Goal: Information Seeking & Learning: Find specific fact

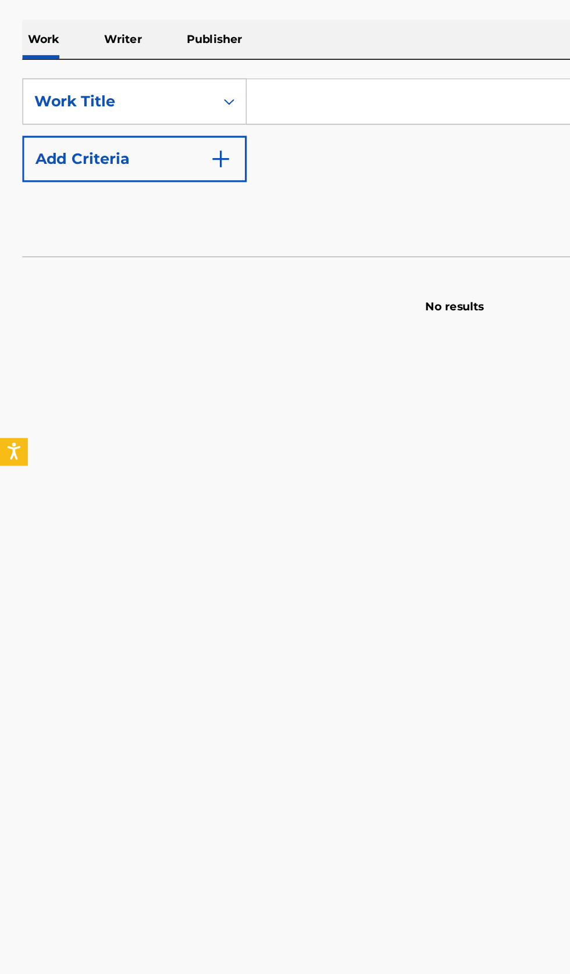
click at [218, 263] on input "Search Form" at bounding box center [355, 267] width 400 height 28
type input "Одинокая луна"
click at [292, 439] on main "The MLC Public Work Search The accuracy and completeness of The MLC's data is d…" at bounding box center [285, 476] width 570 height 883
click at [246, 300] on div "SearchWithCriteria416479ee-c34d-4066-8f83-99d9b5aaa98d Work Title Одинокая луна…" at bounding box center [285, 285] width 542 height 65
click at [138, 309] on img "Search Form" at bounding box center [138, 303] width 14 height 14
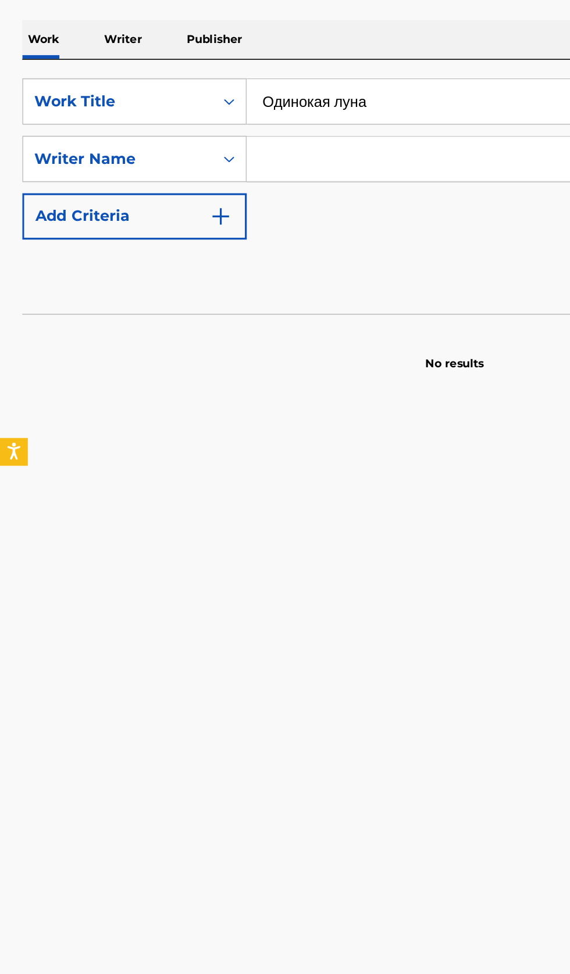
click at [229, 302] on input "Search Form" at bounding box center [344, 303] width 379 height 28
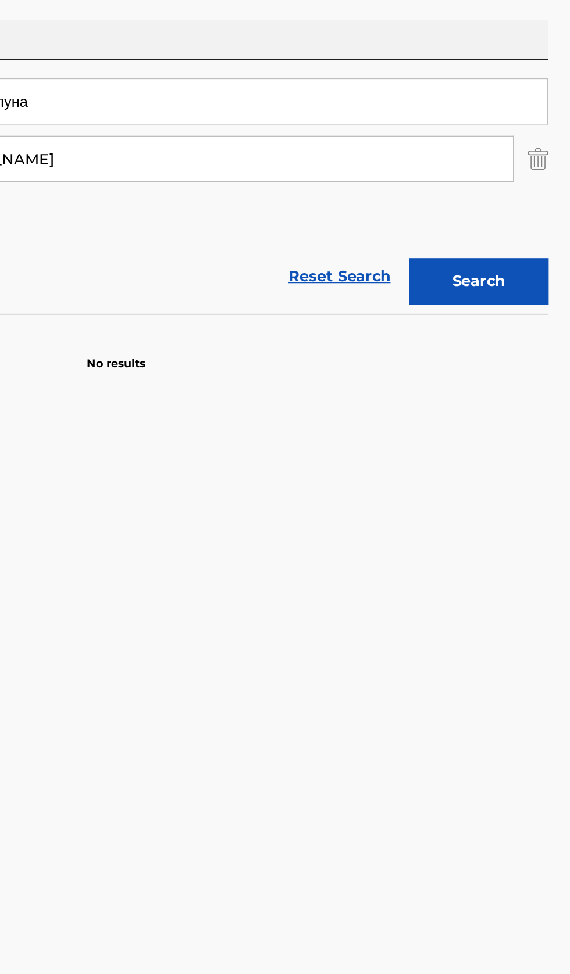
type input "[PERSON_NAME]"
click at [538, 393] on button "Search" at bounding box center [511, 380] width 87 height 29
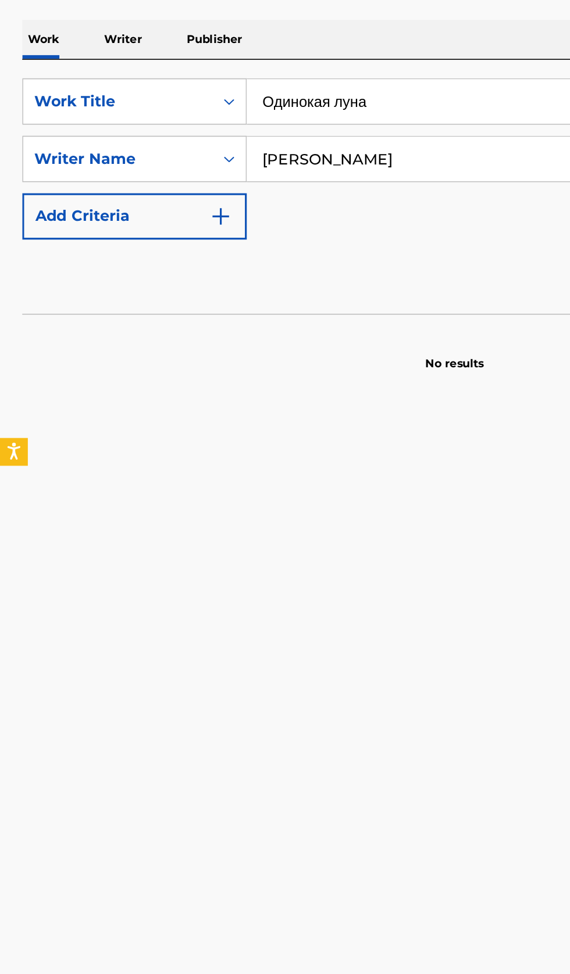
click at [80, 226] on p "Writer" at bounding box center [77, 228] width 31 height 24
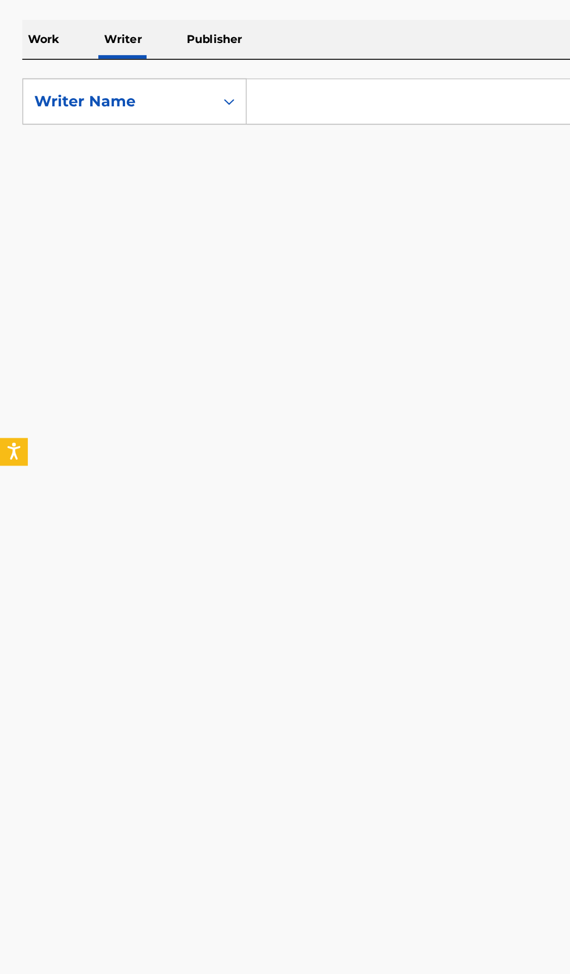
click at [235, 268] on input "Search Form" at bounding box center [355, 267] width 400 height 28
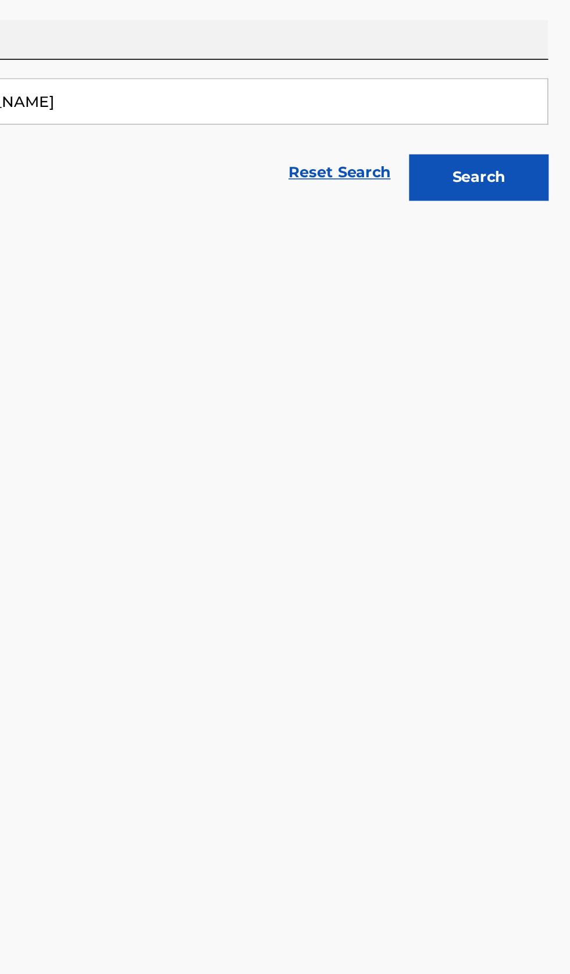
type input "Artjom Igorevich Umrikhin"
click at [534, 306] on button "Search" at bounding box center [511, 314] width 87 height 29
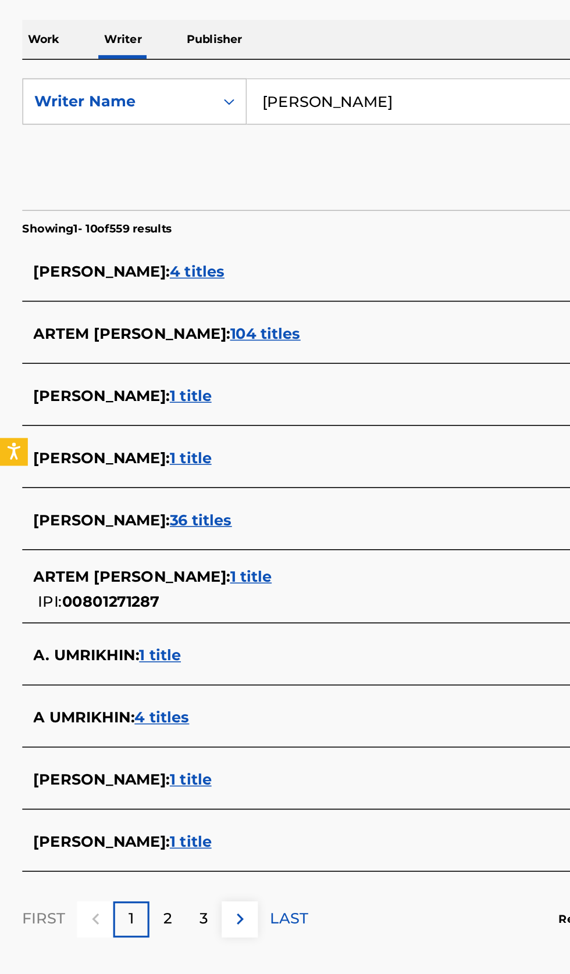
click at [277, 410] on div "ARTEM IGOREVICH UMRIKHIN : 104 titles" at bounding box center [269, 413] width 497 height 14
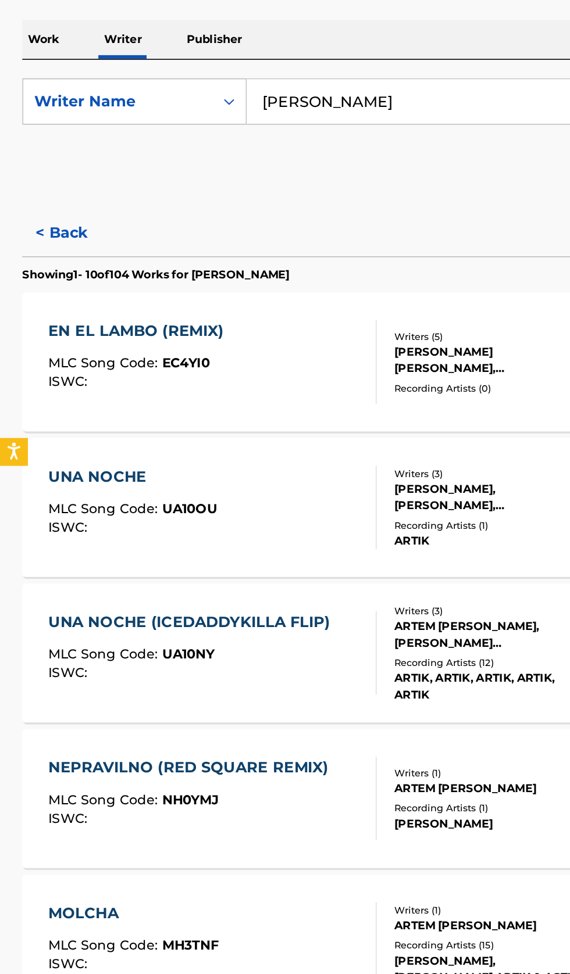
click at [43, 341] on button "< Back" at bounding box center [49, 349] width 70 height 29
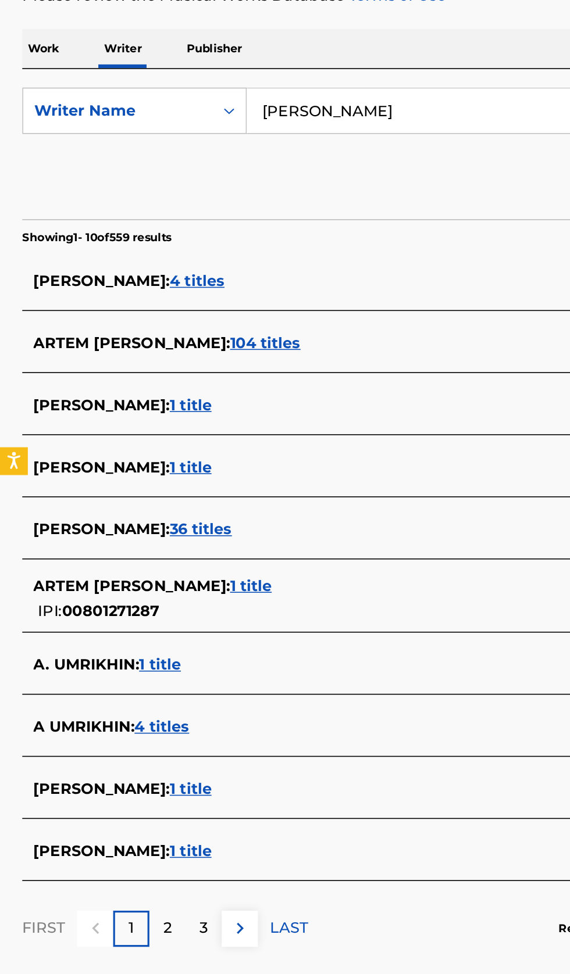
click at [322, 264] on input "Artjom Igorevich Umrikhin" at bounding box center [355, 267] width 400 height 28
click at [274, 412] on div "ARTEM IGOREVICH UMRIKHIN : 104 titles" at bounding box center [269, 413] width 497 height 14
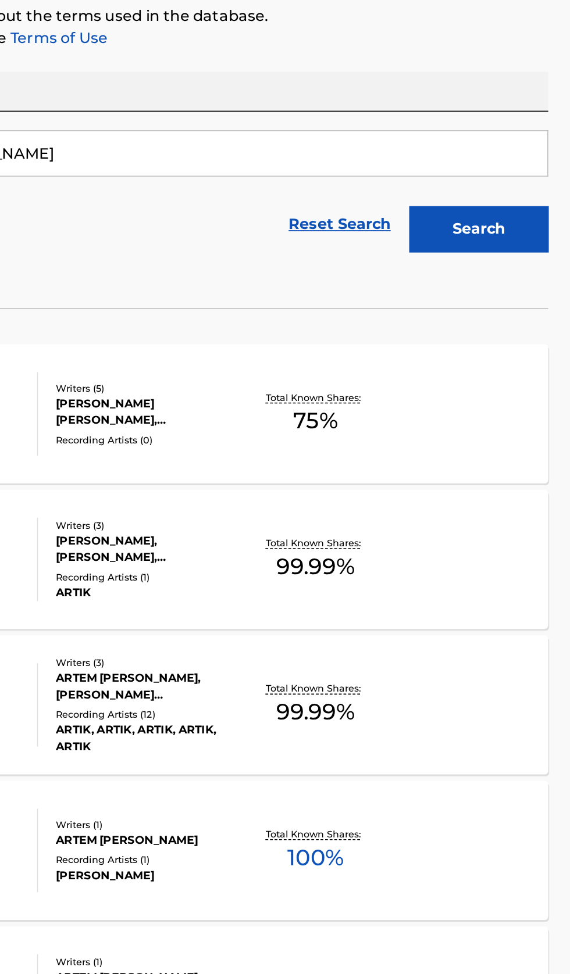
click at [435, 712] on div "Total Known Shares: 100 %" at bounding box center [409, 704] width 90 height 35
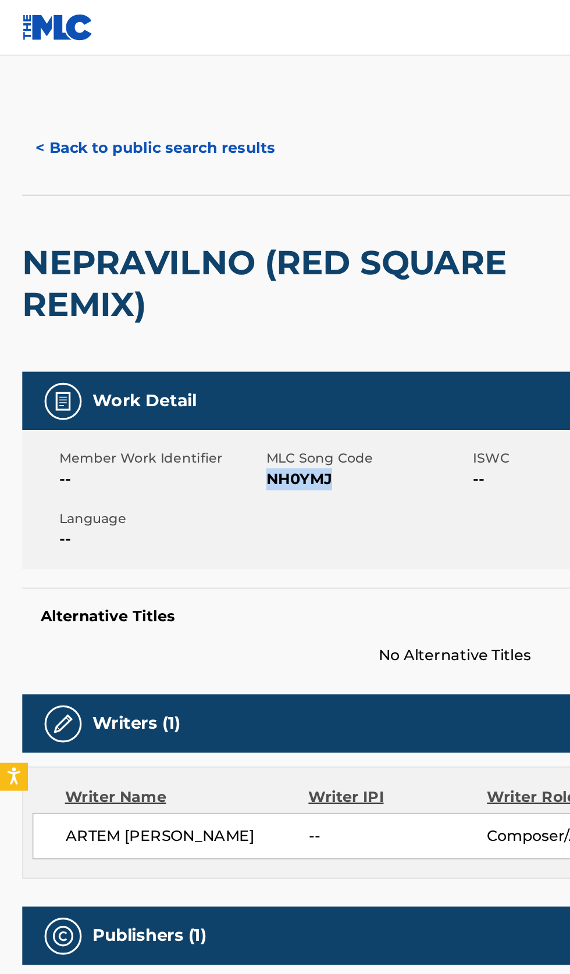
copy span "NH0YMJ"
click at [120, 90] on button "< Back to public search results" at bounding box center [97, 92] width 167 height 29
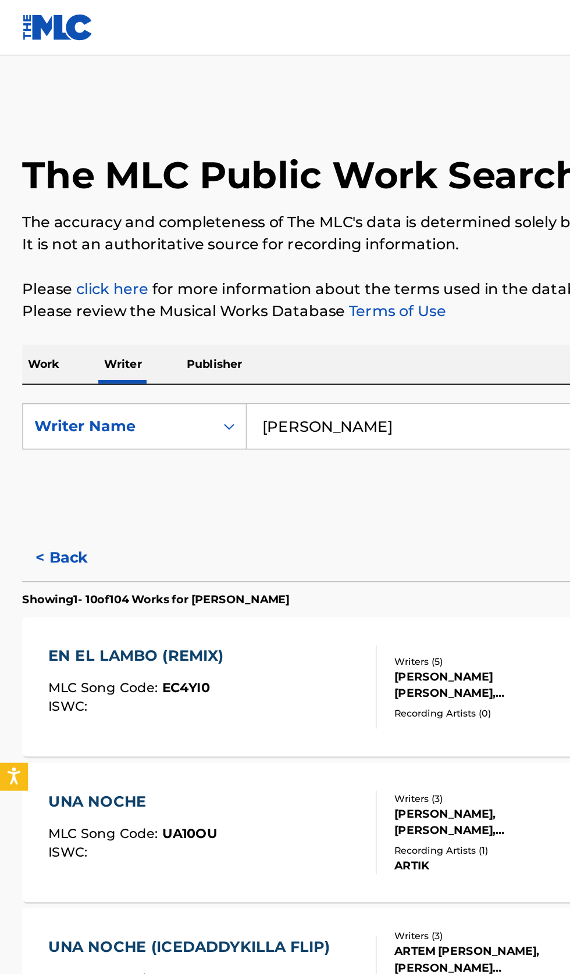
click at [30, 232] on p "Work" at bounding box center [27, 228] width 27 height 24
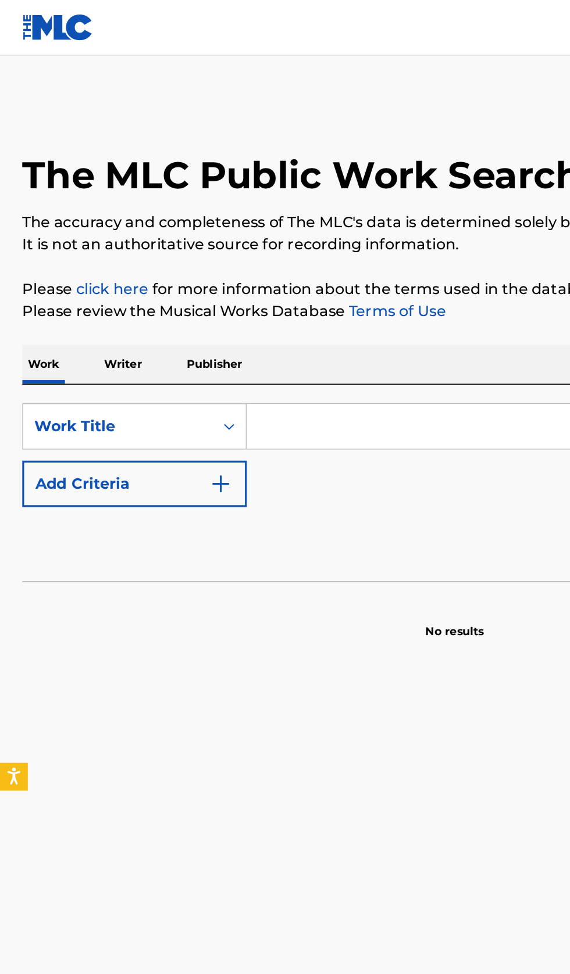
click at [255, 268] on input "Search Form" at bounding box center [355, 267] width 400 height 28
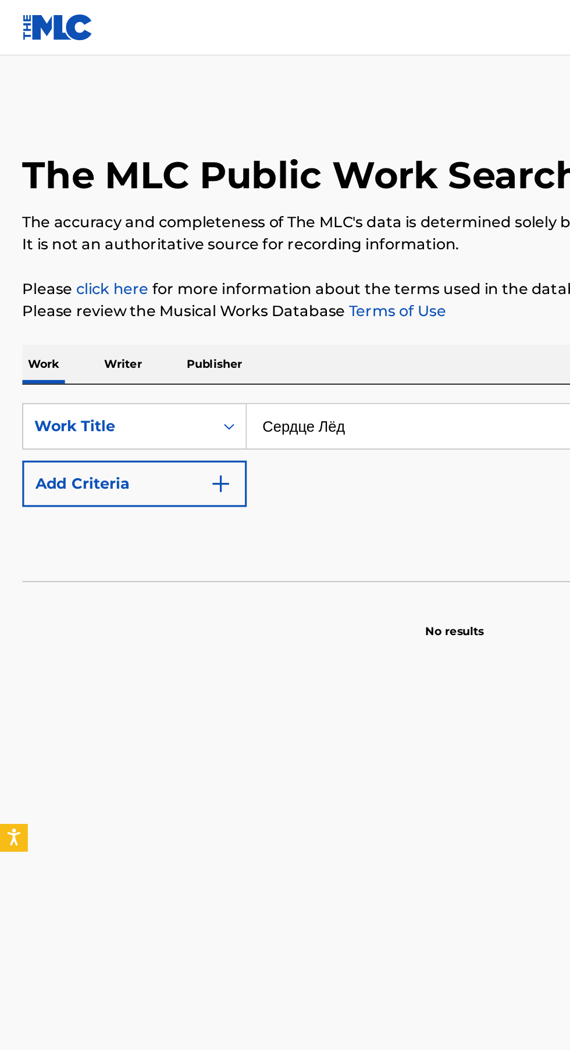
type input "Сердце Лёд"
click at [148, 307] on button "Add Criteria" at bounding box center [84, 303] width 141 height 29
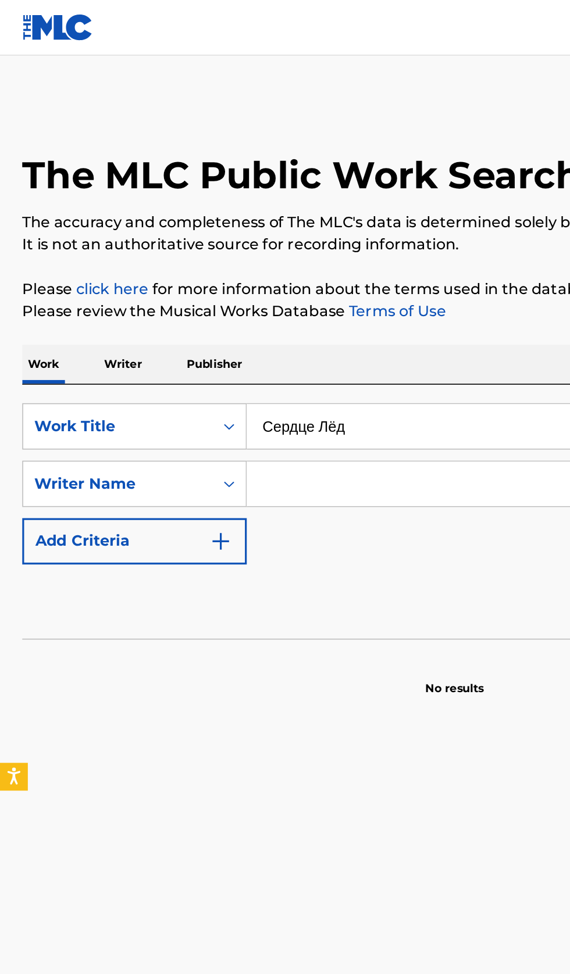
click at [228, 298] on input "Search Form" at bounding box center [344, 303] width 379 height 28
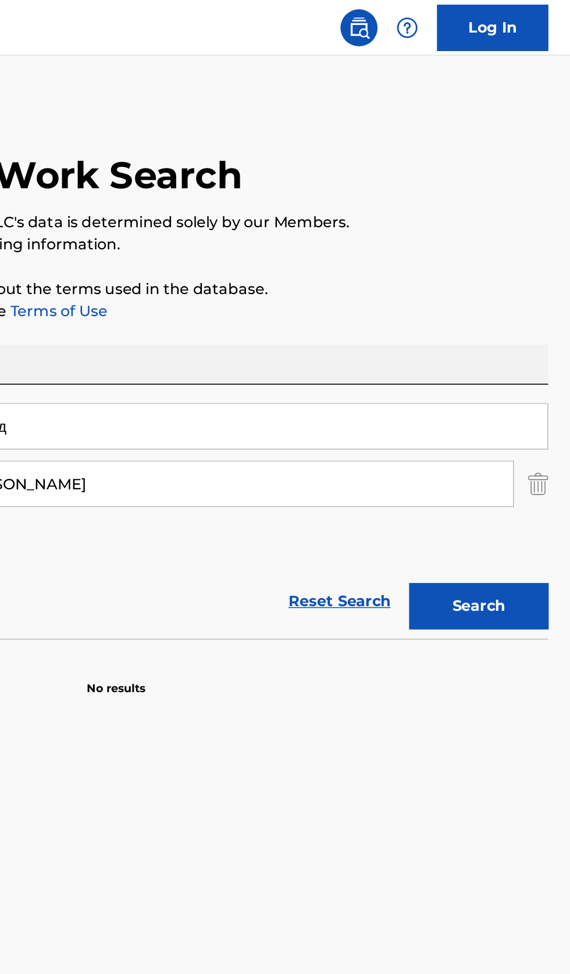
click at [531, 388] on button "Search" at bounding box center [511, 380] width 87 height 29
click at [390, 304] on input "Il'ya Sergeevich Gadaev" at bounding box center [344, 303] width 379 height 28
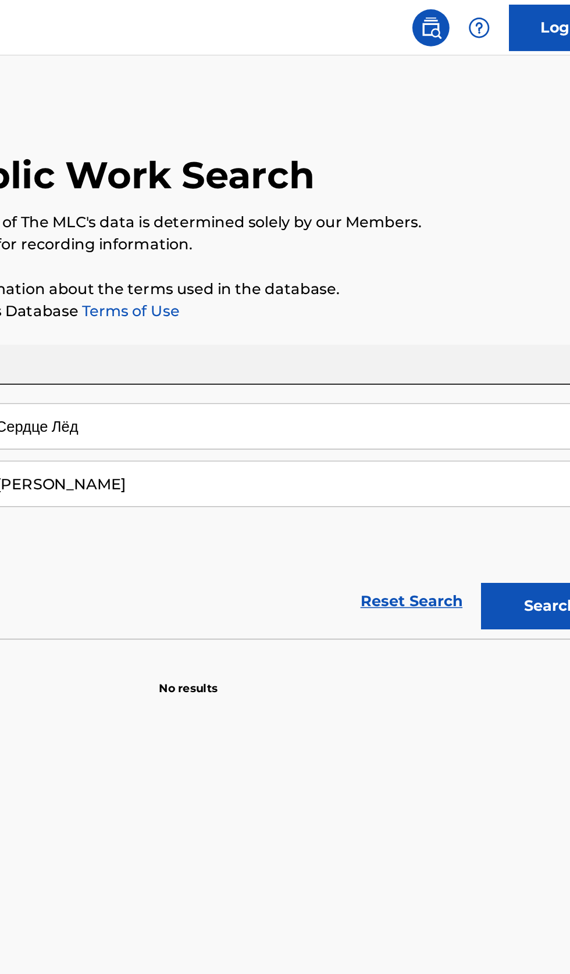
click at [506, 389] on button "Search" at bounding box center [511, 380] width 87 height 29
click at [378, 280] on input "Сердце Лёд" at bounding box center [355, 267] width 400 height 28
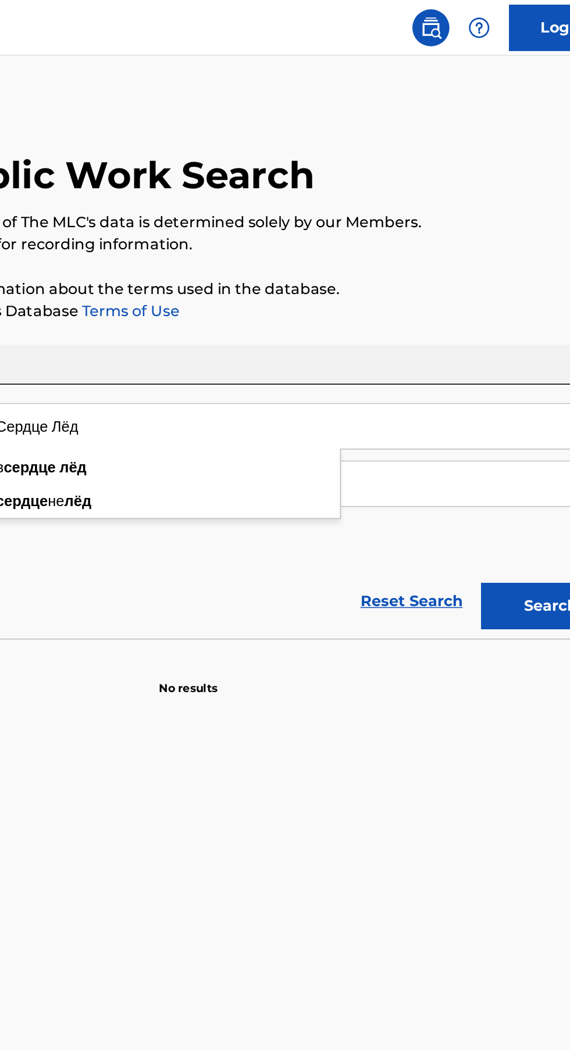
click at [460, 302] on input "IDmitrij Andreevich Svirgunov" at bounding box center [344, 303] width 379 height 28
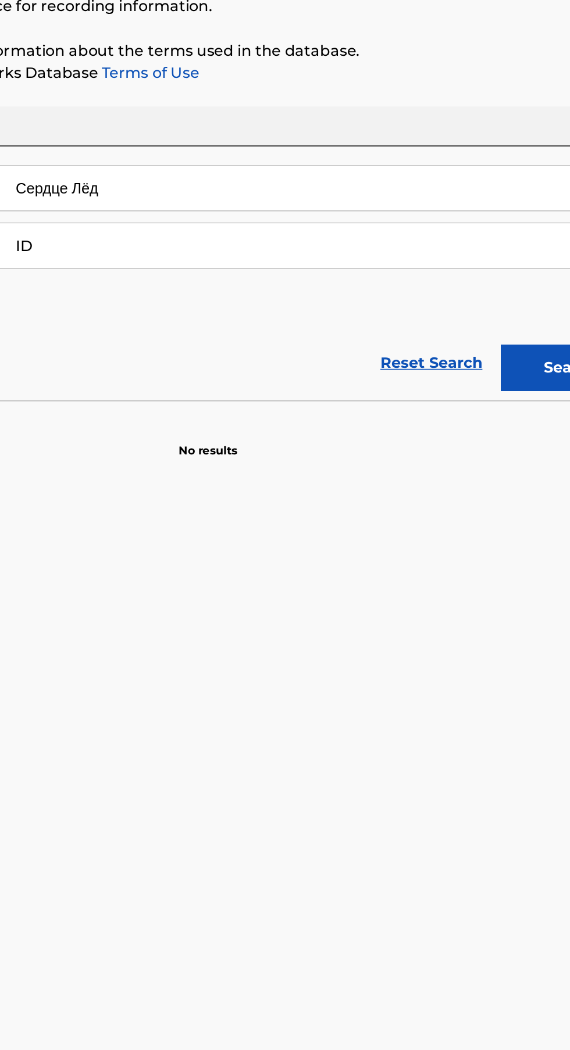
type input "I"
click at [277, 305] on input "Il'ya Sergeevich GadaevAnna Dmitrievna Romanovskaya" at bounding box center [344, 303] width 379 height 28
type input "Anna Dmitrievna Romanovskaya"
click at [500, 381] on button "Search" at bounding box center [511, 380] width 87 height 29
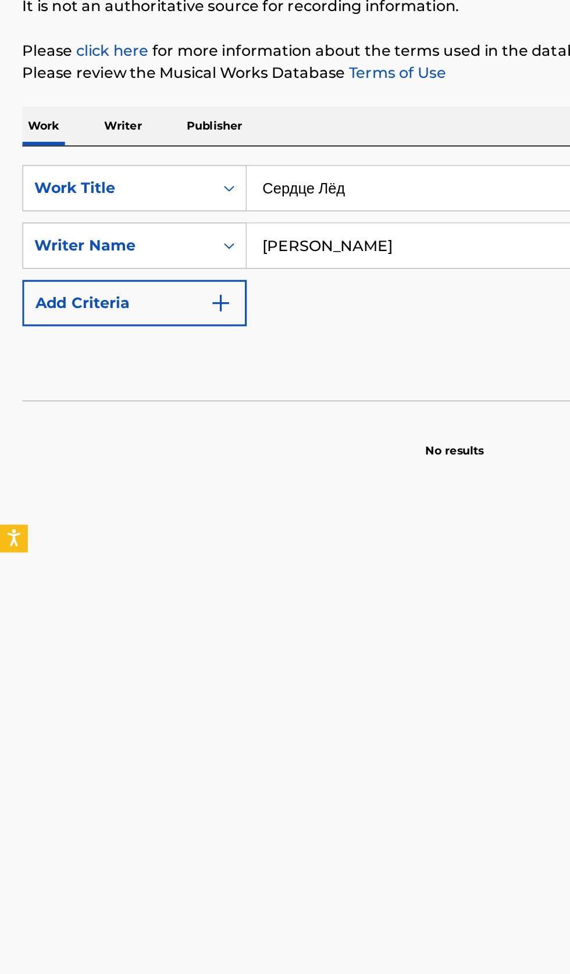
click at [81, 232] on p "Writer" at bounding box center [77, 228] width 31 height 24
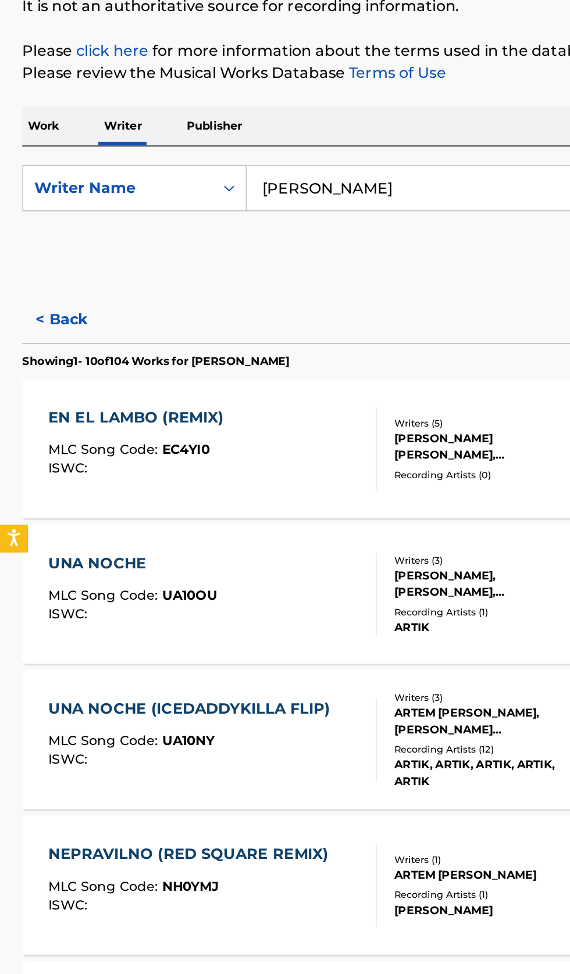
click at [320, 266] on input "Artjom Igorevich Umrikhin" at bounding box center [355, 267] width 400 height 28
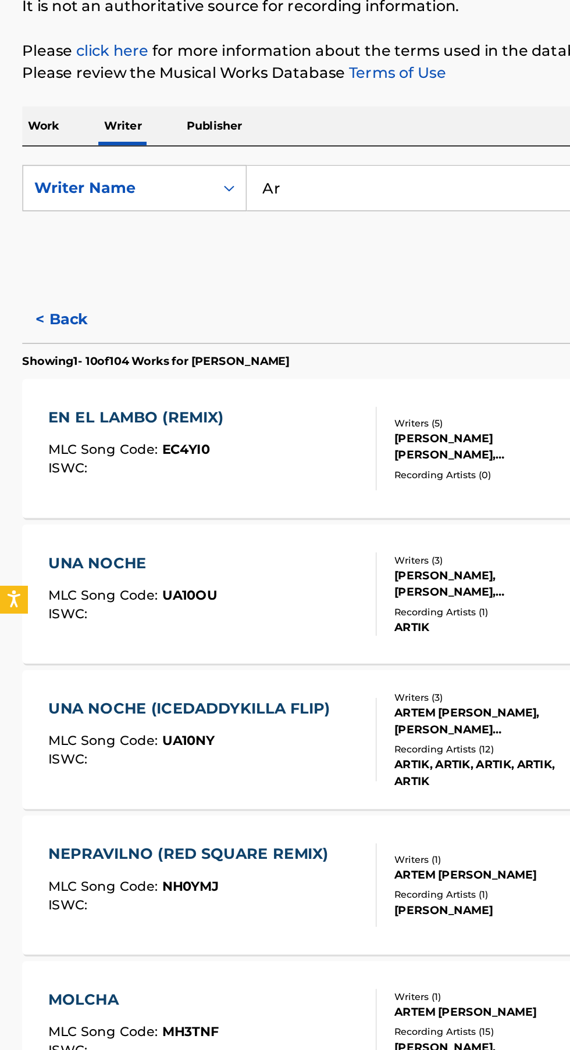
type input "A"
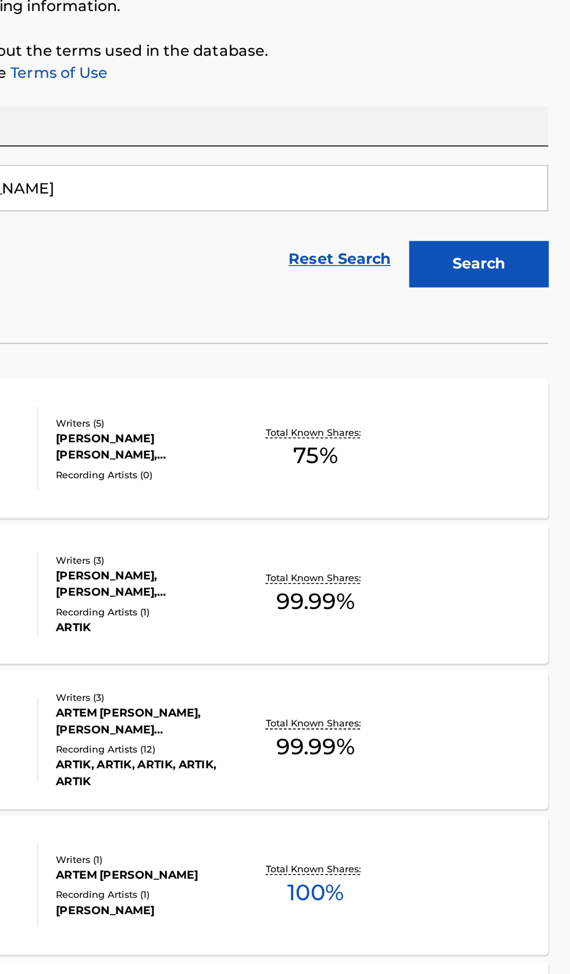
type input "Dmitrij Andreevich Svirgunov"
click at [533, 318] on button "Search" at bounding box center [511, 314] width 87 height 29
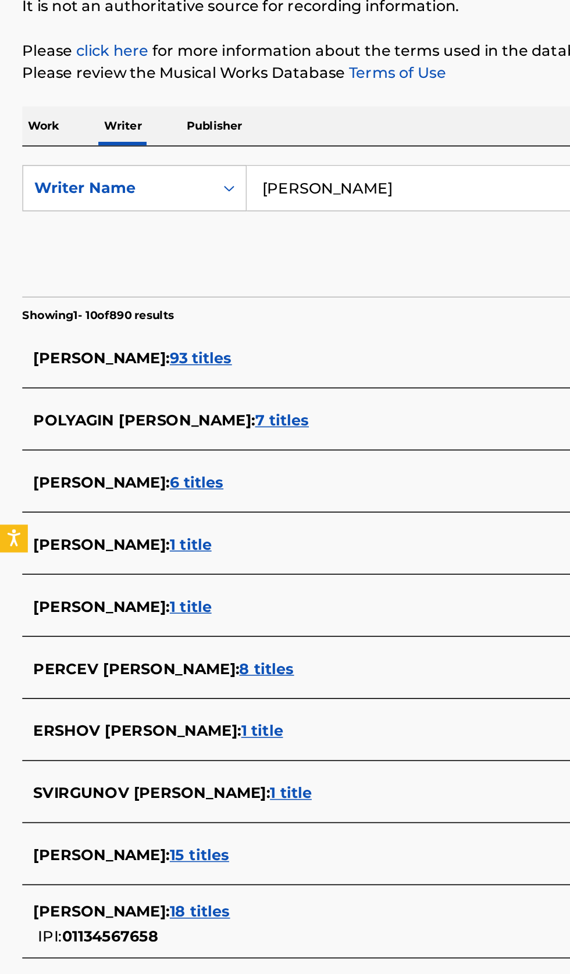
click at [276, 371] on div "DMITRY ANDREEVICH SVIRGUNOV : 93 titles" at bounding box center [269, 374] width 497 height 14
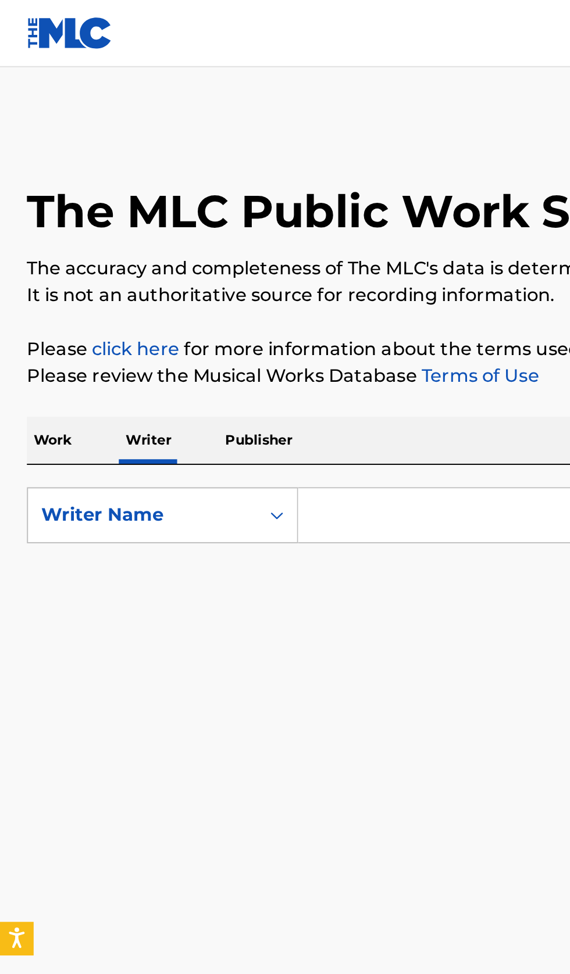
click at [209, 262] on input "Search Form" at bounding box center [355, 267] width 400 height 28
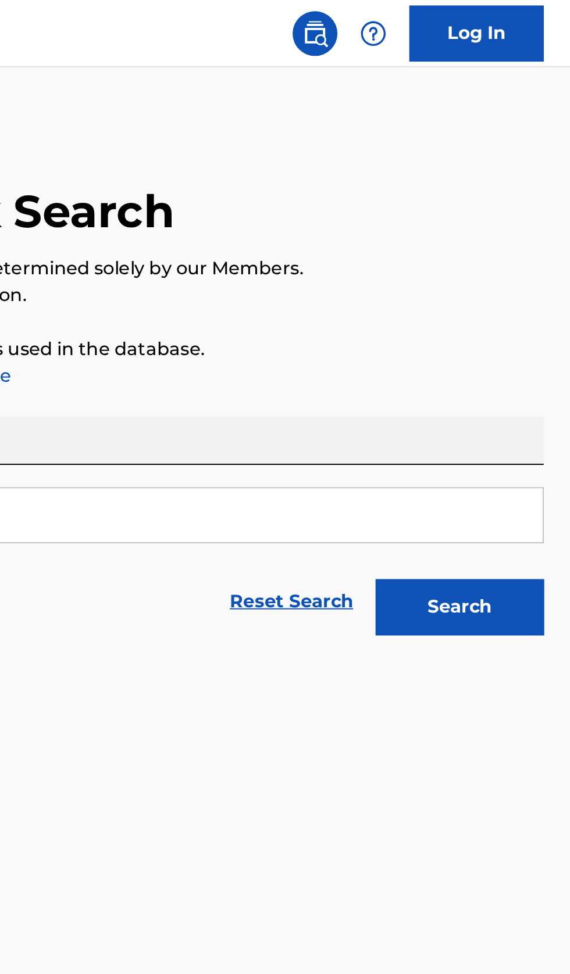
type input "[PERSON_NAME]"
click at [534, 320] on button "Search" at bounding box center [511, 314] width 87 height 29
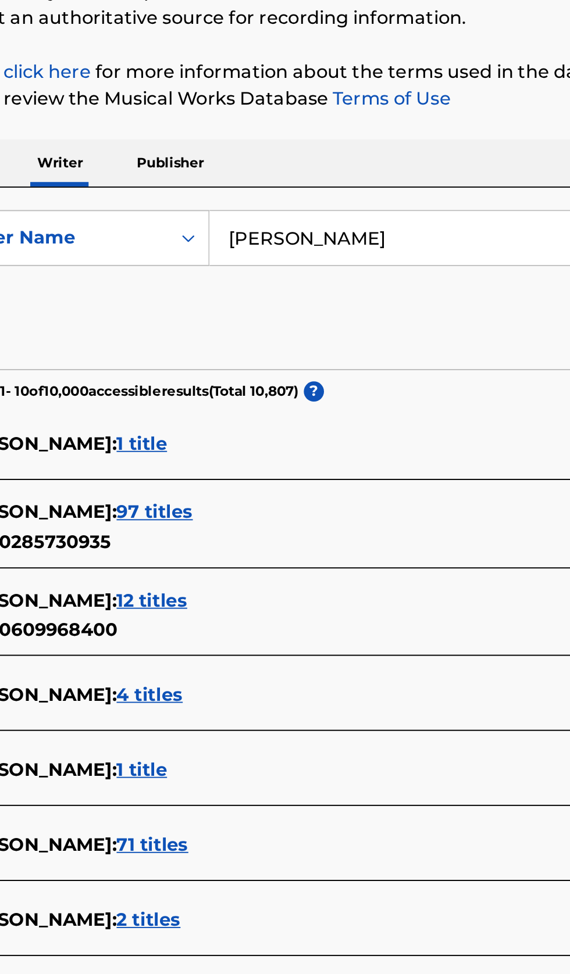
click at [284, 587] on div "ANNA DMITRIEVNA ROMANOVSKAIA : 71 titles" at bounding box center [269, 582] width 497 height 14
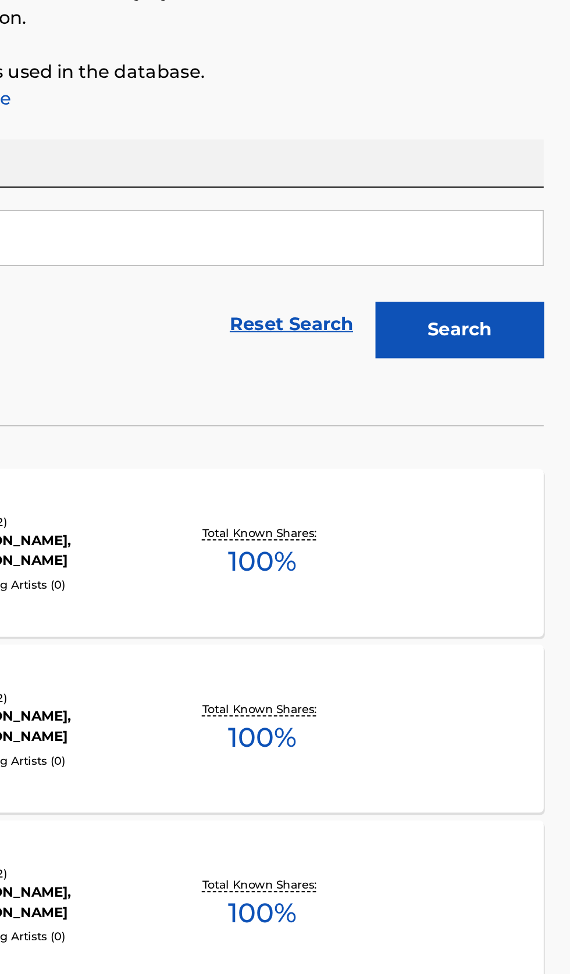
click at [475, 445] on div "IA OKEI MLC Song Code : IG2XNY ISWC : Writers ( 2 ) ANNA DMITRIEVNA ROMANOVSKAI…" at bounding box center [285, 430] width 542 height 87
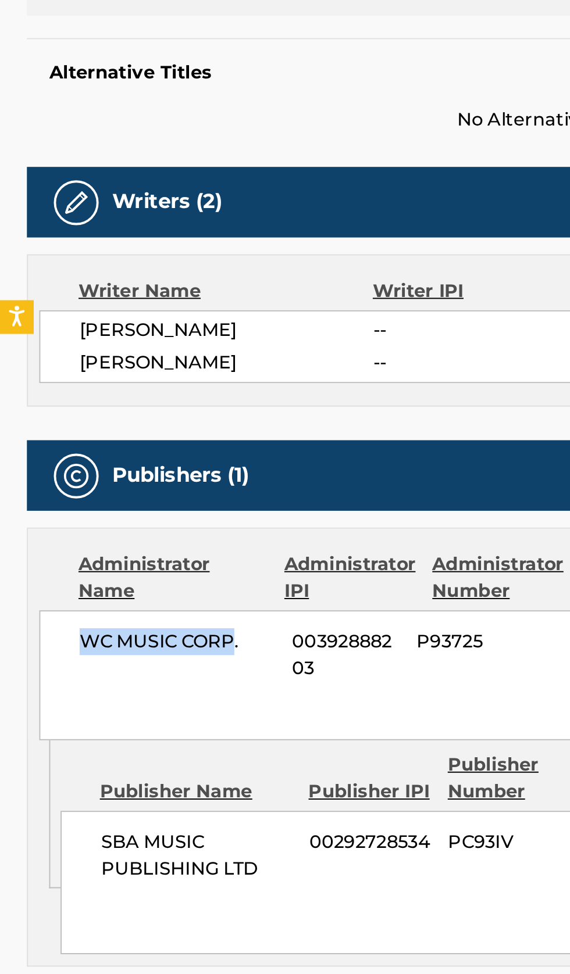
copy span "WC MUSIC CORP"
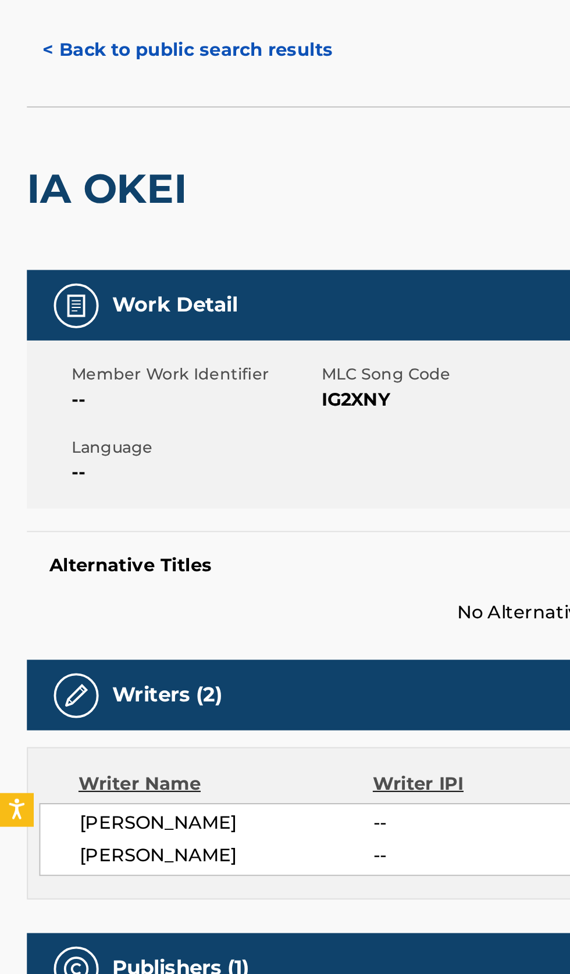
click at [83, 94] on button "< Back to public search results" at bounding box center [97, 92] width 167 height 29
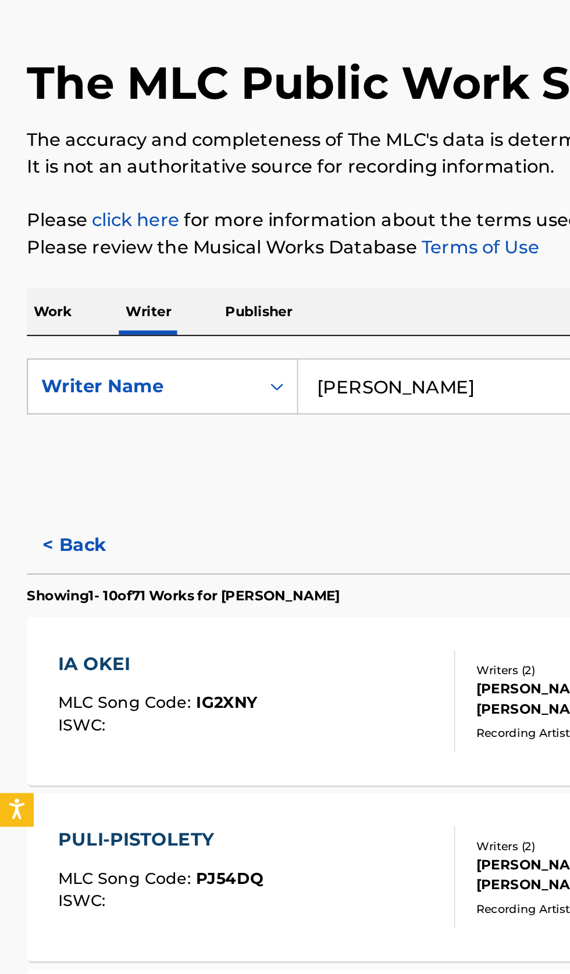
click at [40, 229] on p "Work" at bounding box center [27, 228] width 27 height 24
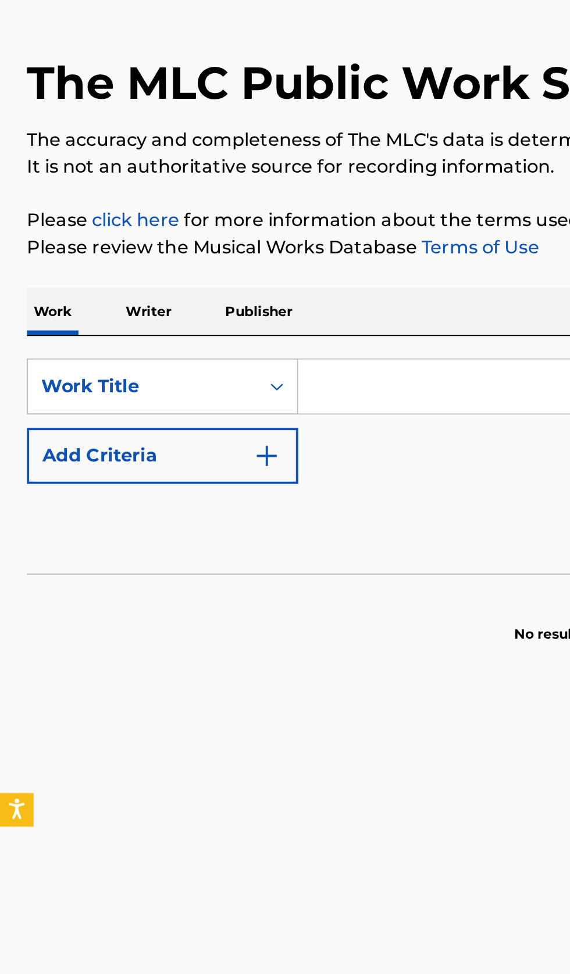
click at [213, 269] on input "Search Form" at bounding box center [355, 267] width 400 height 28
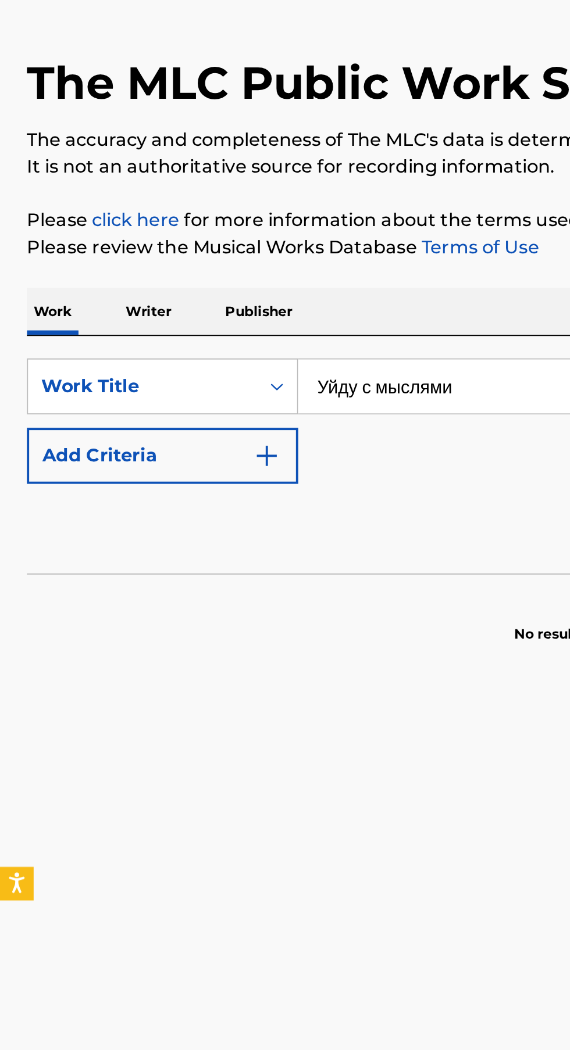
type input "Уйду с мыслями"
click at [148, 307] on button "Add Criteria" at bounding box center [84, 303] width 141 height 29
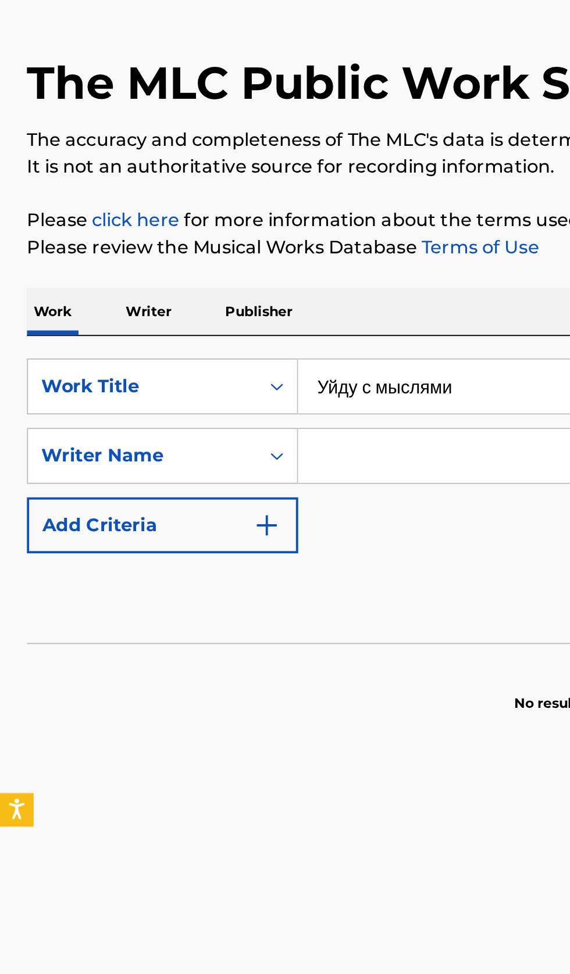
click at [201, 304] on input "Search Form" at bounding box center [344, 303] width 379 height 28
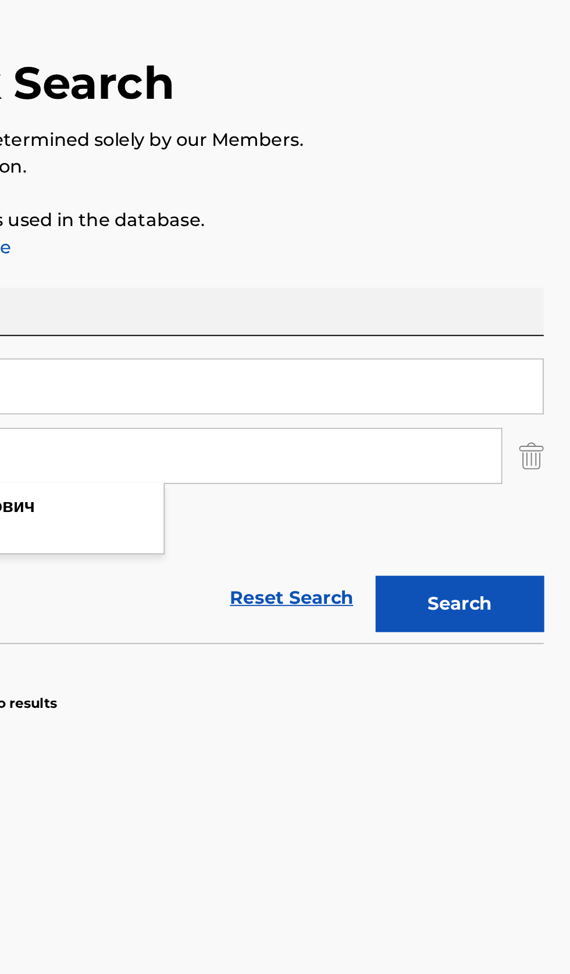
type input "альберт азатович шарафутдинов"
click at [531, 389] on button "Search" at bounding box center [511, 380] width 87 height 29
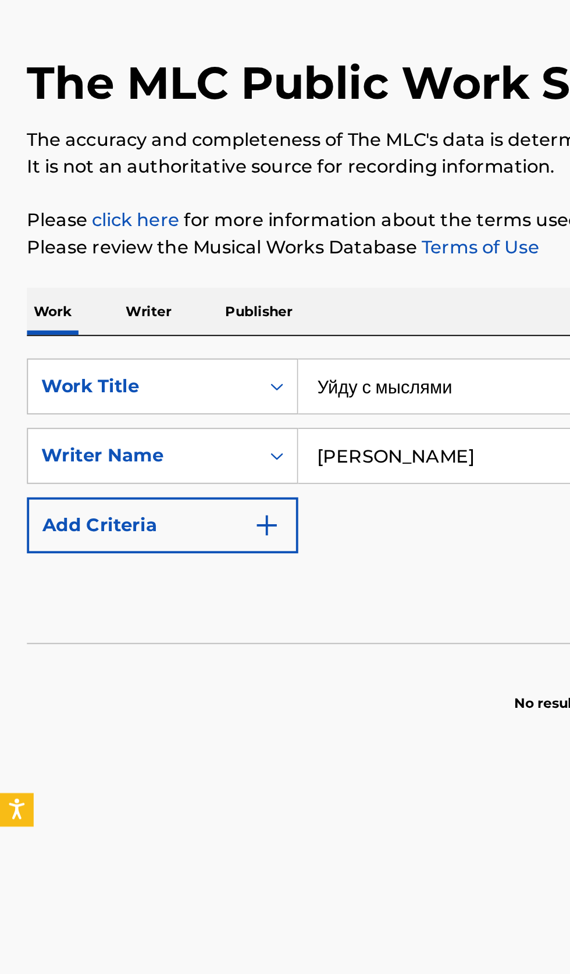
click at [73, 221] on p "Writer" at bounding box center [77, 228] width 31 height 24
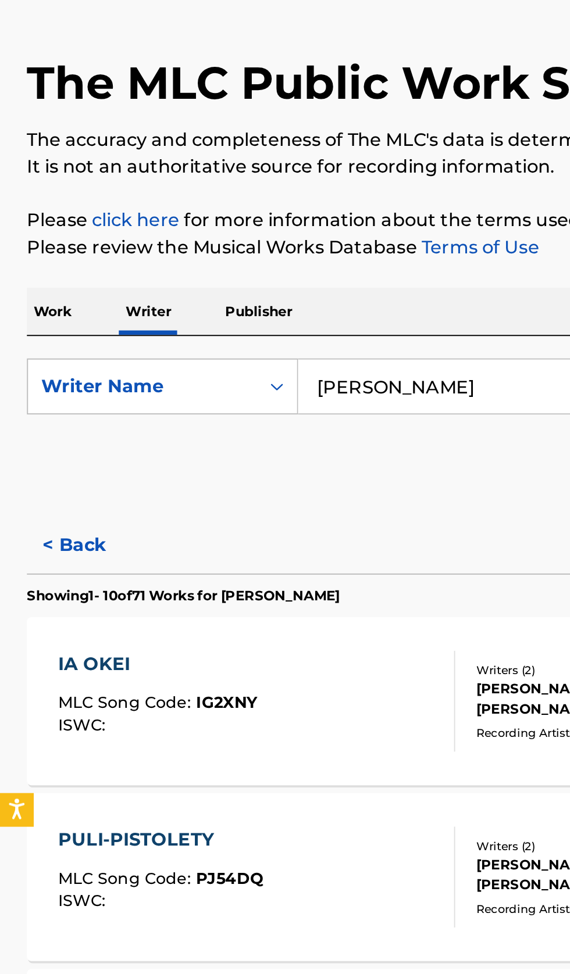
click at [227, 267] on input "[PERSON_NAME]" at bounding box center [355, 267] width 400 height 28
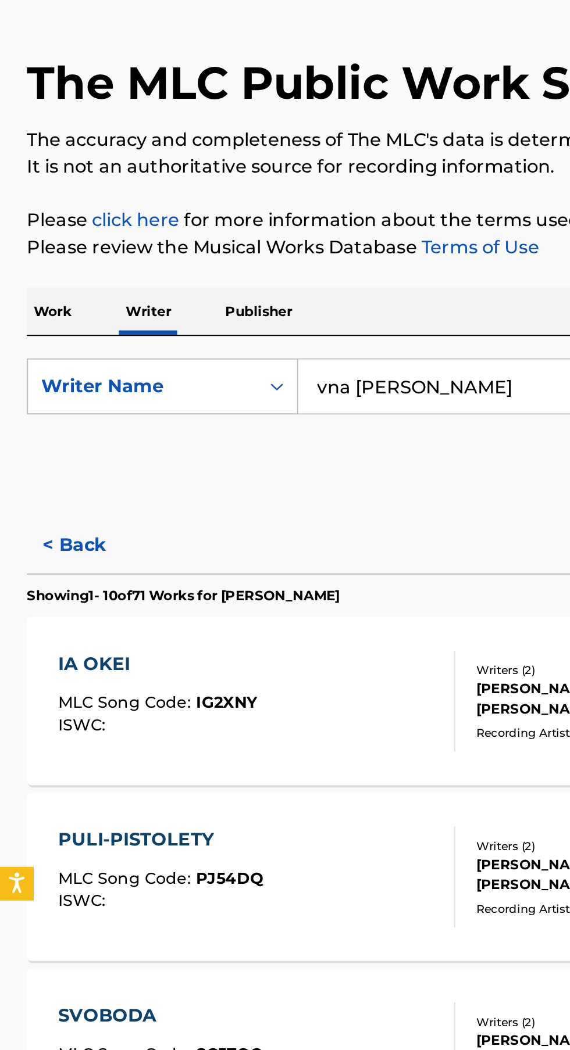
click at [264, 272] on input "vna Romanovskaya" at bounding box center [355, 267] width 400 height 28
type input "v"
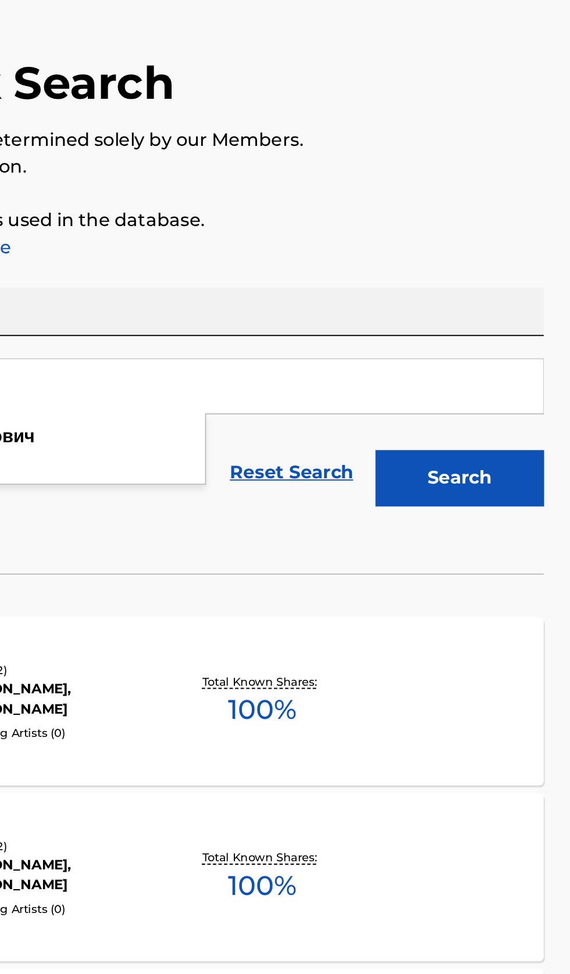
type input "альберт азатович шарафутдинов"
click at [536, 319] on button "Search" at bounding box center [511, 314] width 87 height 29
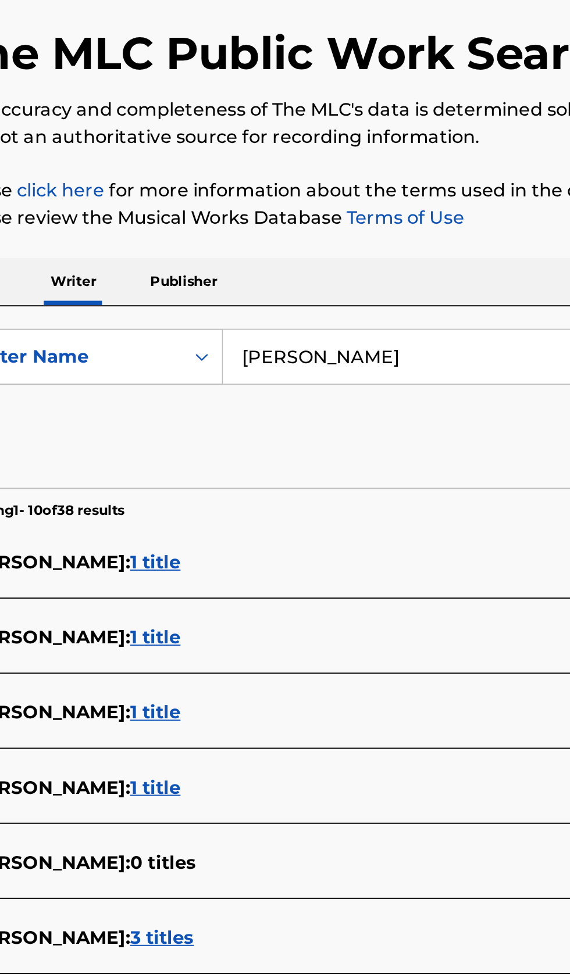
click at [106, 377] on span "АЛЬБЕРТ АЗАТОВИЧ ШАРАФУТДИНОВ :" at bounding box center [63, 373] width 85 height 11
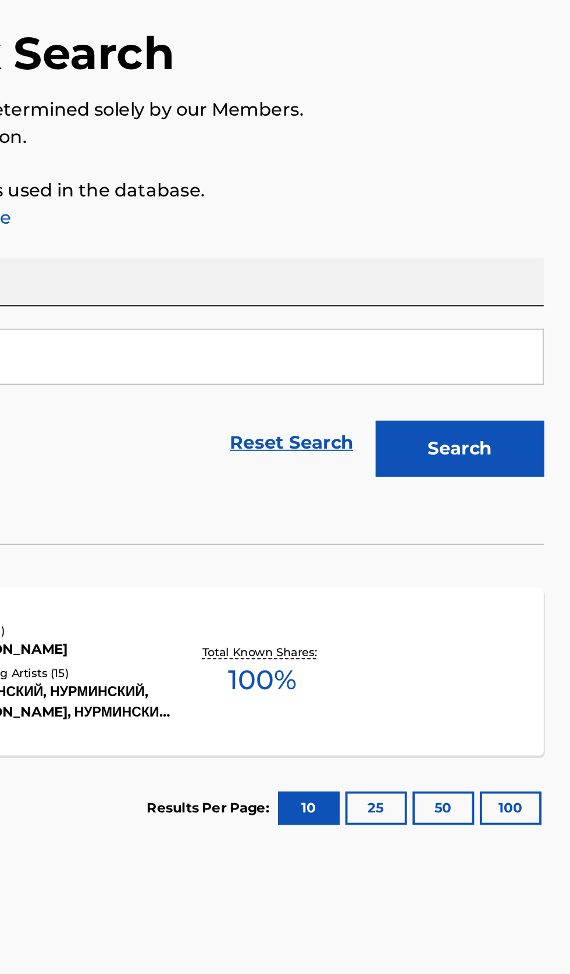
click at [447, 450] on div "МЕНТ MLC Song Code : AB9D26 ISWC : Writers ( 1 ) АЛЬБЕРТ АЗАТОВИЧ ШАРАФУТДИНОВ …" at bounding box center [285, 430] width 542 height 87
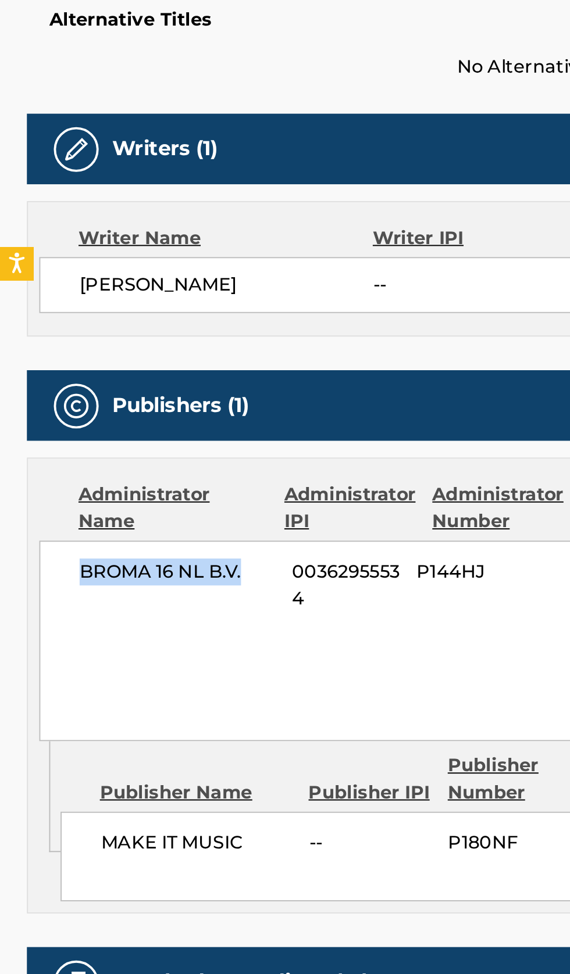
copy span "BROMA 16 NL B.V."
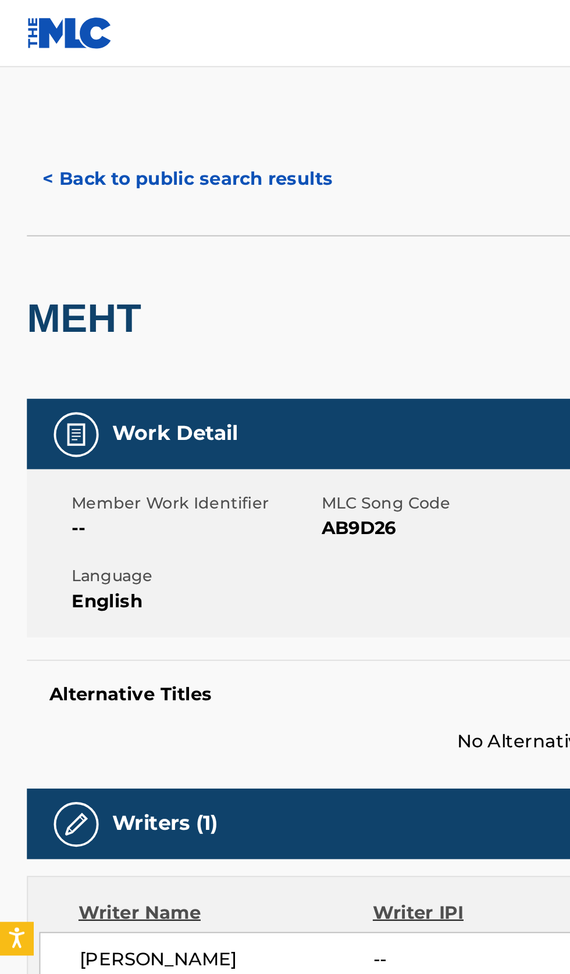
click at [99, 92] on button "< Back to public search results" at bounding box center [97, 92] width 167 height 29
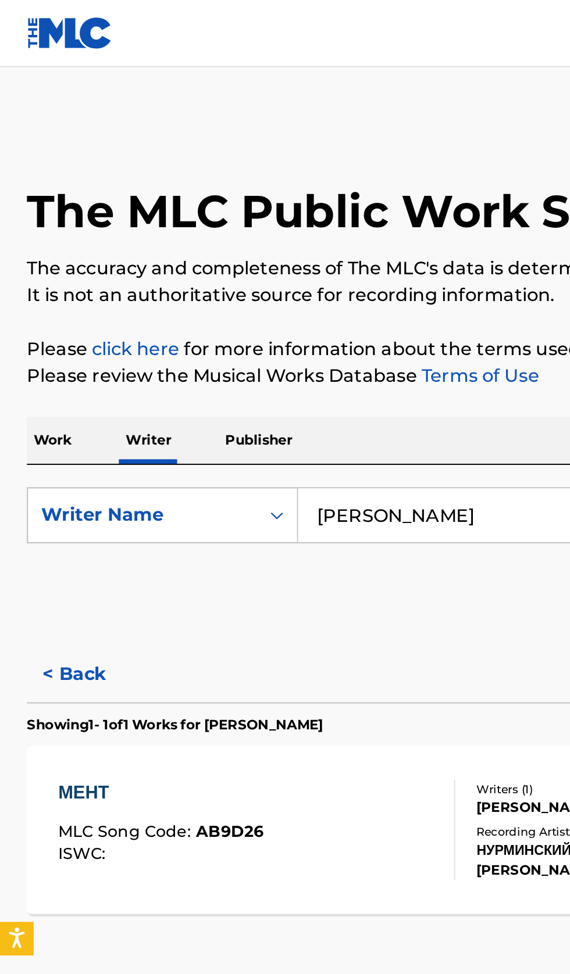
click at [35, 232] on p "Work" at bounding box center [27, 228] width 27 height 24
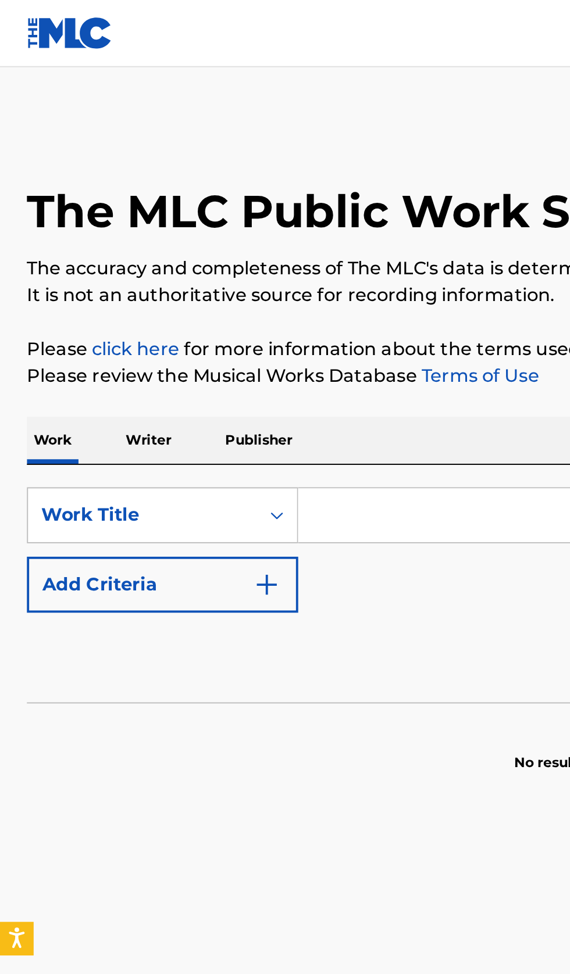
click at [202, 268] on input "Search Form" at bounding box center [355, 267] width 400 height 28
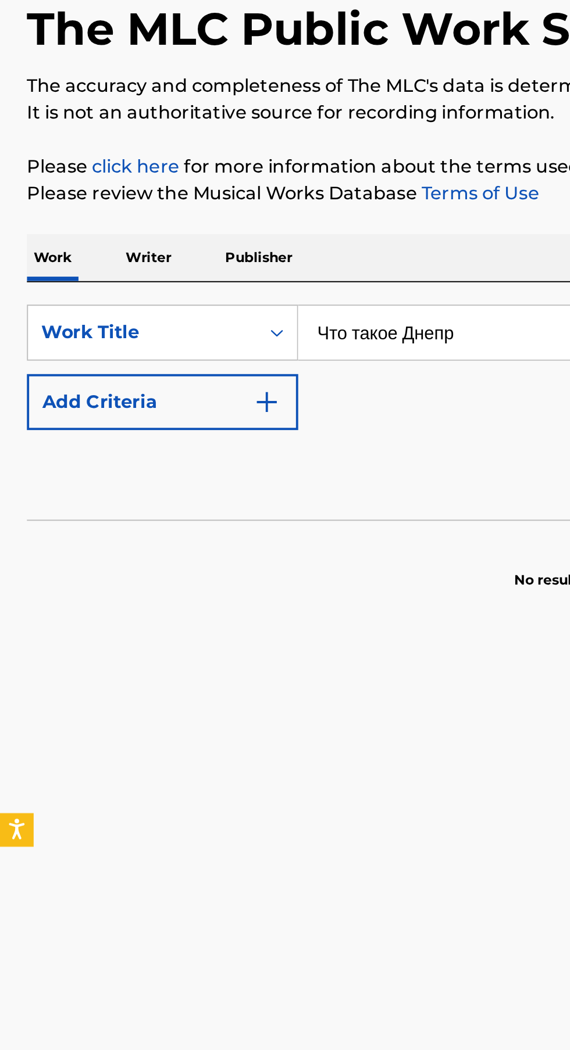
type input "Что такое Днепр"
click at [141, 307] on img "Search Form" at bounding box center [138, 303] width 14 height 14
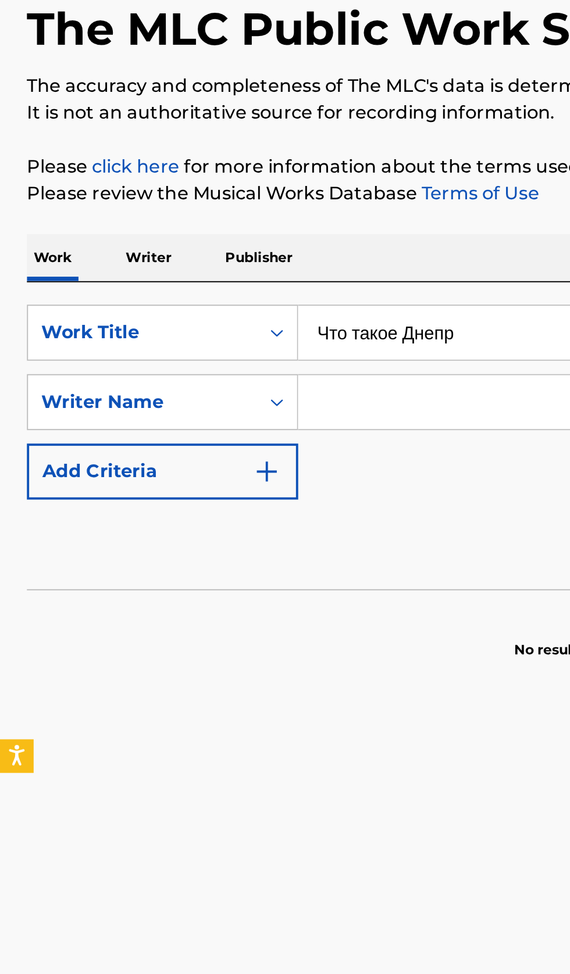
click at [212, 301] on input "Search Form" at bounding box center [344, 303] width 379 height 28
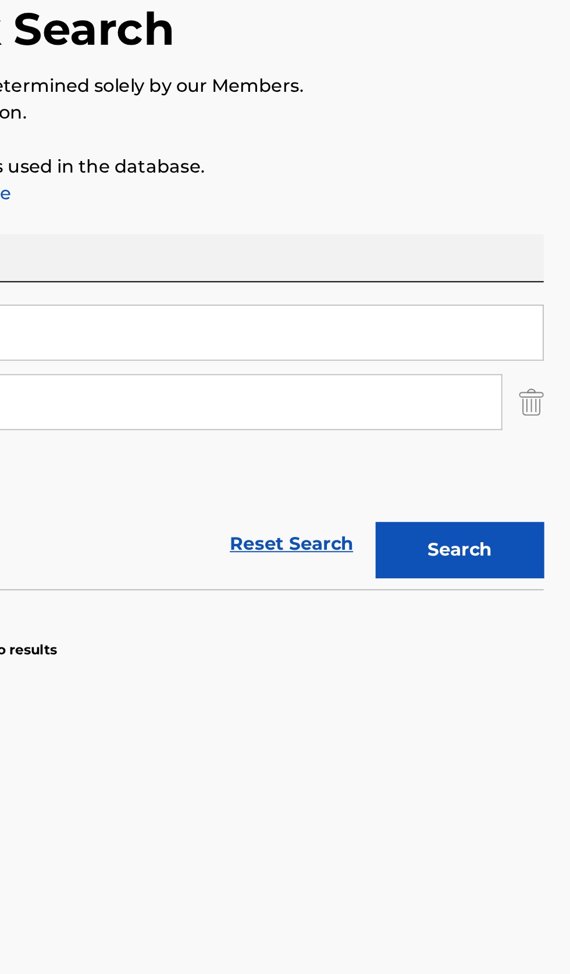
type input "александр байдуж"
click at [543, 374] on button "Search" at bounding box center [511, 380] width 87 height 29
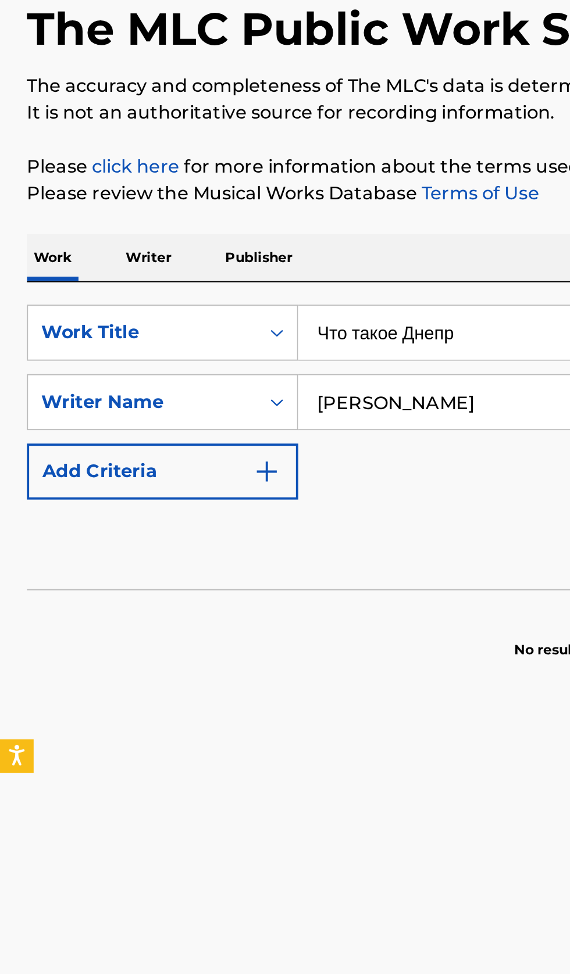
click at [80, 232] on p "Writer" at bounding box center [77, 228] width 31 height 24
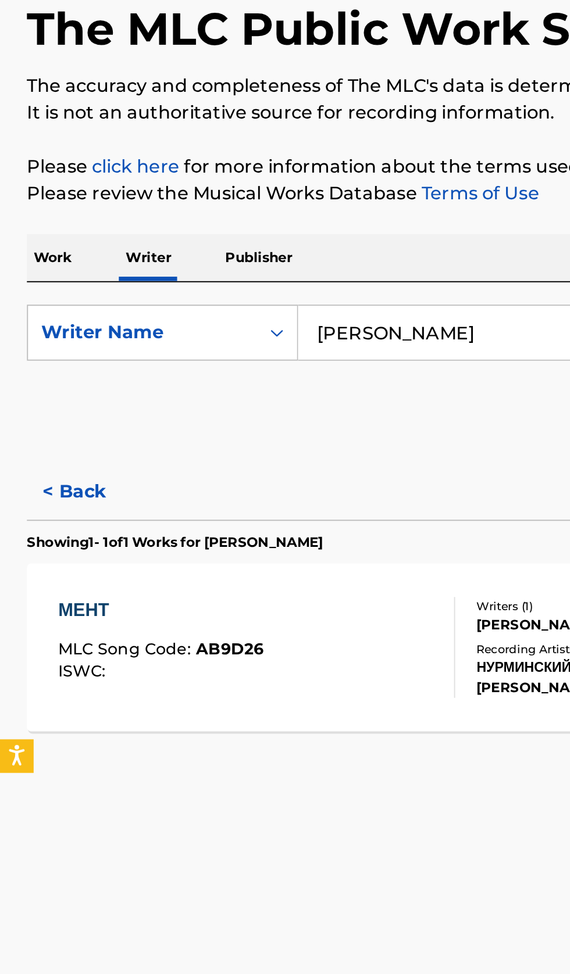
click at [227, 271] on input "альберт азатович шарафутдинов" at bounding box center [355, 267] width 400 height 28
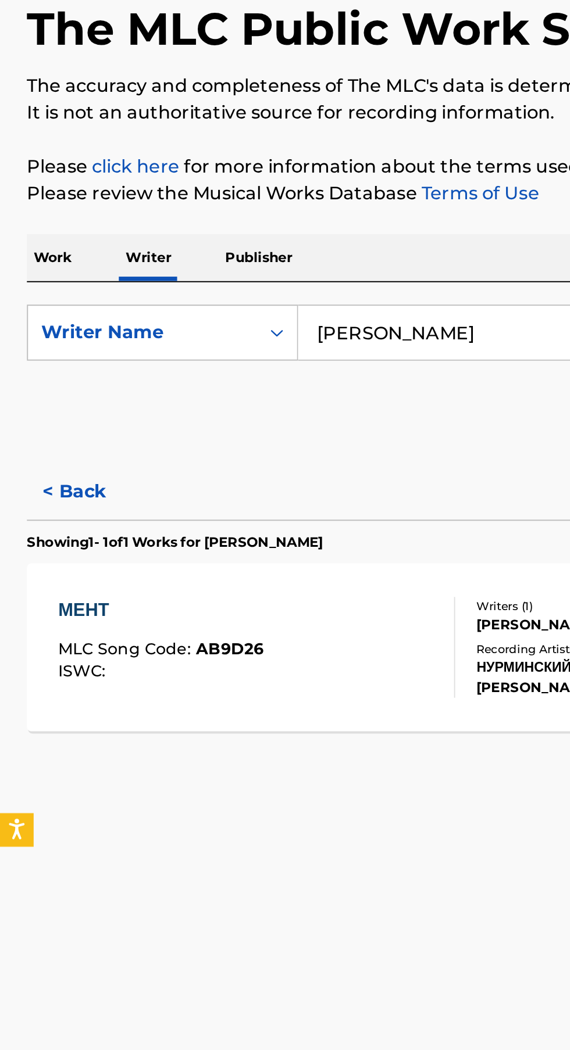
click at [285, 267] on input "аович шарафутдинов" at bounding box center [355, 267] width 400 height 28
type input "а"
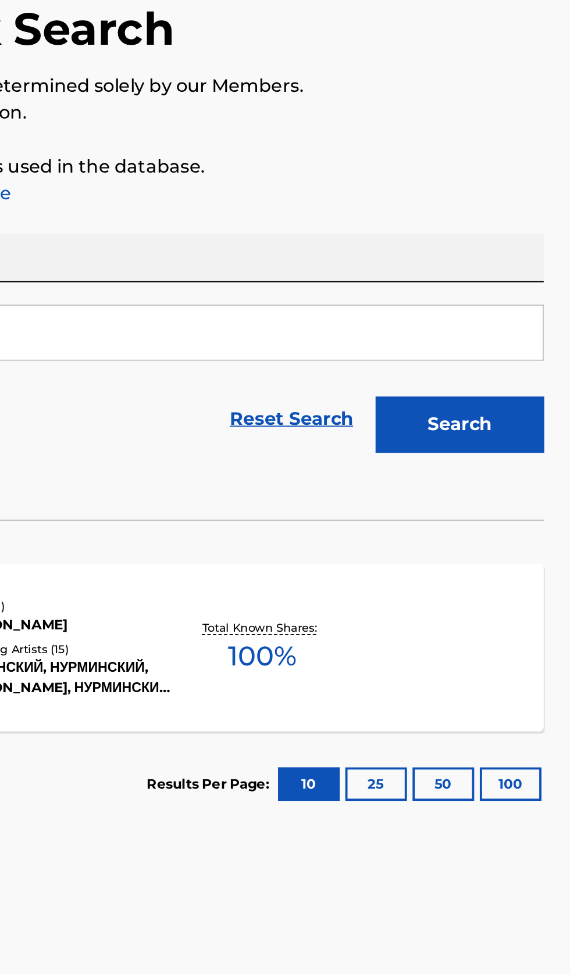
type input "александр байдуж"
click at [546, 316] on button "Search" at bounding box center [511, 314] width 87 height 29
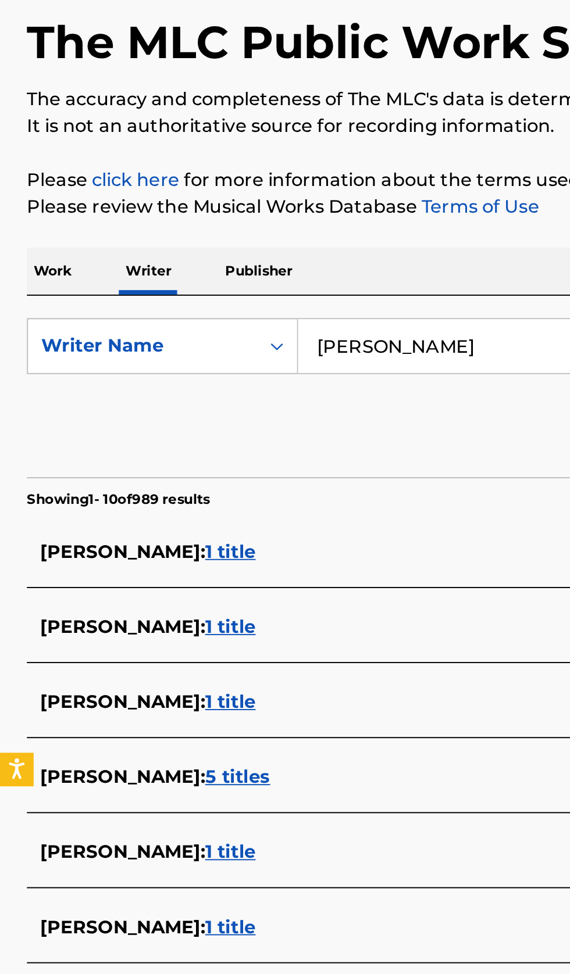
click at [31, 238] on p "Work" at bounding box center [27, 228] width 27 height 24
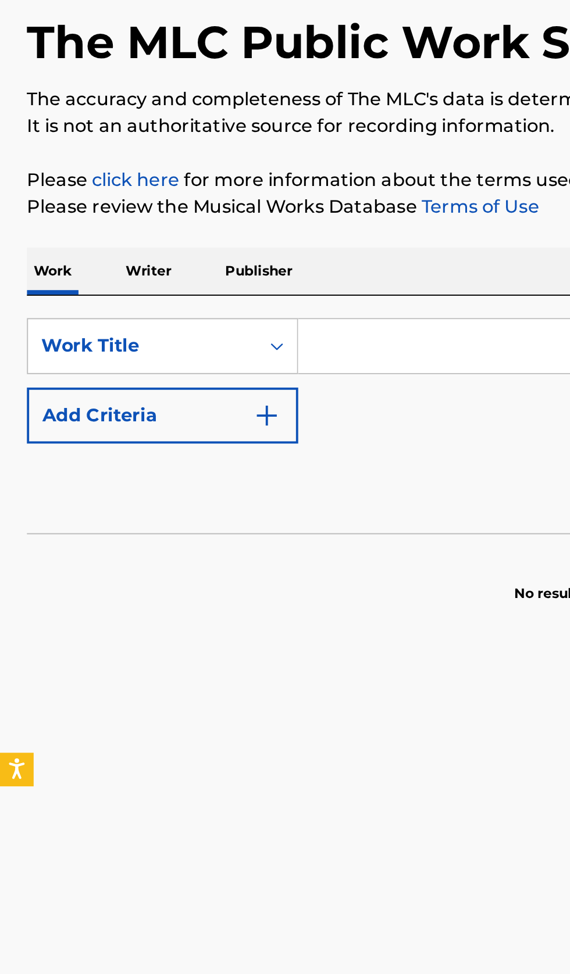
click at [219, 270] on input "Search Form" at bounding box center [355, 267] width 400 height 28
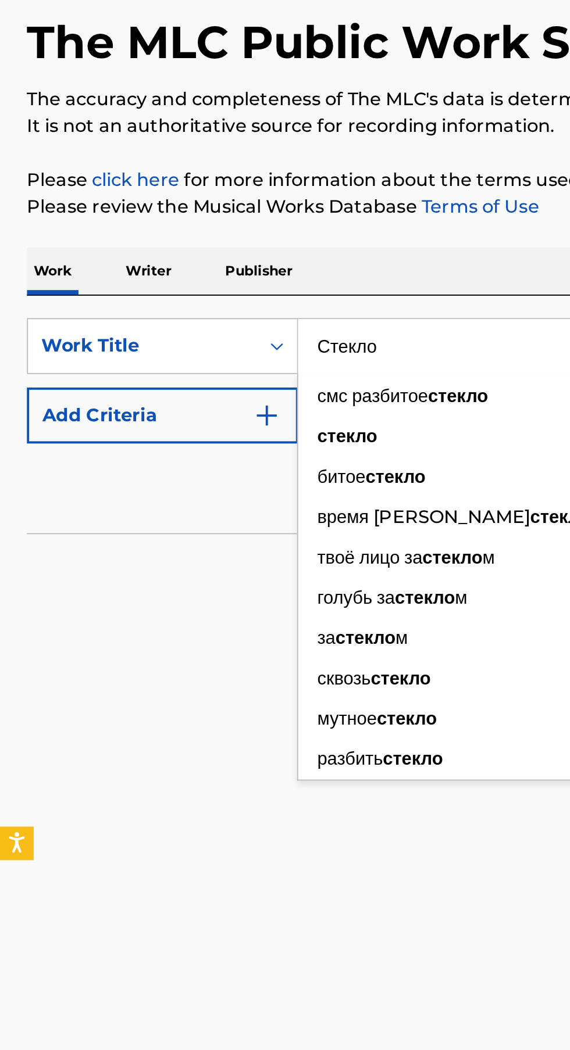
type input "Стекло"
click at [131, 306] on button "Add Criteria" at bounding box center [84, 303] width 141 height 29
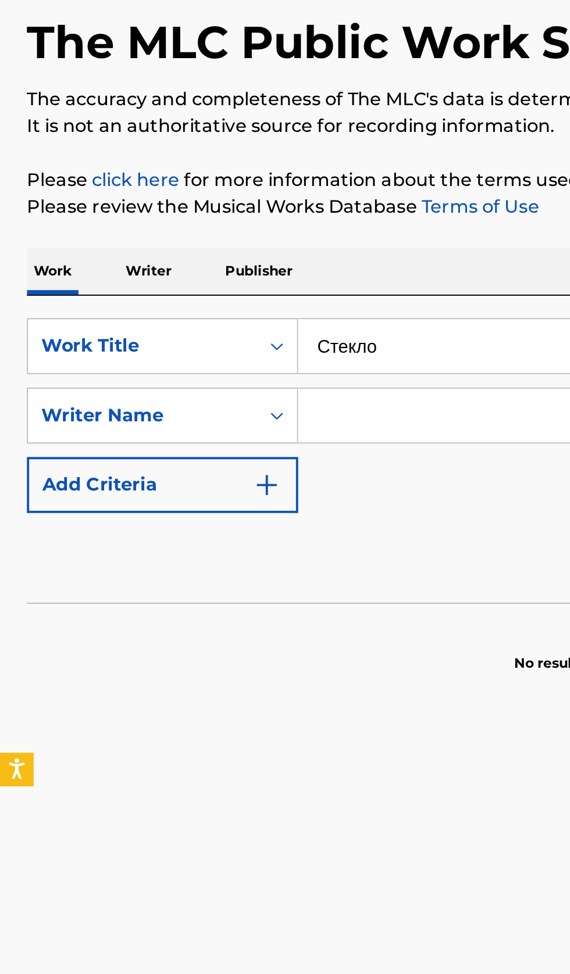
click at [210, 305] on input "Search Form" at bounding box center [344, 303] width 379 height 28
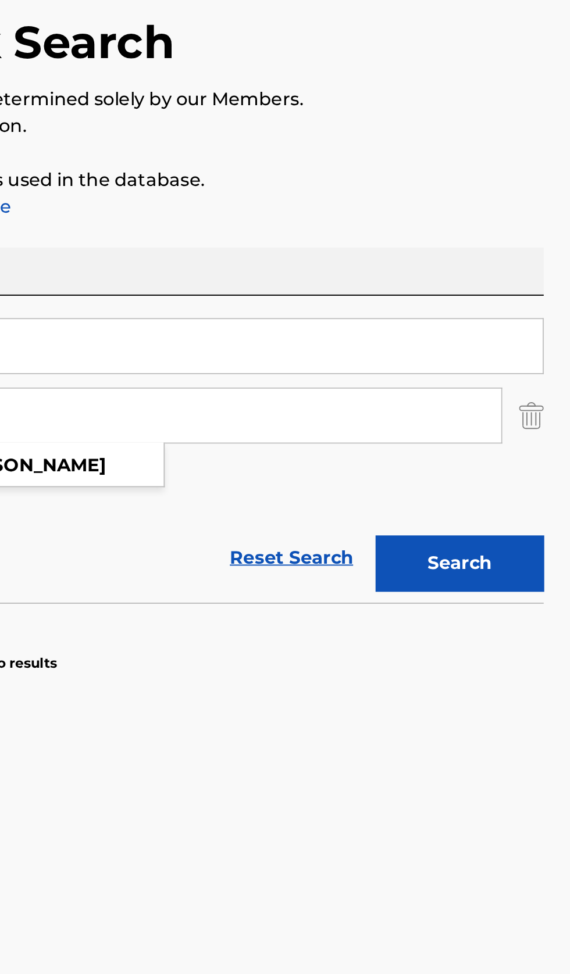
type input "колесникова мария тарасовна"
click at [538, 388] on button "Search" at bounding box center [511, 380] width 87 height 29
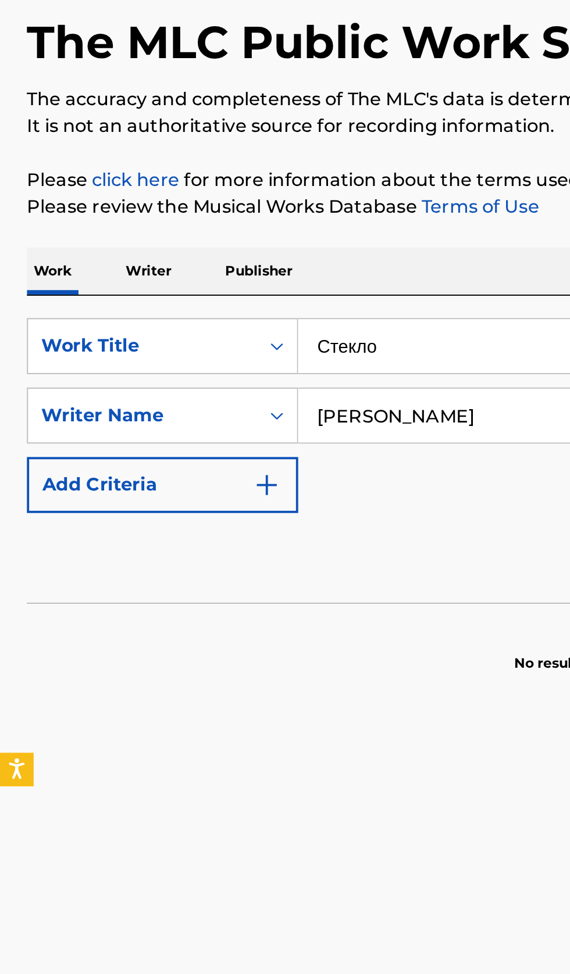
click at [82, 233] on p "Writer" at bounding box center [77, 228] width 31 height 24
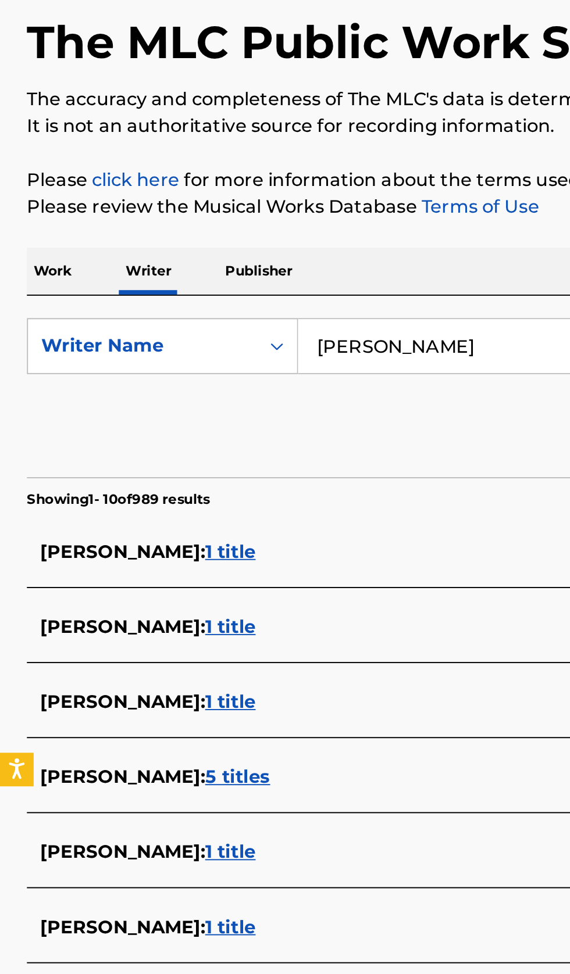
click at [272, 270] on input "александр байдуж" at bounding box center [355, 267] width 400 height 28
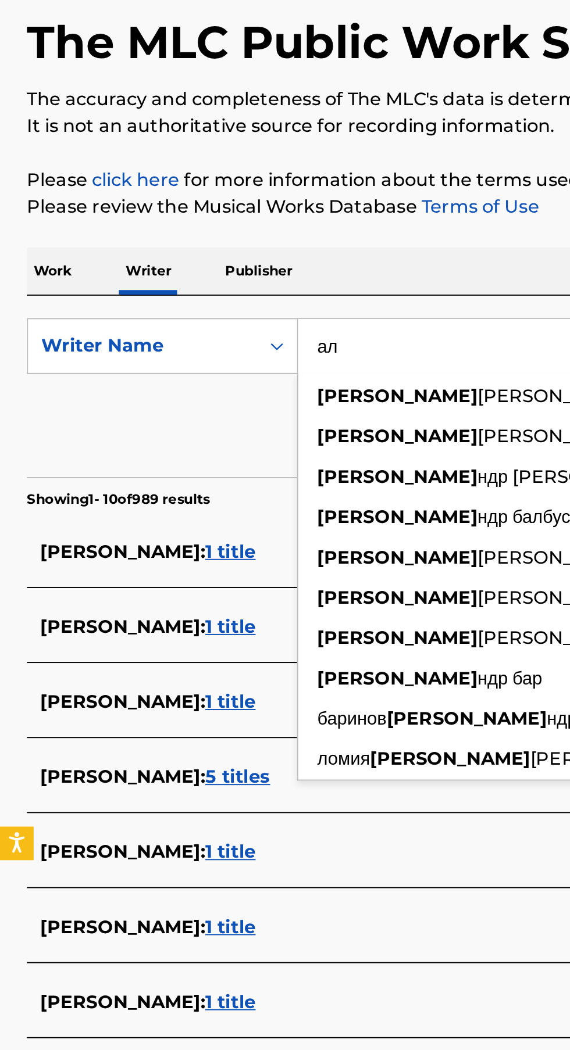
type input "а"
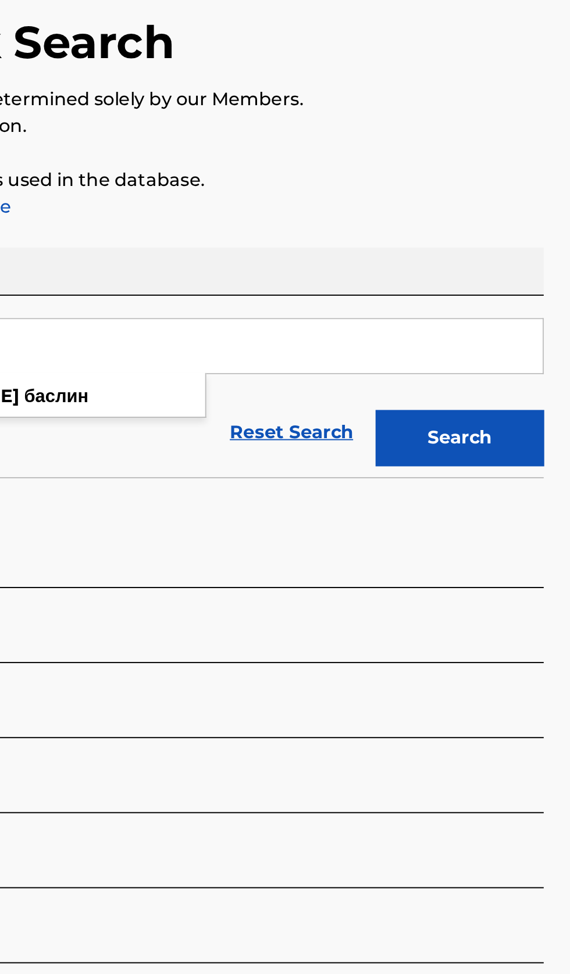
type input "баслин даниил владиславович"
click at [536, 316] on button "Search" at bounding box center [511, 314] width 87 height 29
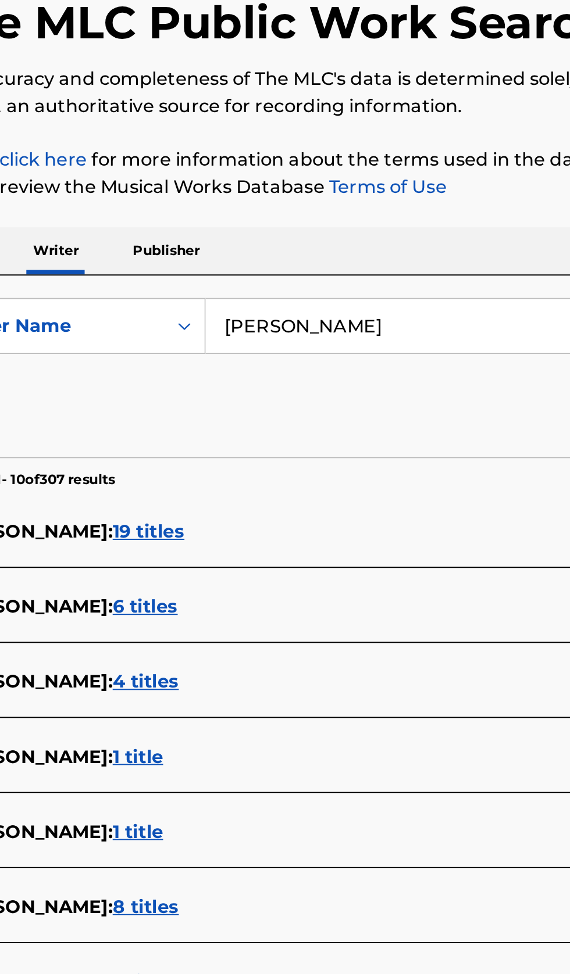
click at [282, 410] on div "ДАНИИЛ ВЛАДИСЛАВОВИЧ БАСЛИН : 6 titles" at bounding box center [269, 413] width 497 height 14
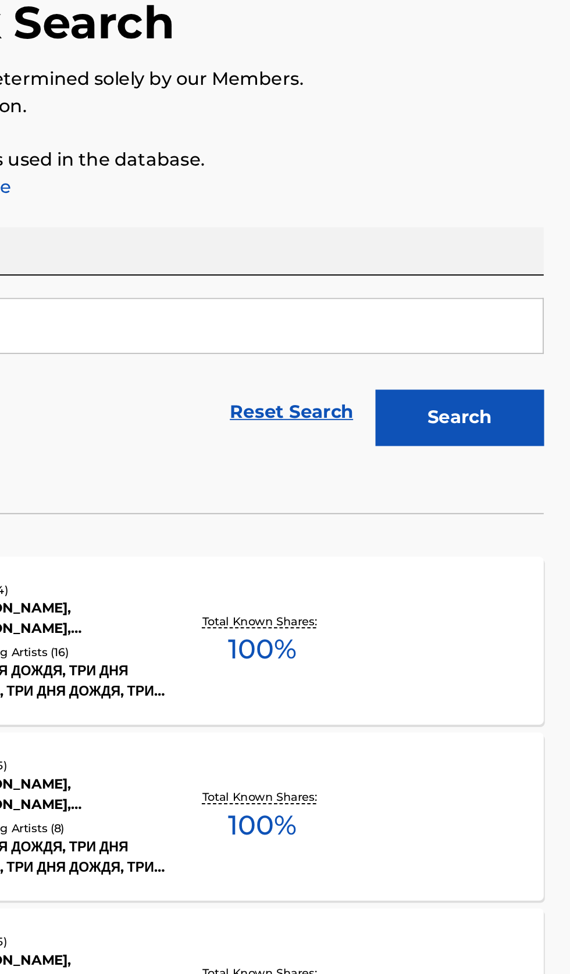
click at [463, 445] on div "КРИСТАЛЛИЧЕСКИЕ ЛЯРВЫ MLC Song Code : AE3YYB ISWC : Writers ( 4 ) ДАНИИЛ ВЛАДИС…" at bounding box center [285, 430] width 542 height 87
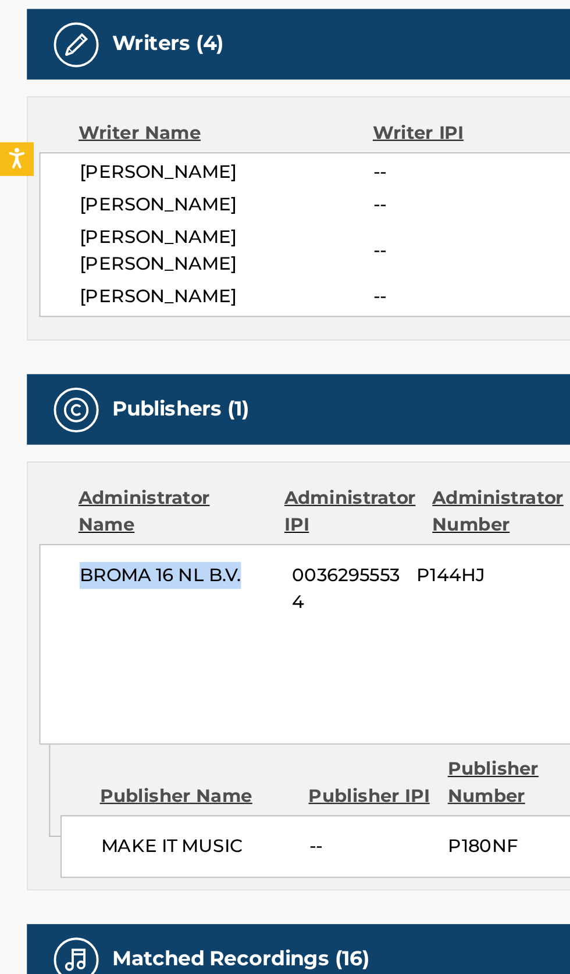
copy span "BROMA 16 NL B.V."
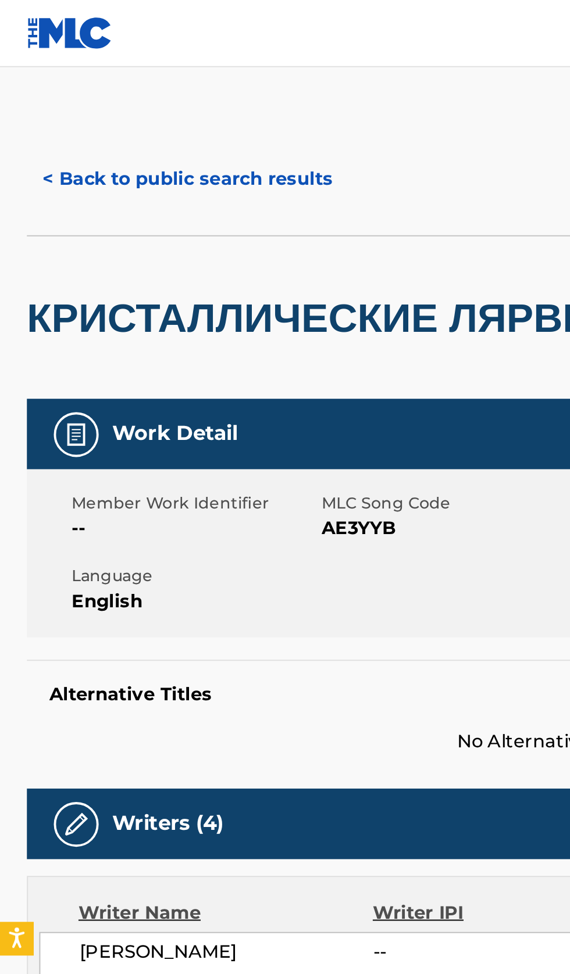
click at [108, 83] on button "< Back to public search results" at bounding box center [97, 92] width 167 height 29
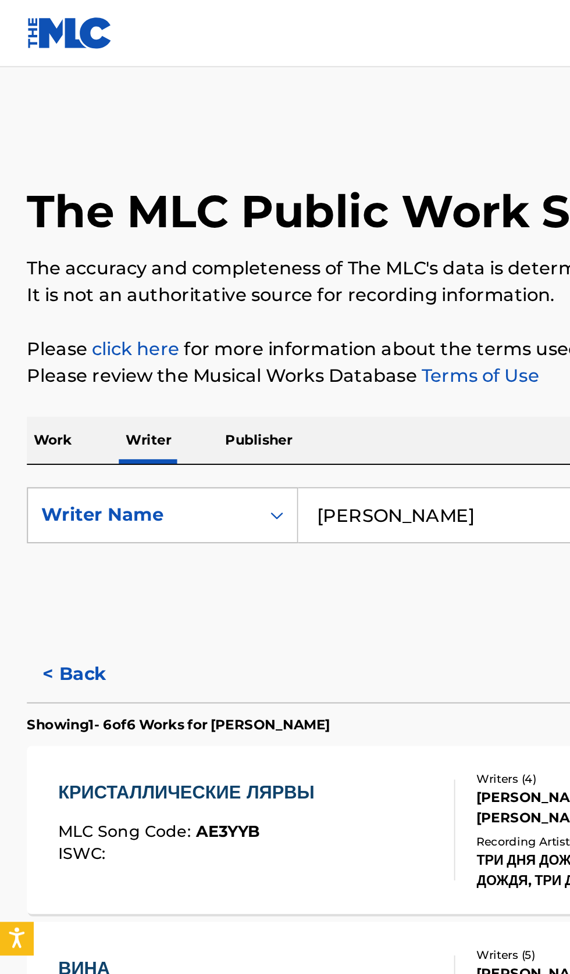
click at [34, 224] on p "Work" at bounding box center [27, 228] width 27 height 24
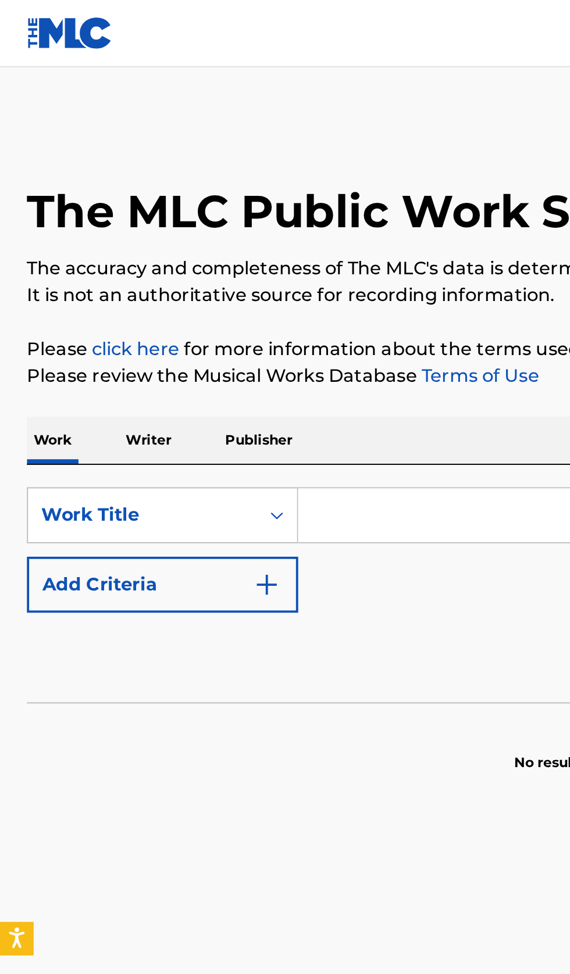
click at [231, 264] on input "Search Form" at bounding box center [355, 267] width 400 height 28
click at [216, 262] on input "Search Form" at bounding box center [355, 267] width 400 height 28
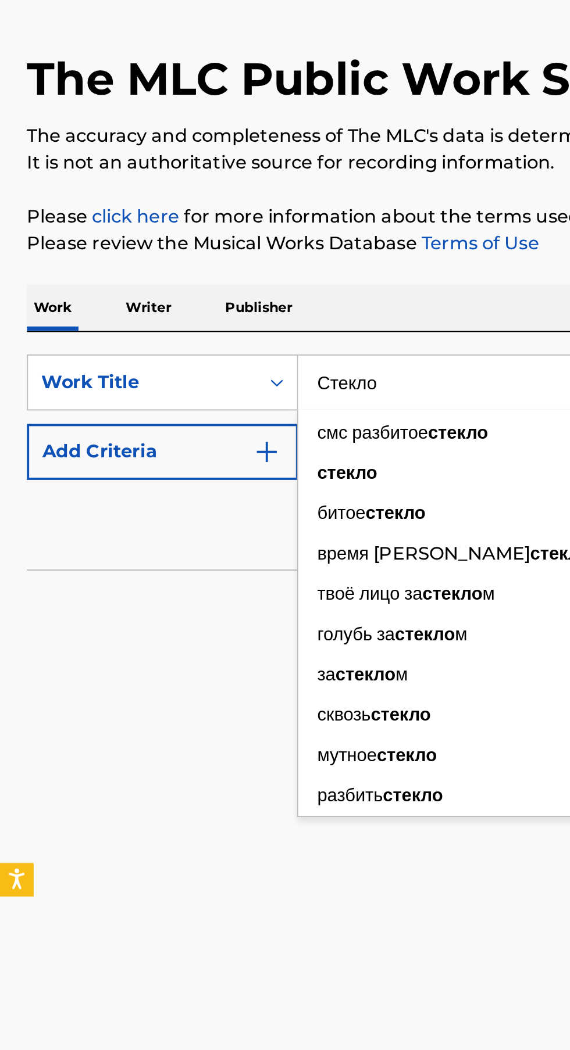
type input "Стекло"
click at [144, 302] on img "Search Form" at bounding box center [138, 303] width 14 height 14
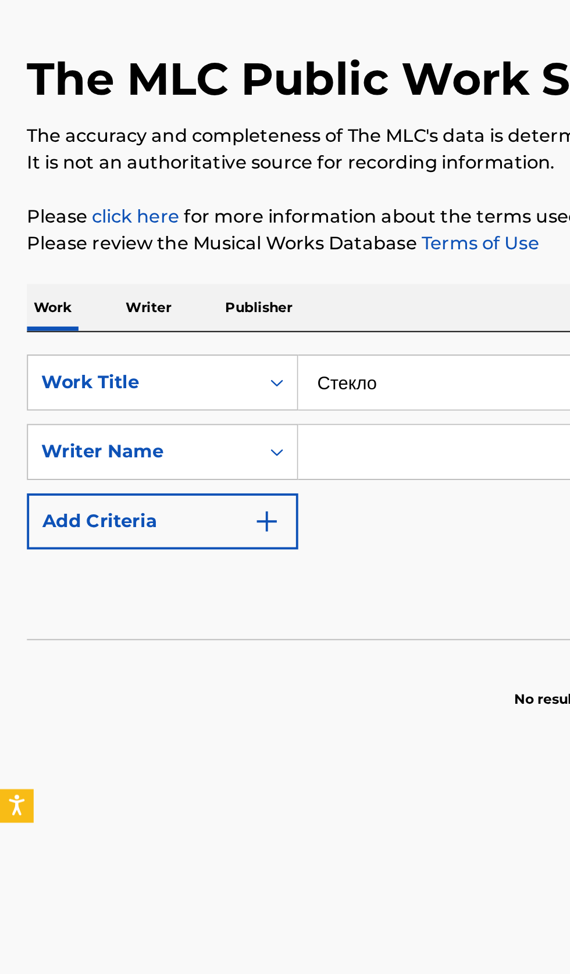
click at [208, 304] on input "Search Form" at bounding box center [344, 303] width 379 height 28
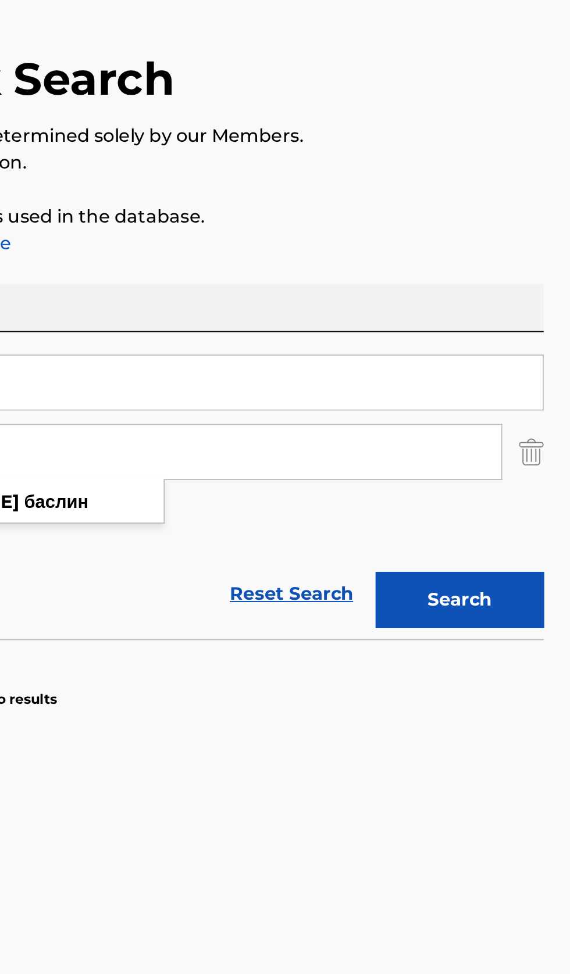
click at [532, 371] on button "Search" at bounding box center [511, 380] width 87 height 29
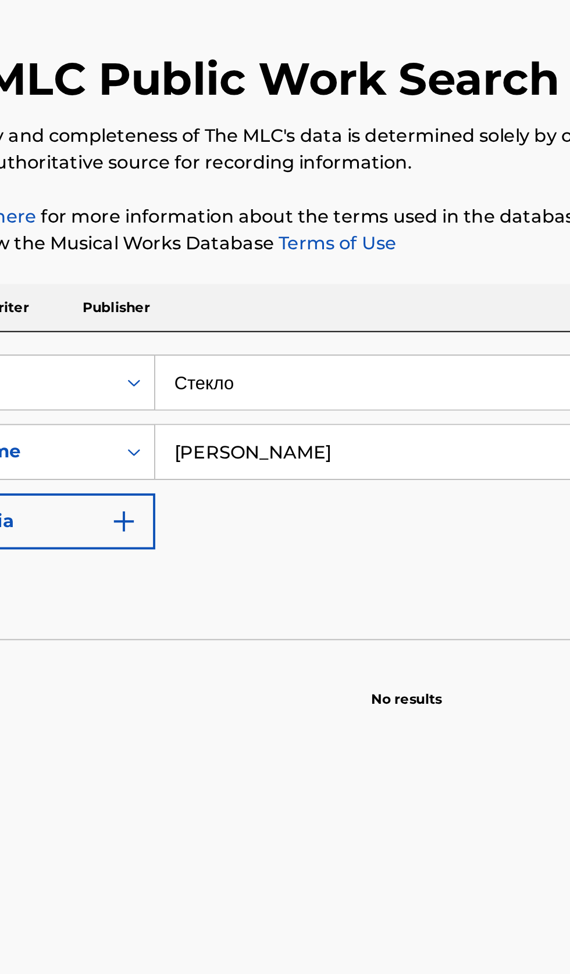
click at [331, 298] on input "баслин даниил владиславович" at bounding box center [344, 303] width 379 height 28
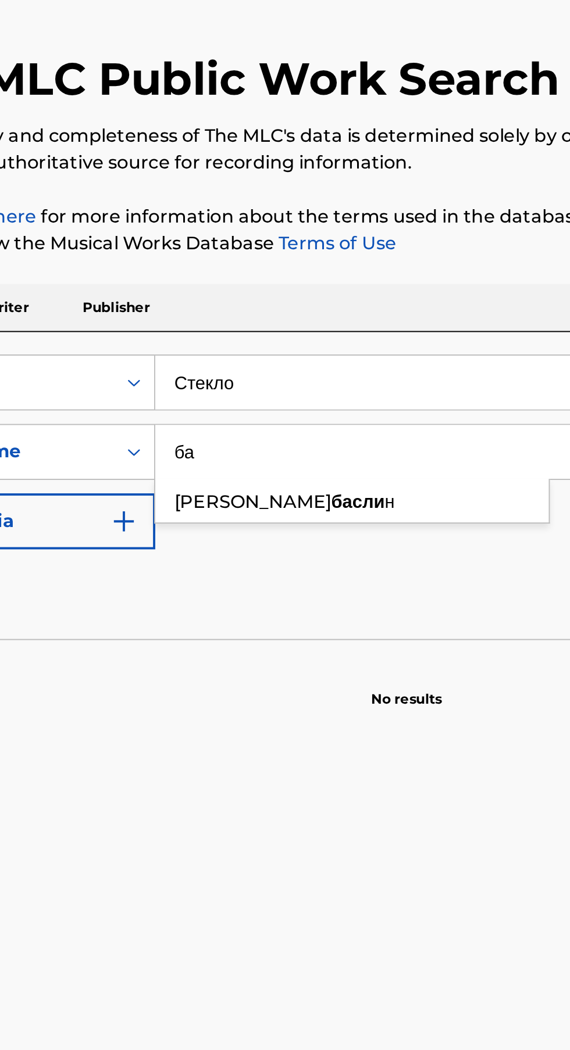
type input "б"
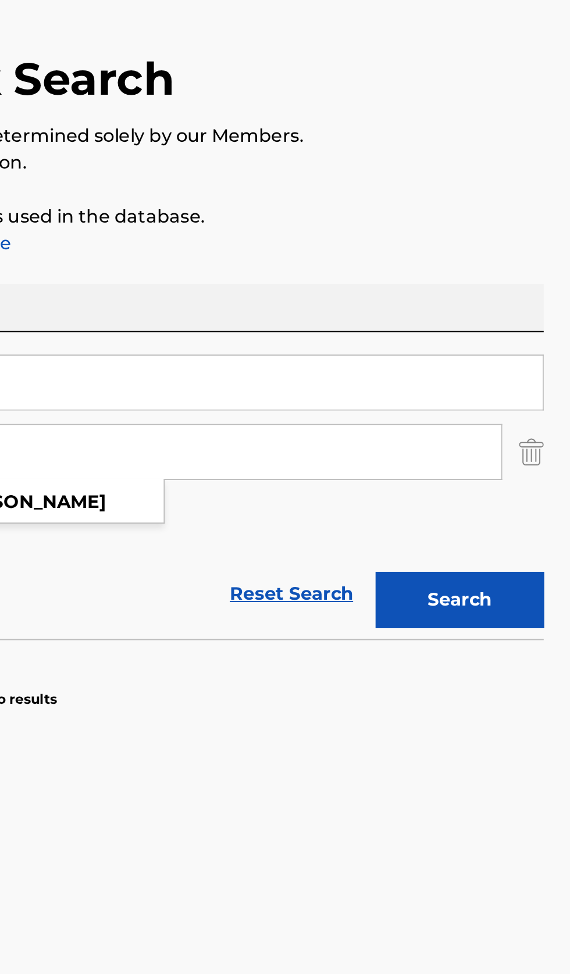
type input "колесникова мария тарасовна"
click at [534, 379] on button "Search" at bounding box center [511, 380] width 87 height 29
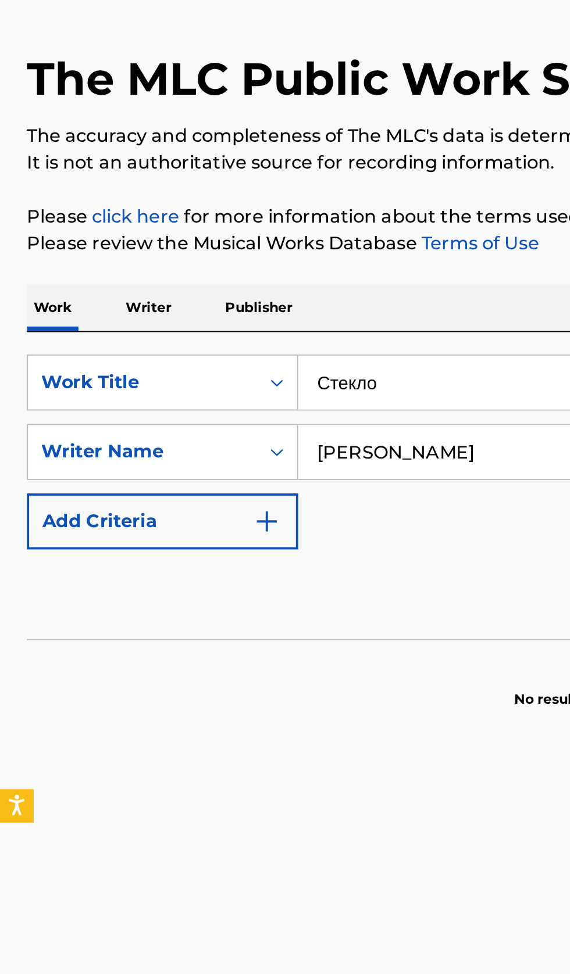
click at [80, 231] on p "Writer" at bounding box center [77, 228] width 31 height 24
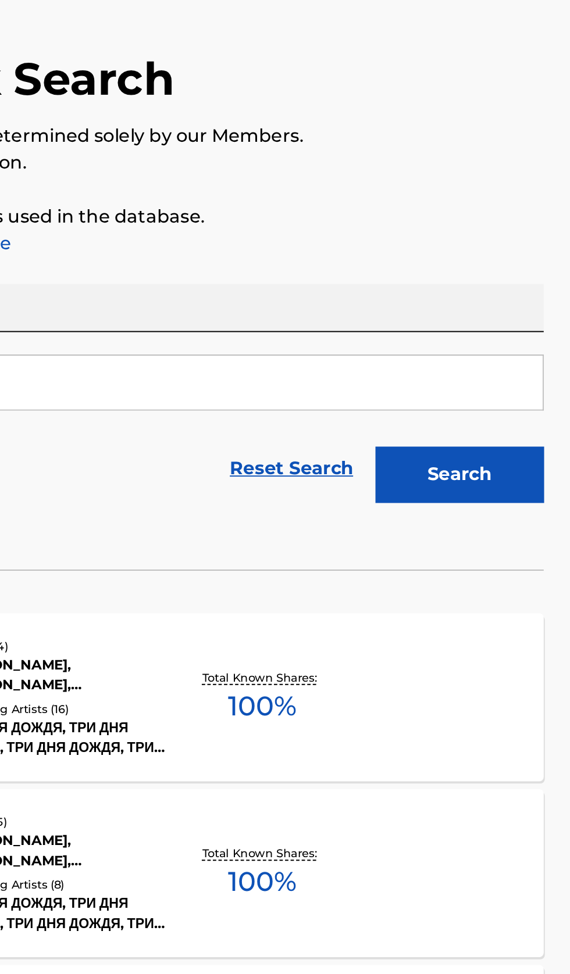
click at [404, 271] on input "баслин даниил владиславович" at bounding box center [355, 267] width 400 height 28
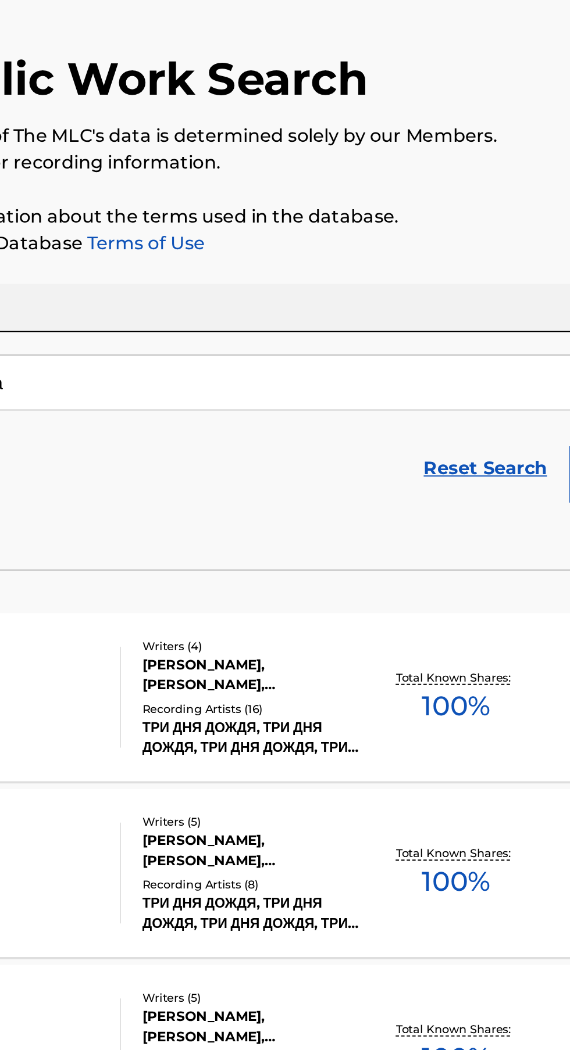
type input "б"
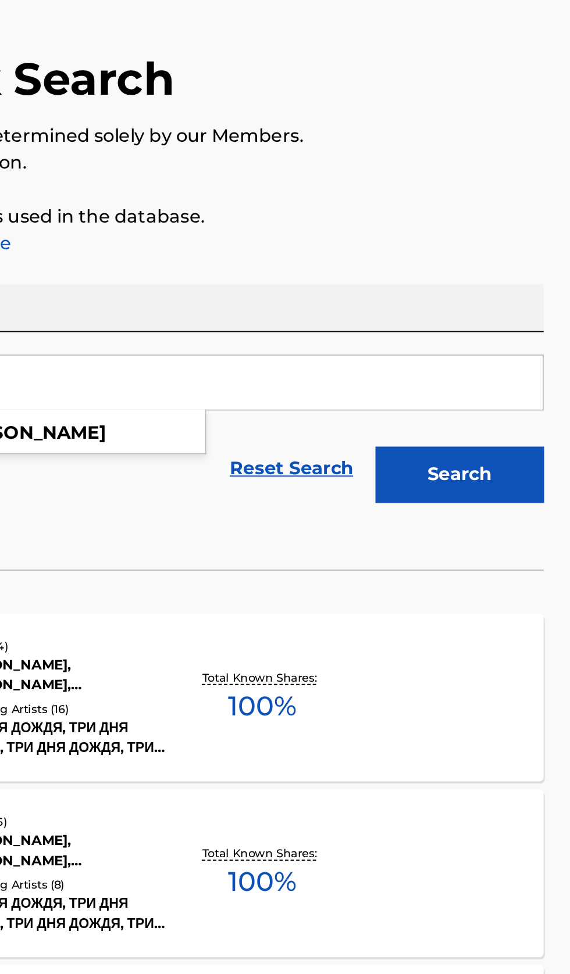
click at [532, 318] on button "Search" at bounding box center [511, 314] width 87 height 29
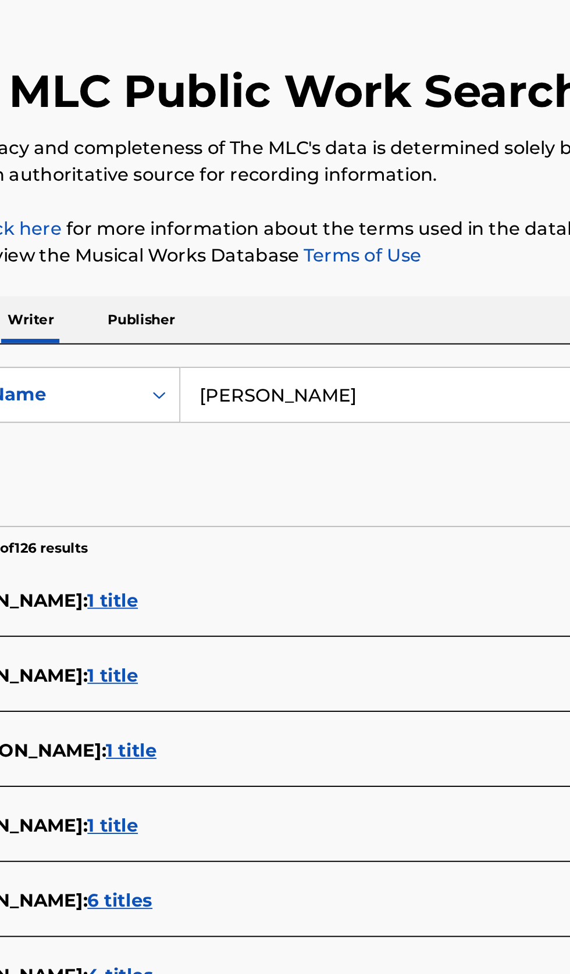
click at [340, 265] on input "колесникова мария тарасовна" at bounding box center [355, 267] width 400 height 28
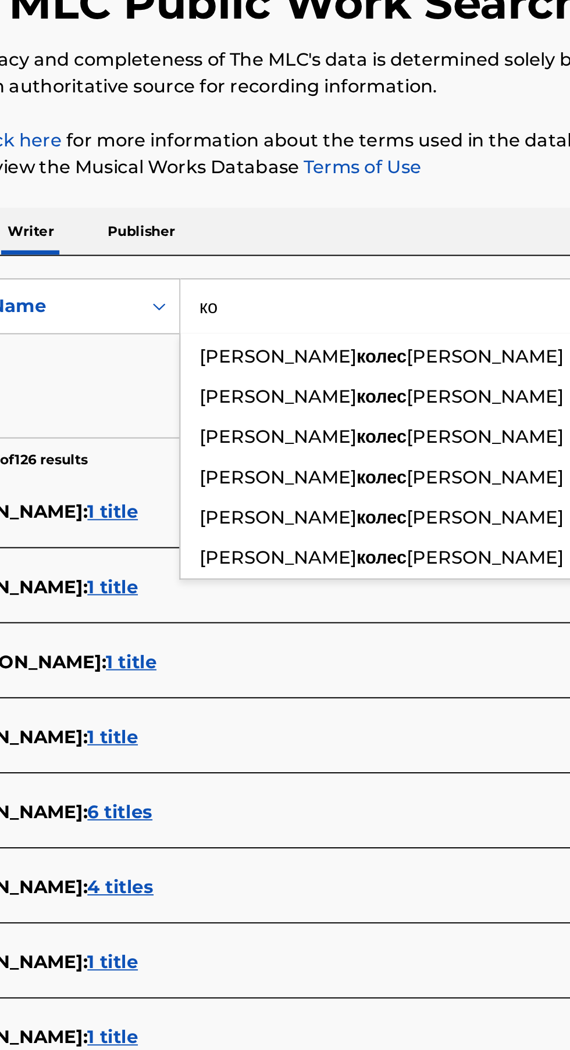
type input "к"
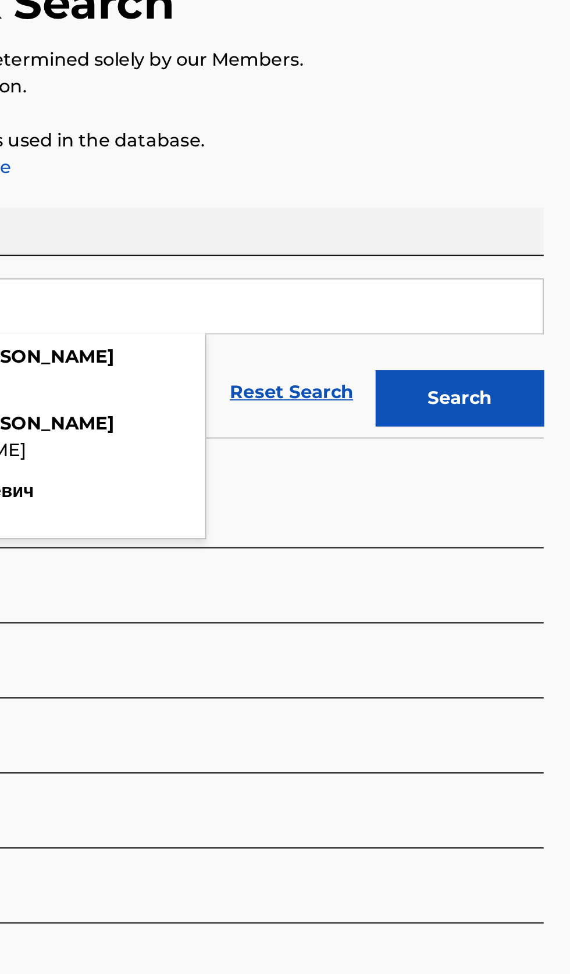
type input "шабанов сергей юрьевич"
click at [545, 313] on button "Search" at bounding box center [511, 314] width 87 height 29
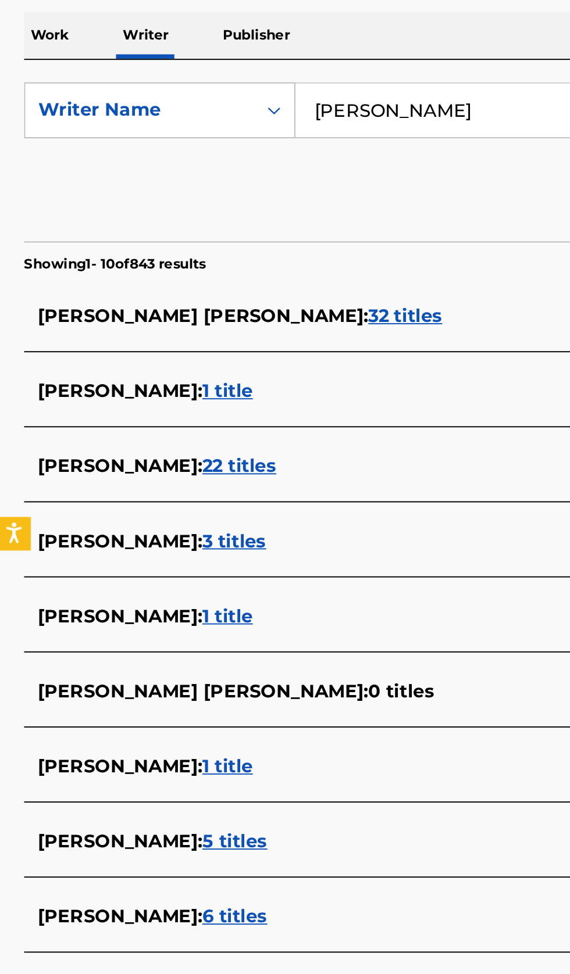
click at [249, 646] on div "ШАБАНОВ СЕРГЕЙ ЮРЬЕВИЧ : 5 titles" at bounding box center [269, 647] width 497 height 14
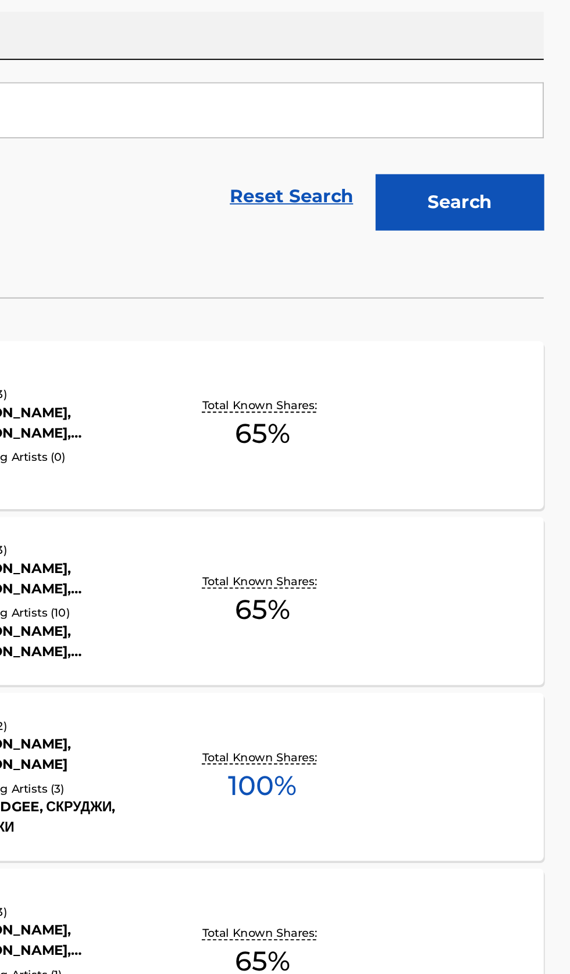
click at [466, 617] on div "ОНГ-БАК MLC Song Code : 066OTA ISWC : Writers ( 2 ) ШАБАНОВ СЕРГЕЙ ЮРЬЕВИЧ, ВЫГ…" at bounding box center [285, 613] width 542 height 87
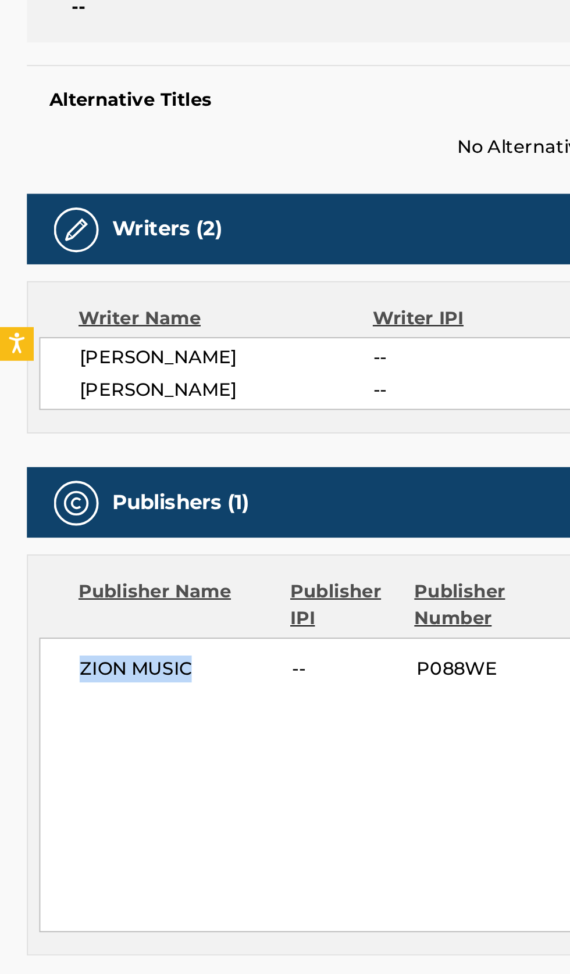
copy span "ZION MUSIC"
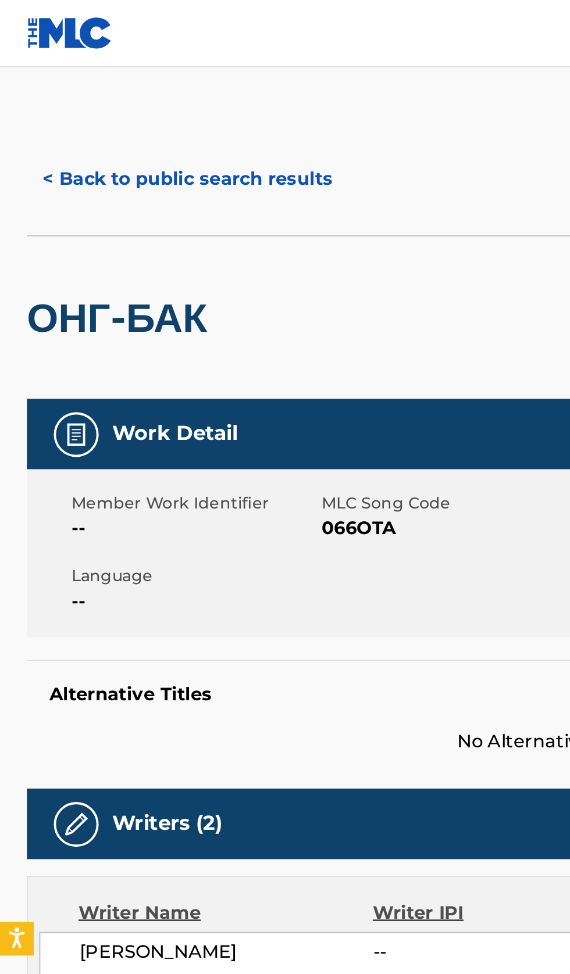
click at [106, 83] on button "< Back to public search results" at bounding box center [97, 92] width 167 height 29
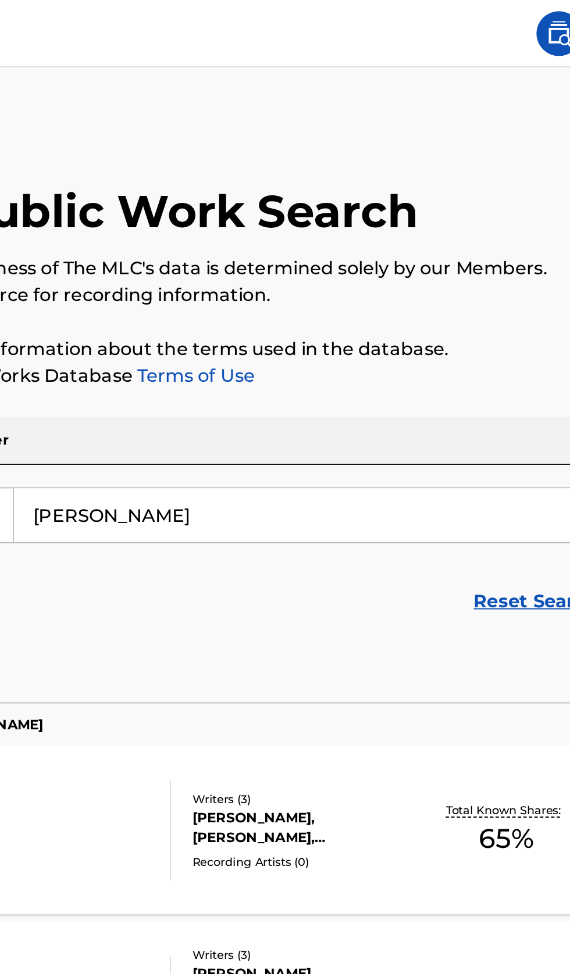
click at [349, 264] on input "шабанов сергей юрьевич" at bounding box center [355, 267] width 400 height 28
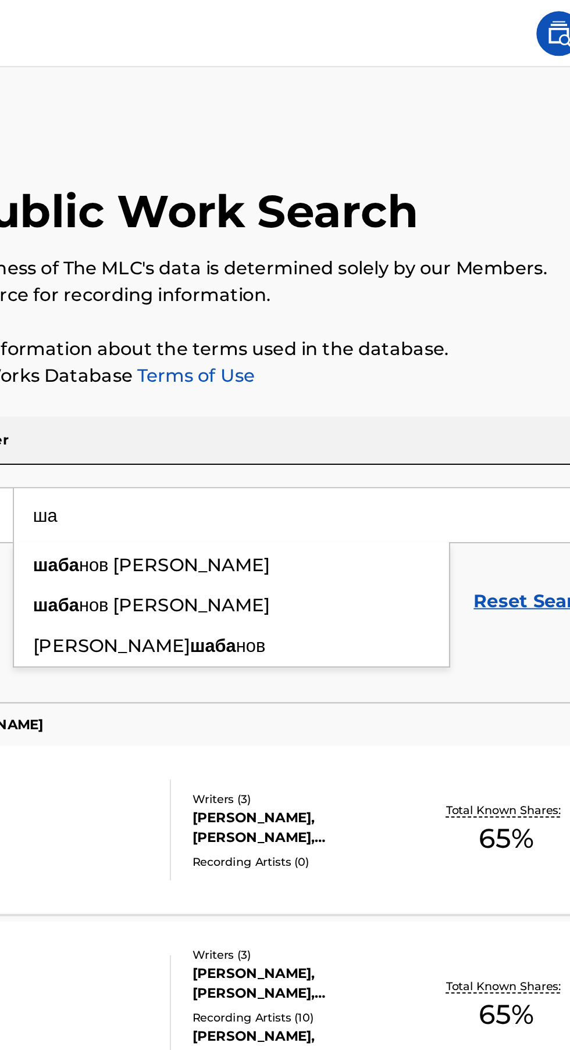
type input "ш"
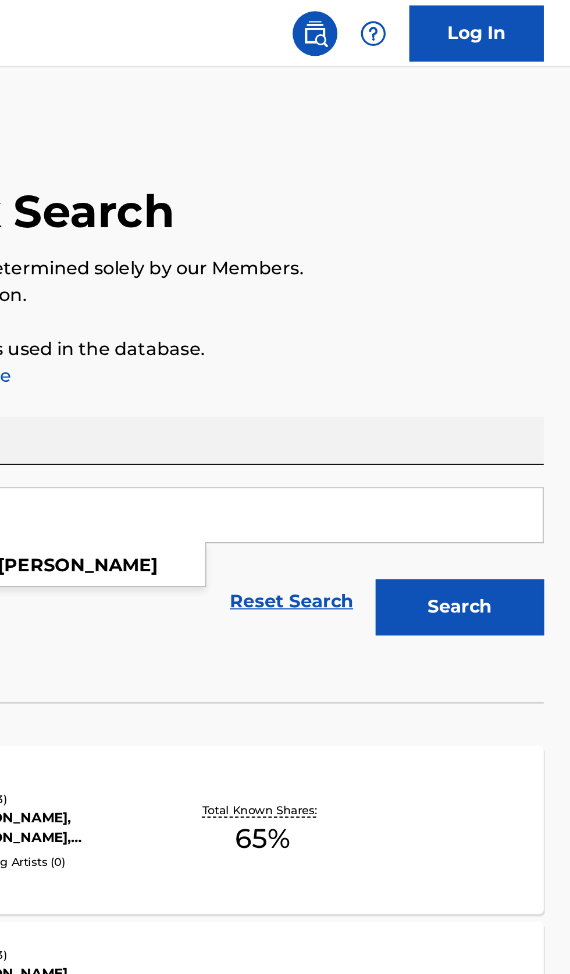
type input "викторов глеб остапович"
click at [524, 313] on button "Search" at bounding box center [511, 314] width 87 height 29
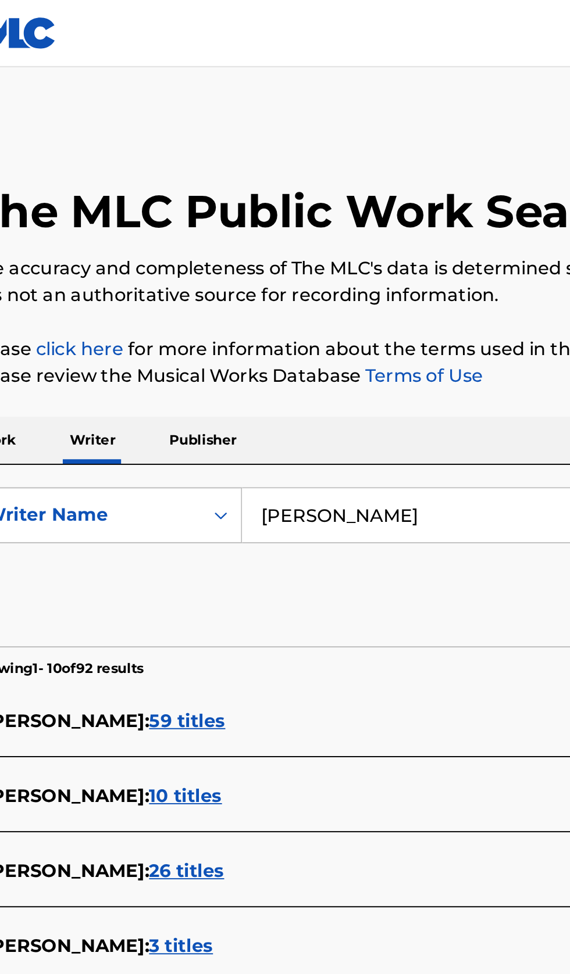
click at [266, 369] on div "ГЛЕБ ОСТАПОВИЧ ВИКТОРОВ : 59 titles" at bounding box center [269, 374] width 497 height 14
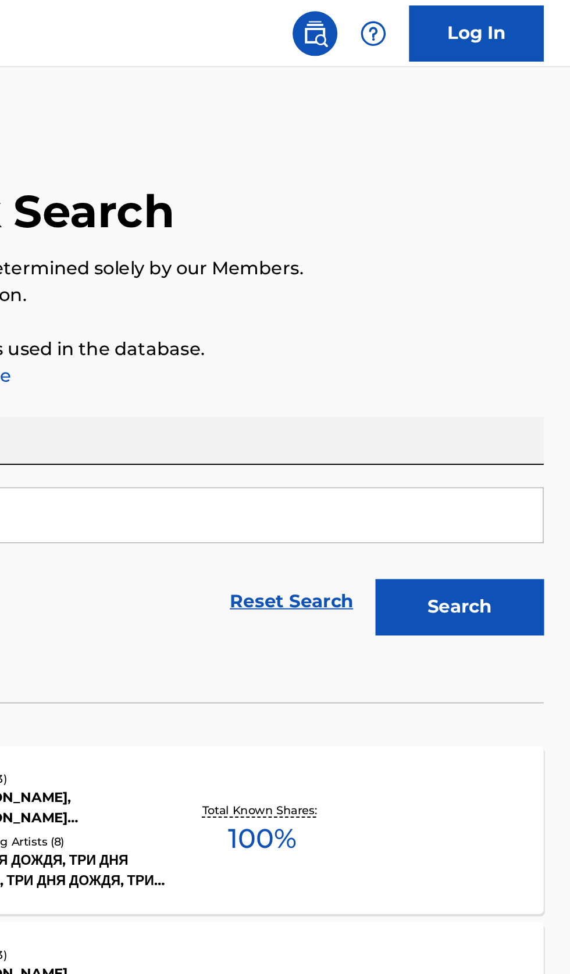
click at [462, 445] on div "НЕНАВИЖУ БЫТЬ СОБОЙ MLC Song Code : AE3YYF ISWC : Writers ( 3 ) КИРИЛЛ АНДРЕЕВИ…" at bounding box center [285, 430] width 542 height 87
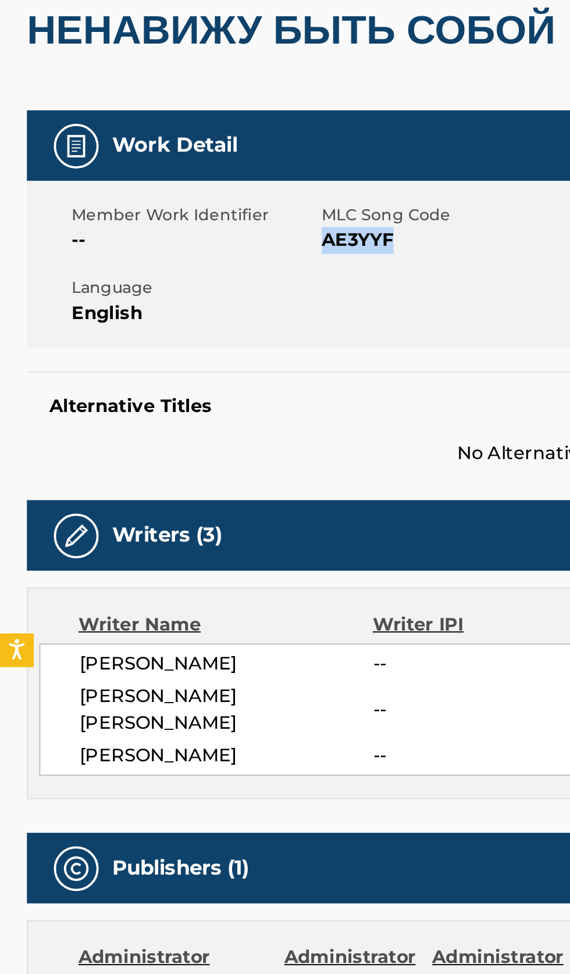
copy span "AE3YYF"
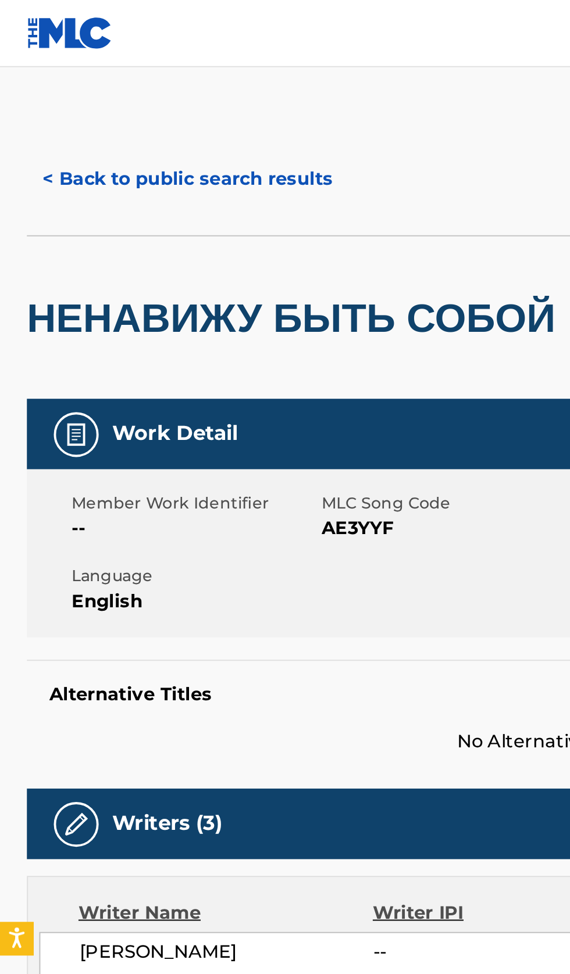
click at [92, 96] on button "< Back to public search results" at bounding box center [97, 92] width 167 height 29
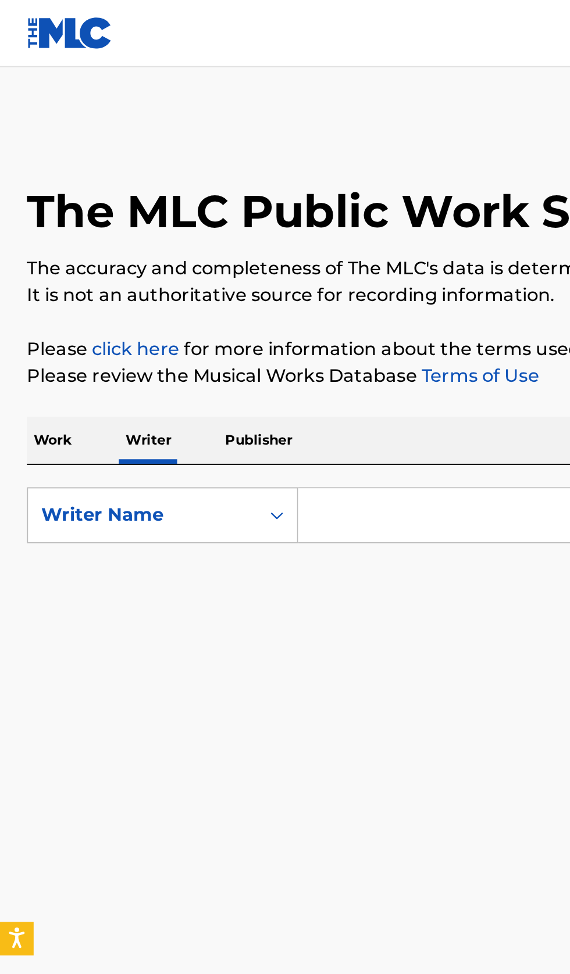
click at [213, 263] on input "Search Form" at bounding box center [355, 267] width 400 height 28
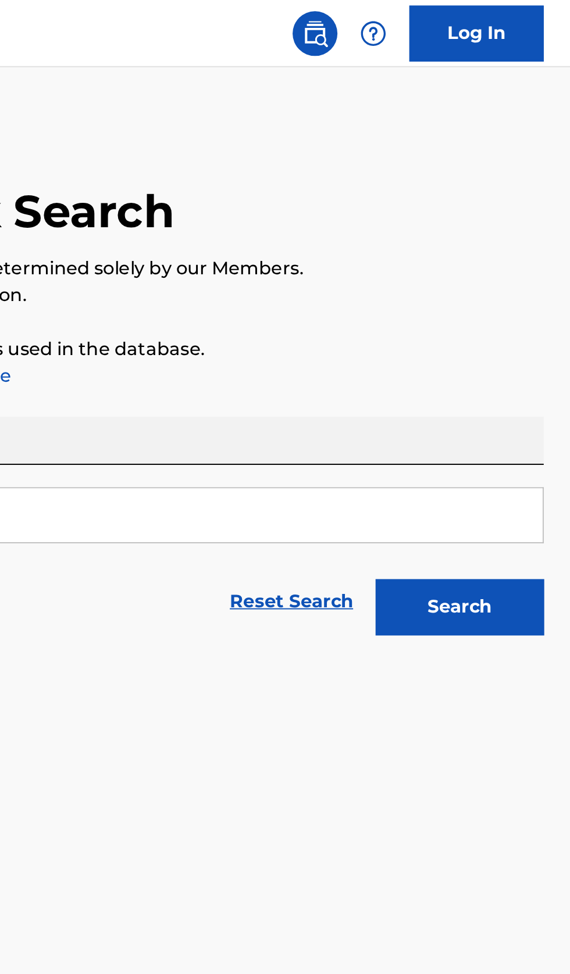
type input "Gerbenok"
click at [532, 315] on button "Search" at bounding box center [511, 314] width 87 height 29
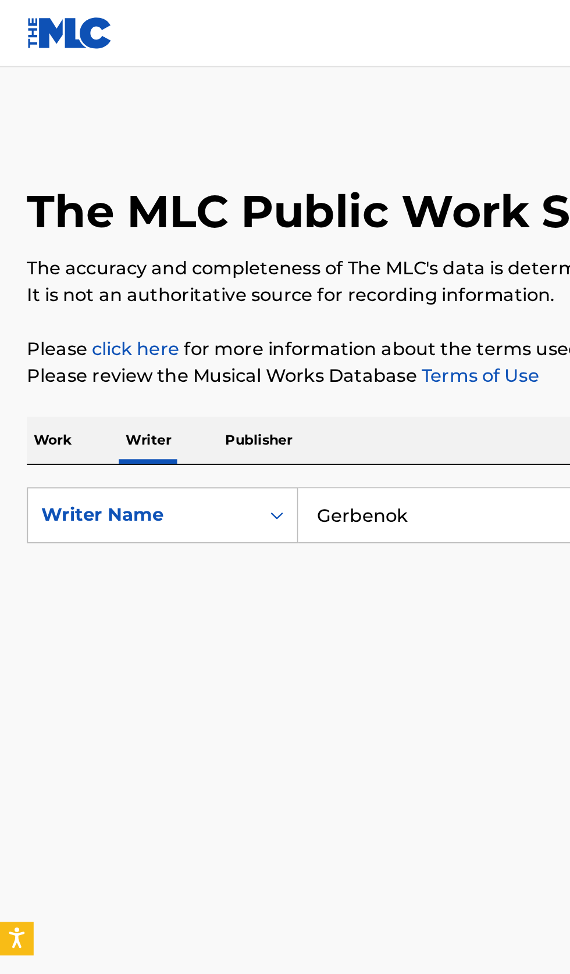
click at [35, 233] on p "Work" at bounding box center [27, 228] width 27 height 24
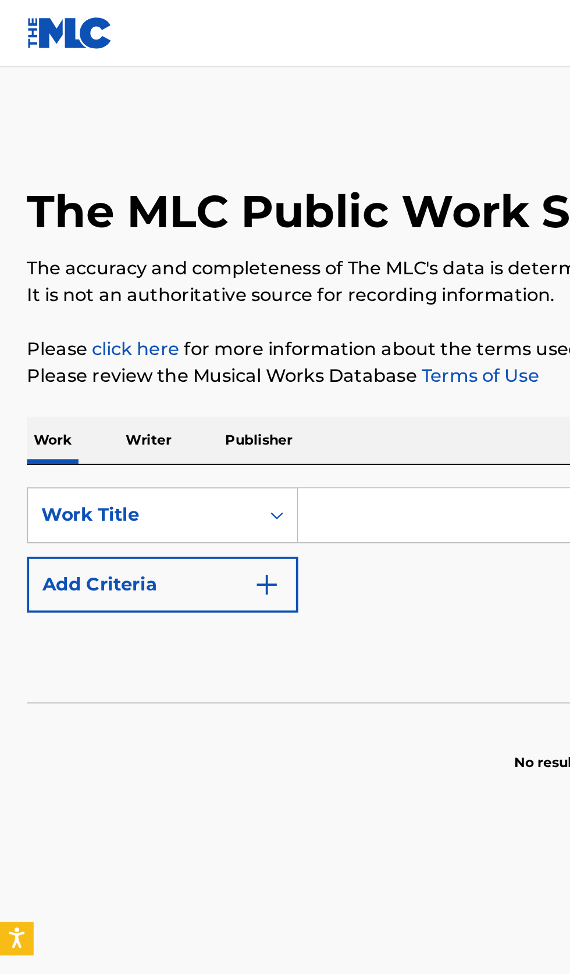
click at [213, 268] on input "Search Form" at bounding box center [355, 267] width 400 height 28
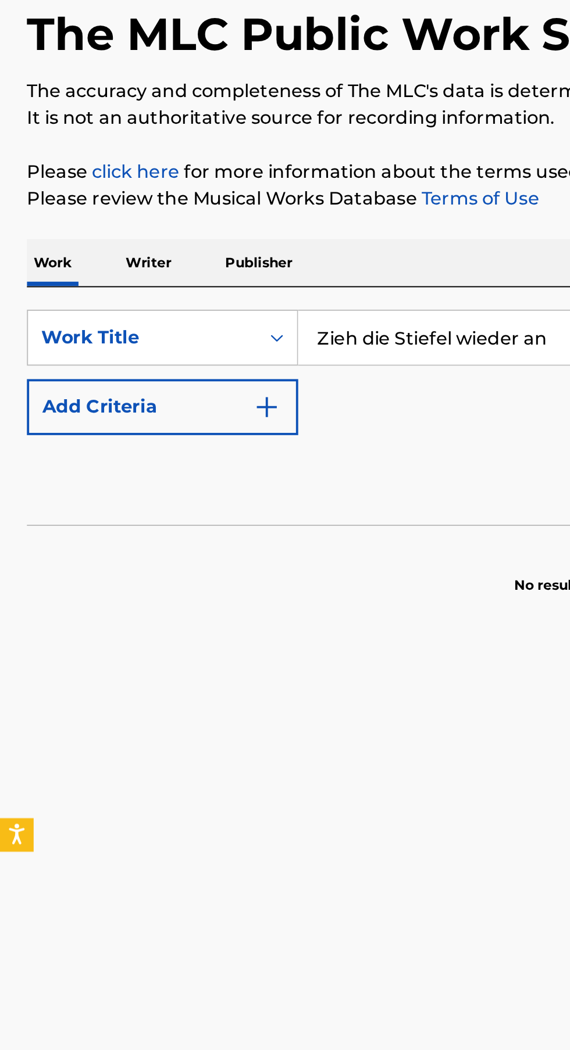
type input "Zieh die Stiefel wieder an"
click at [152, 309] on button "Add Criteria" at bounding box center [84, 303] width 141 height 29
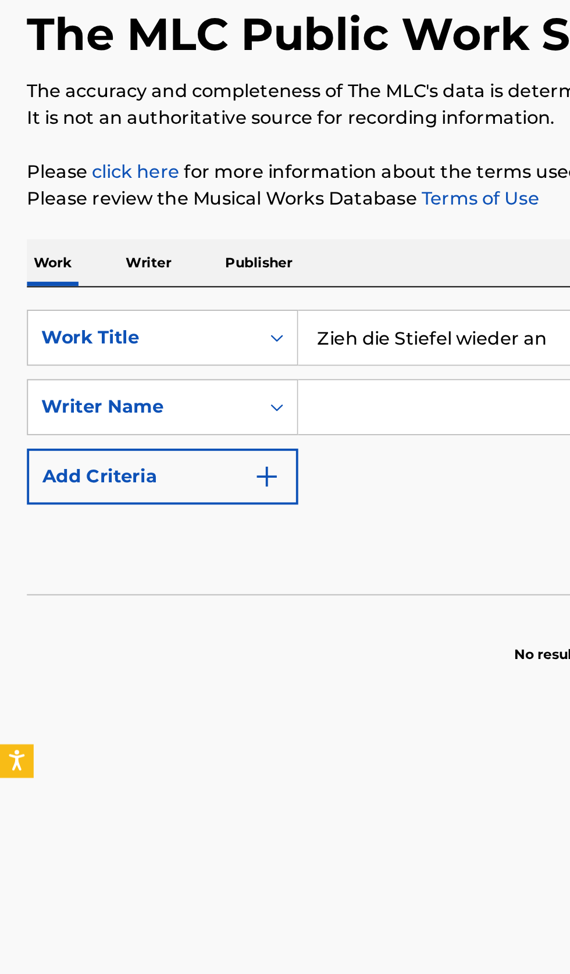
click at [201, 305] on input "Search Form" at bounding box center [344, 303] width 379 height 28
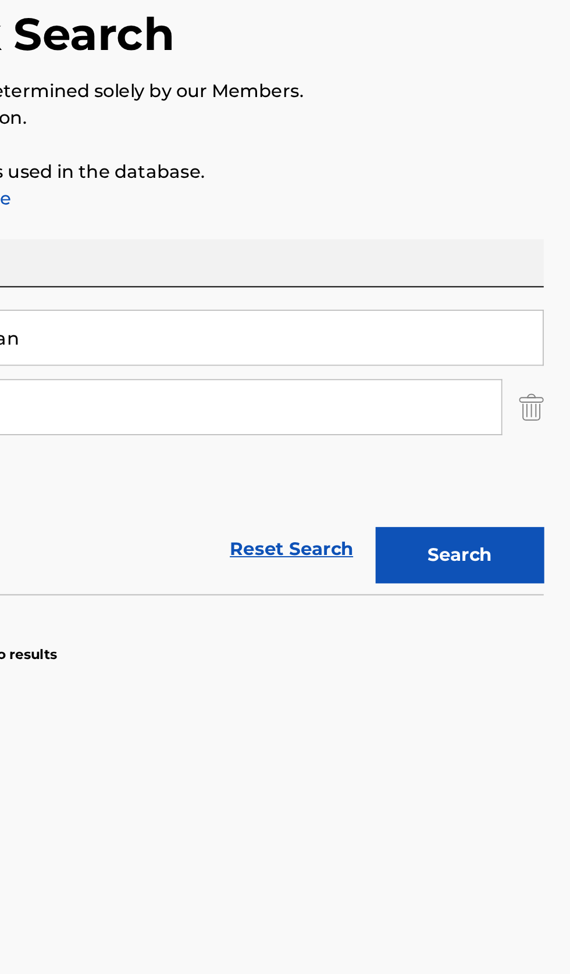
click at [528, 387] on button "Search" at bounding box center [511, 380] width 87 height 29
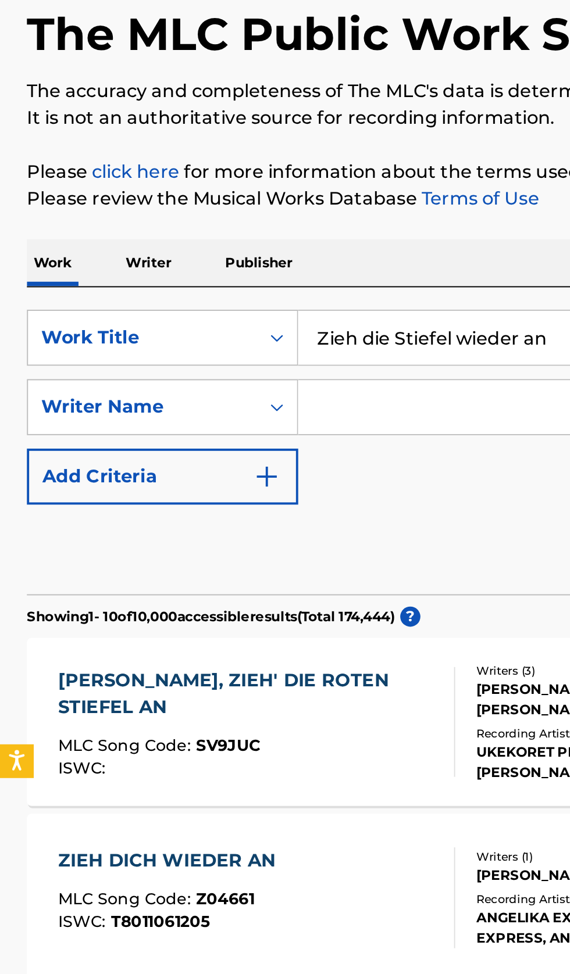
click at [204, 303] on input "Search Form" at bounding box center [344, 303] width 379 height 28
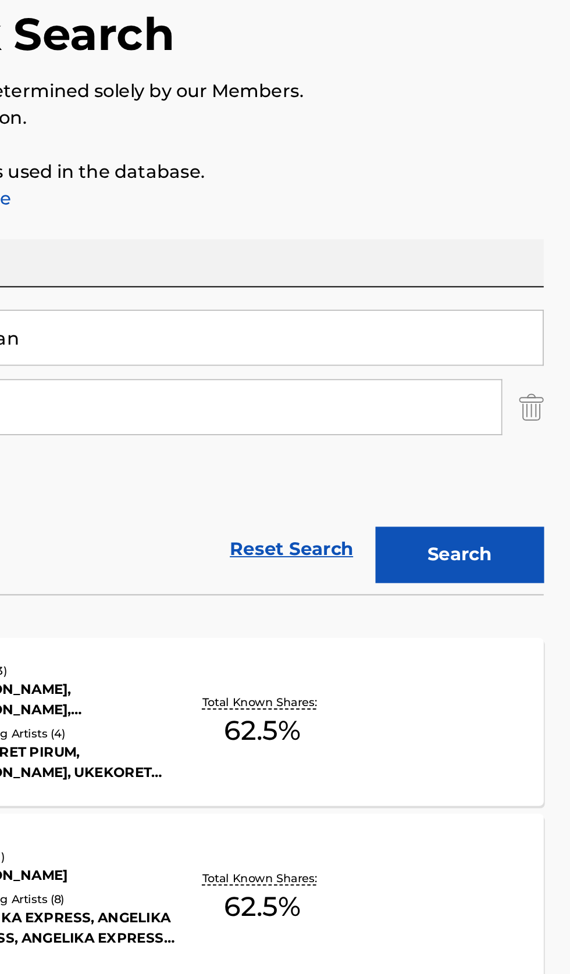
type input "Gerbenok"
click at [534, 377] on button "Search" at bounding box center [511, 380] width 87 height 29
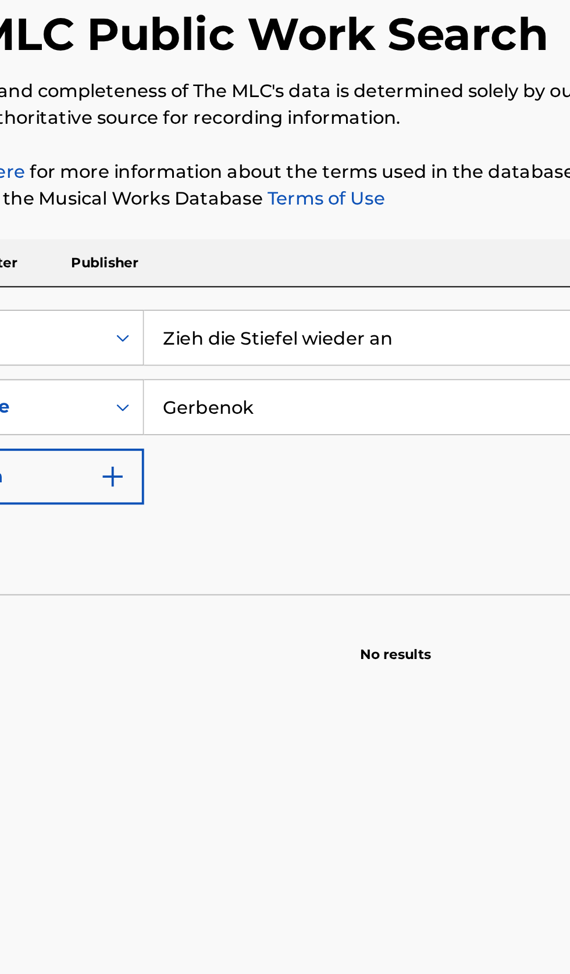
click at [324, 267] on input "Zieh die Stiefel wieder an" at bounding box center [355, 267] width 400 height 28
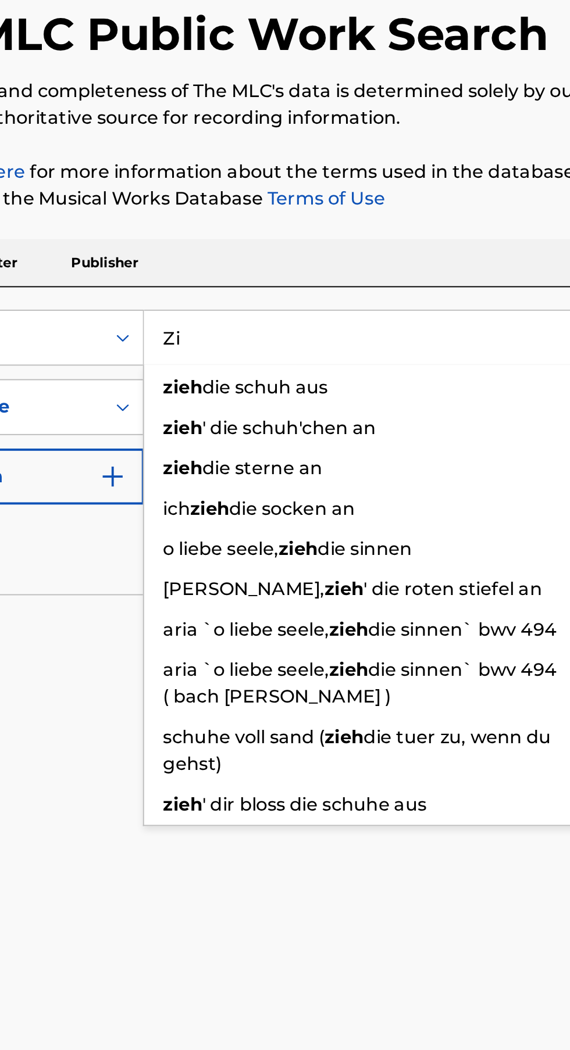
type input "Z"
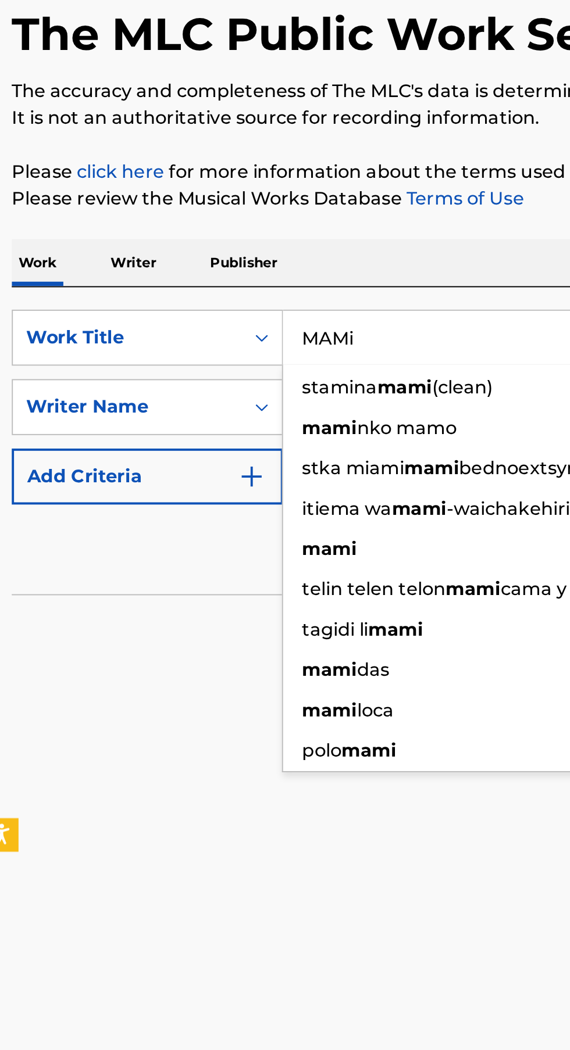
type input "MAMi"
click at [274, 195] on link "Terms of Use" at bounding box center [247, 194] width 63 height 11
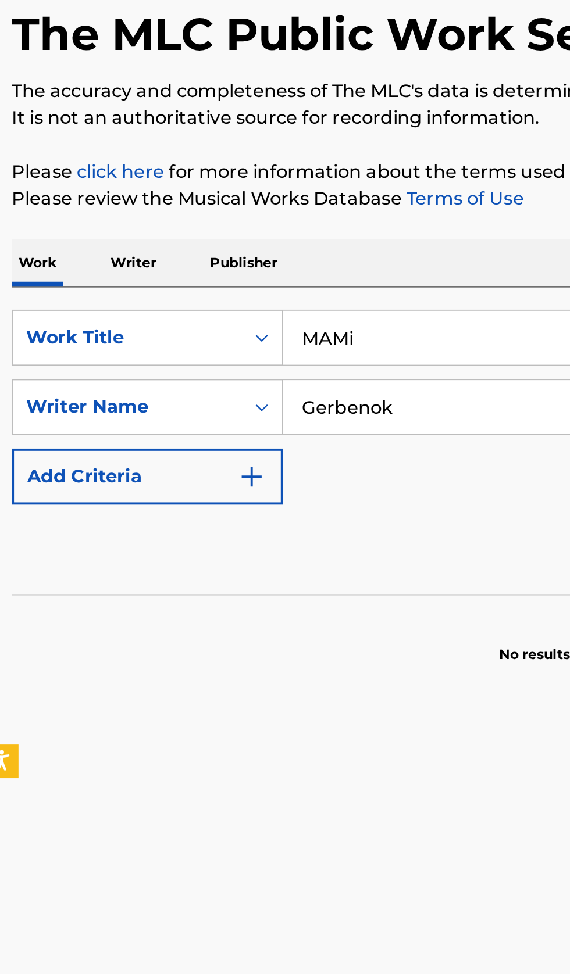
click at [266, 300] on input "Gerbenok" at bounding box center [344, 303] width 379 height 28
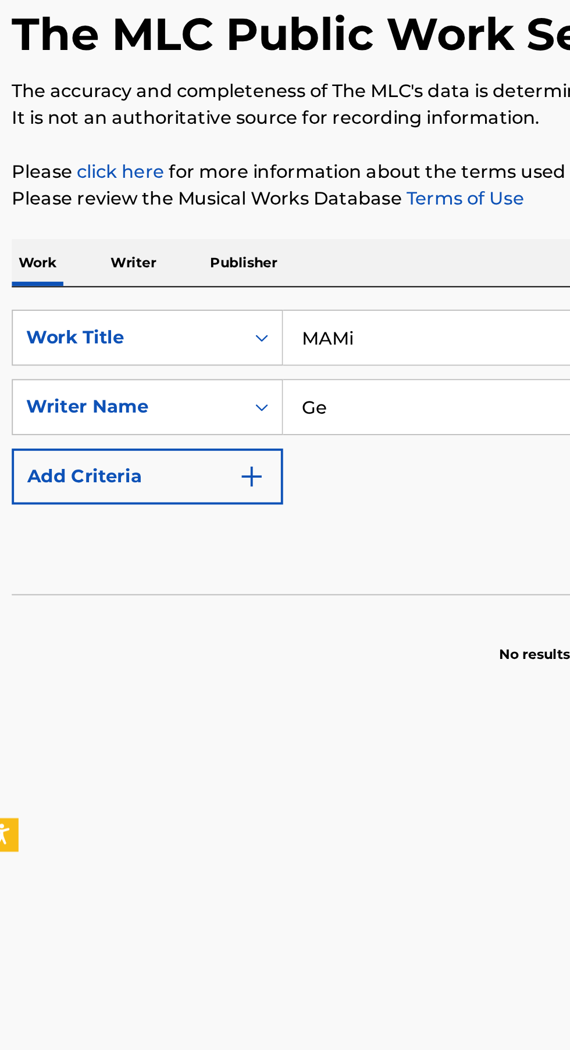
type input "G"
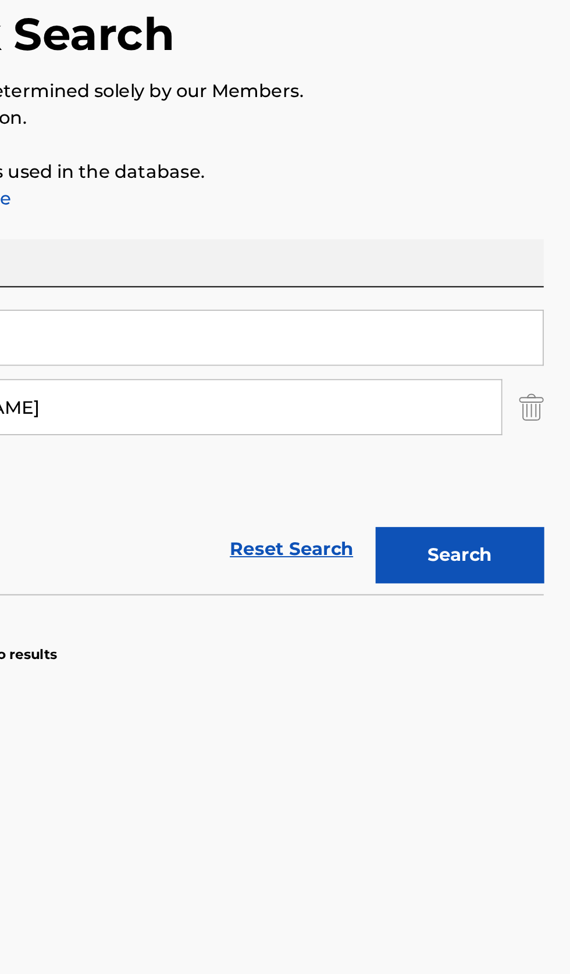
type input "Byiringiro David"
click at [524, 384] on button "Search" at bounding box center [511, 380] width 87 height 29
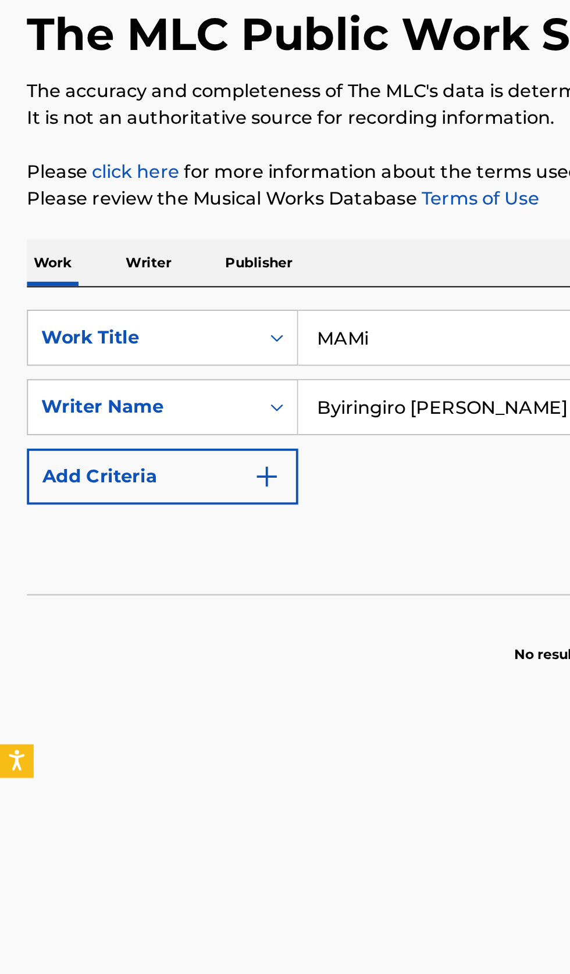
click at [78, 233] on p "Writer" at bounding box center [77, 228] width 31 height 24
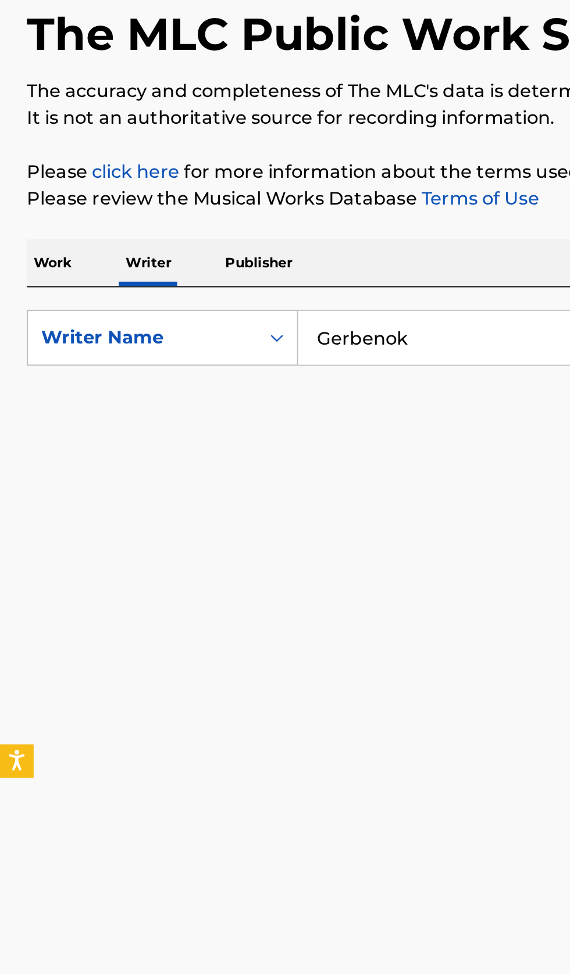
click at [224, 268] on input "Gerbenok" at bounding box center [355, 267] width 400 height 28
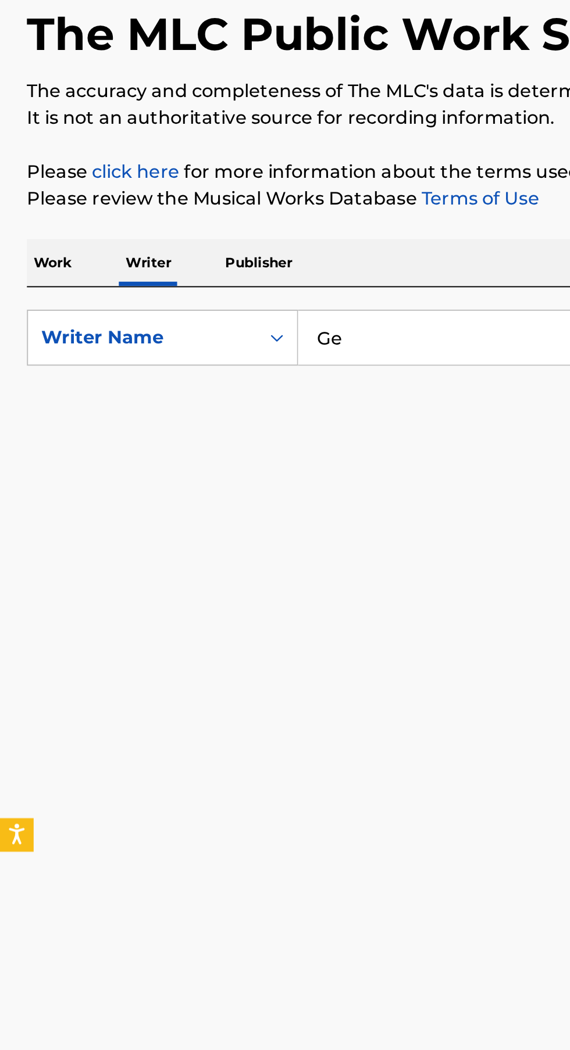
type input "G"
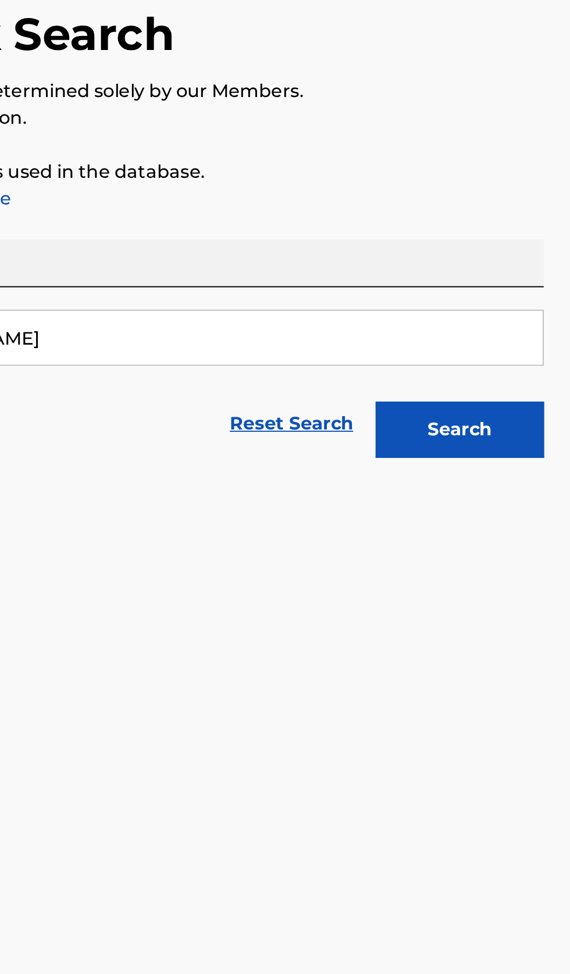
click at [534, 321] on button "Search" at bounding box center [511, 314] width 87 height 29
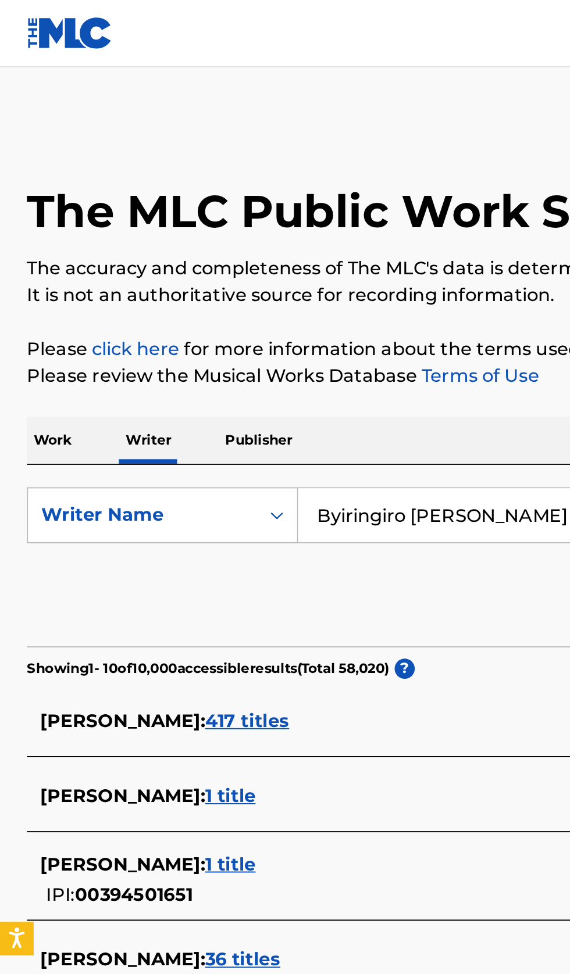
click at [263, 264] on input "Byiringiro David" at bounding box center [355, 267] width 400 height 28
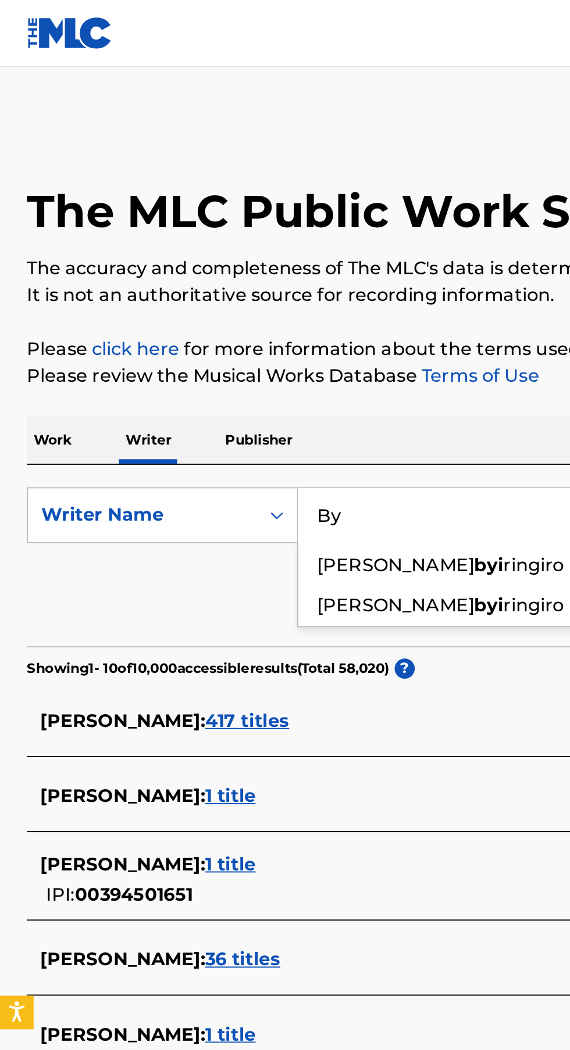
type input "B"
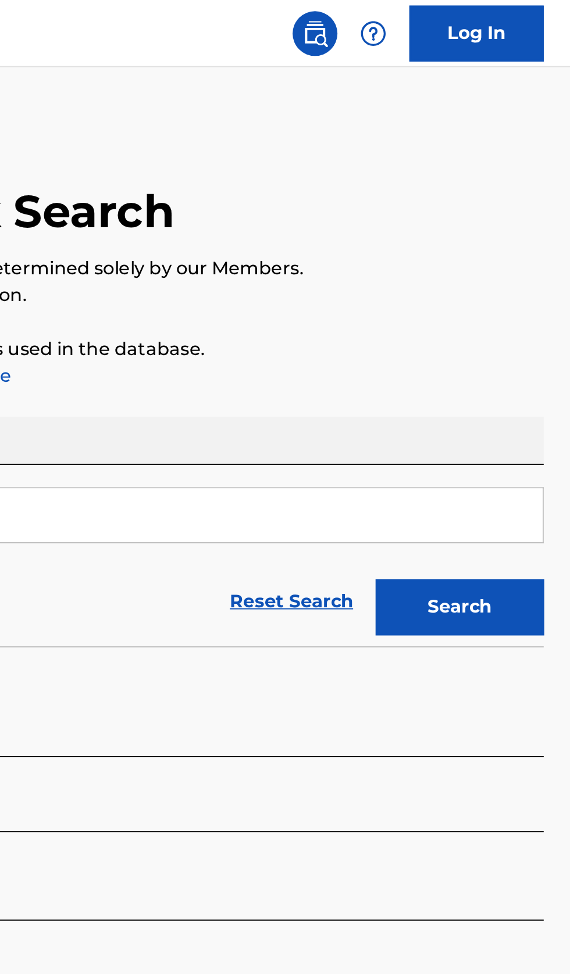
type input "Viky Sianipar"
click at [527, 309] on button "Search" at bounding box center [511, 314] width 87 height 29
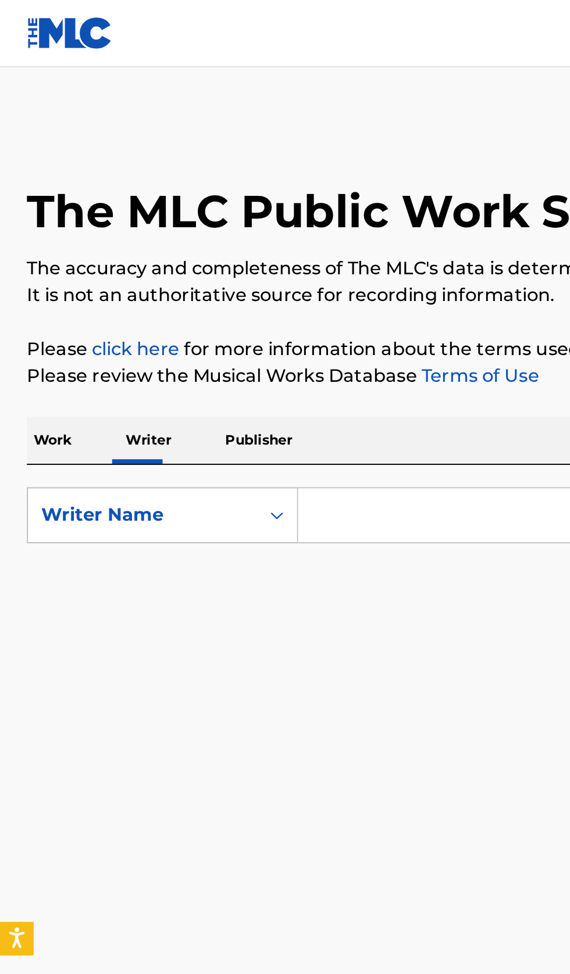
click at [24, 226] on p "Work" at bounding box center [27, 228] width 27 height 24
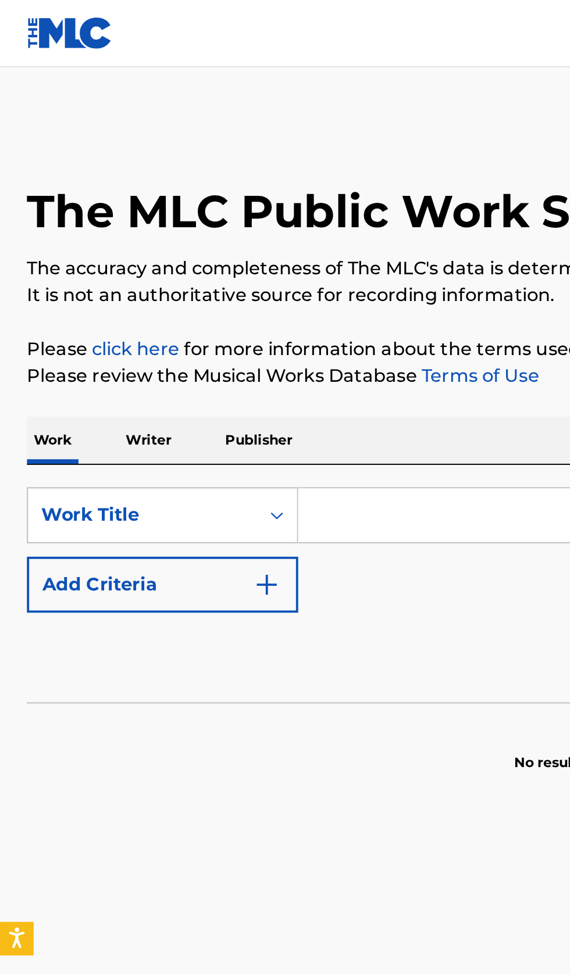
click at [212, 270] on input "Search Form" at bounding box center [355, 267] width 400 height 28
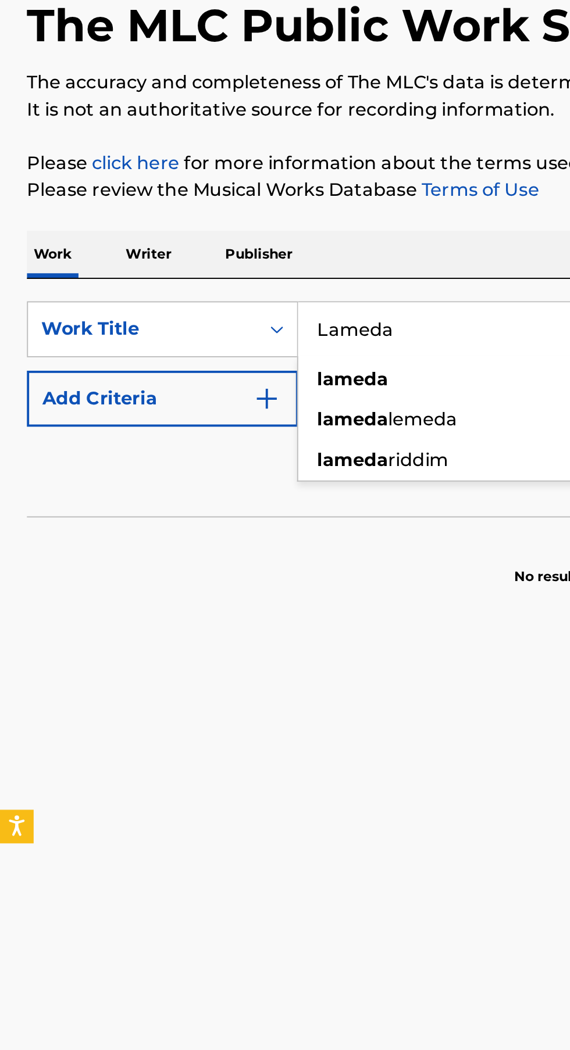
type input "Lameda"
click at [144, 313] on button "Add Criteria" at bounding box center [84, 303] width 141 height 29
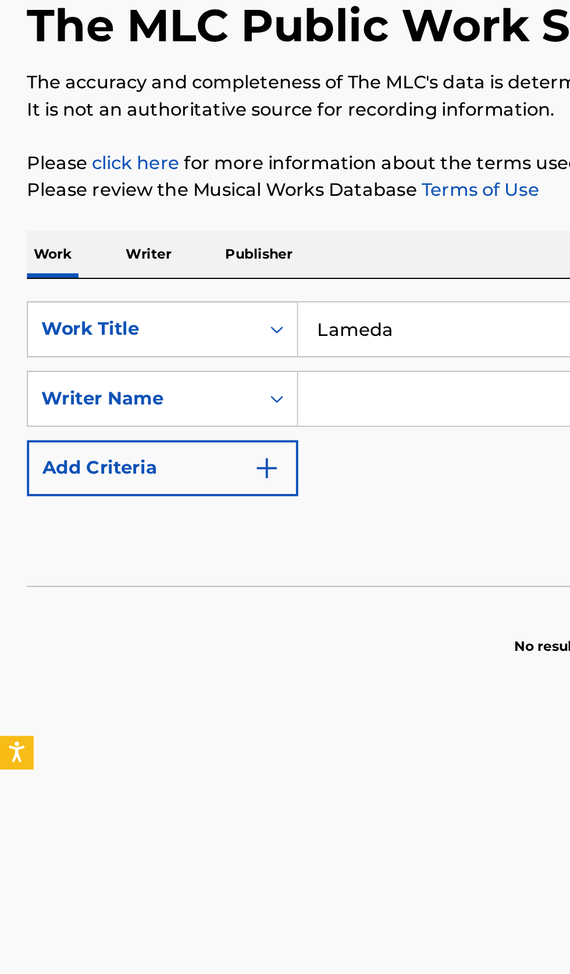
click at [209, 302] on input "Search Form" at bounding box center [344, 303] width 379 height 28
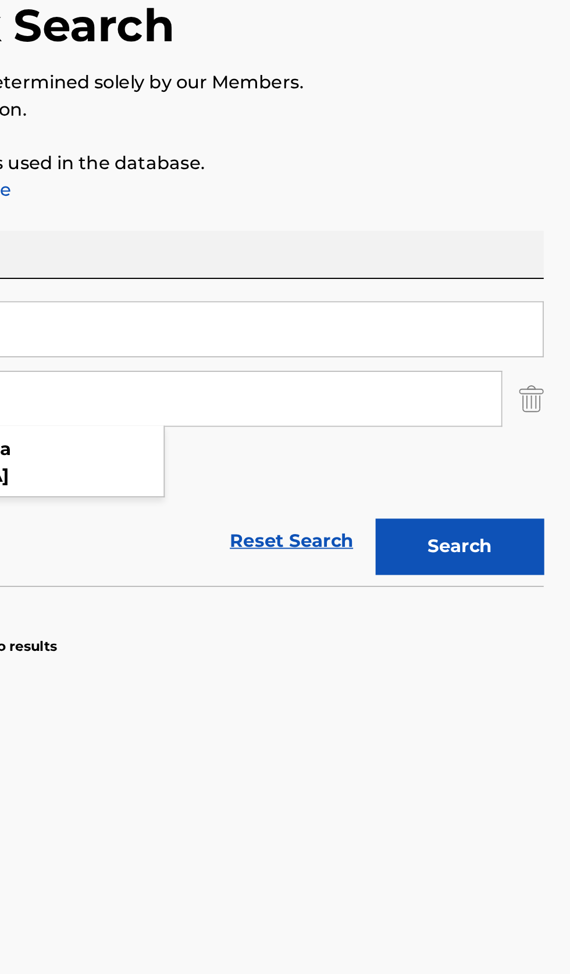
type input "Samad Abiola Salaudeen"
click at [534, 392] on button "Search" at bounding box center [511, 380] width 87 height 29
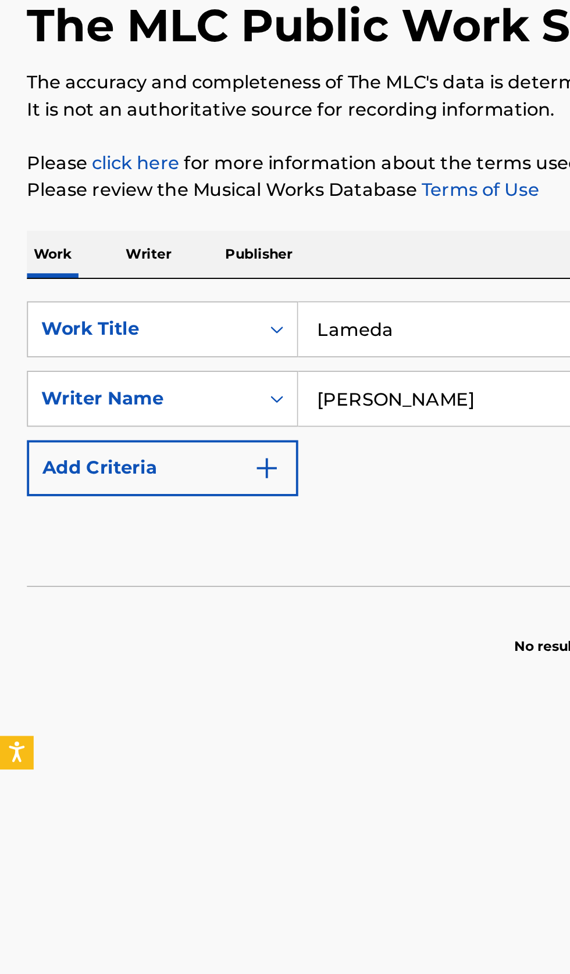
click at [85, 231] on p "Writer" at bounding box center [77, 228] width 31 height 24
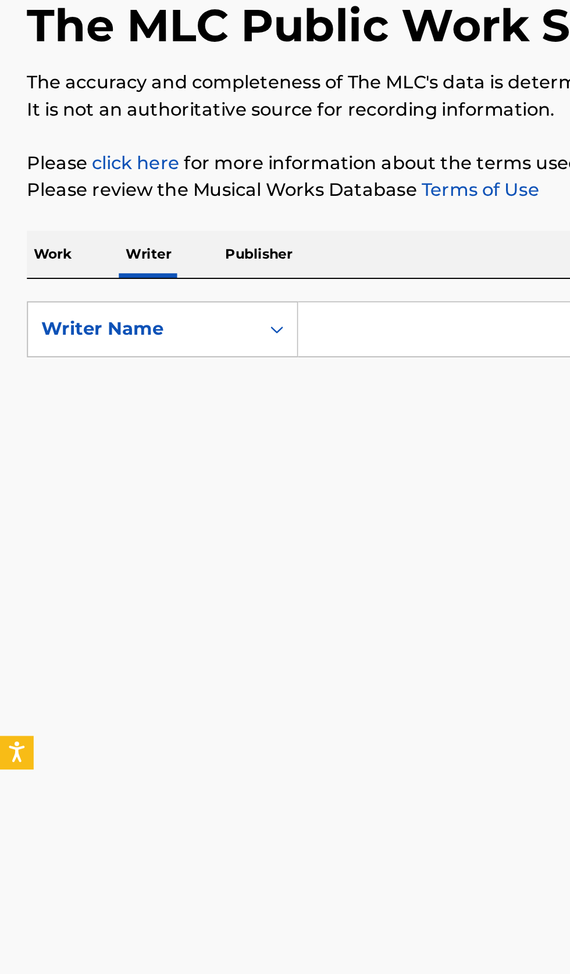
click at [234, 267] on input "Search Form" at bounding box center [355, 267] width 400 height 28
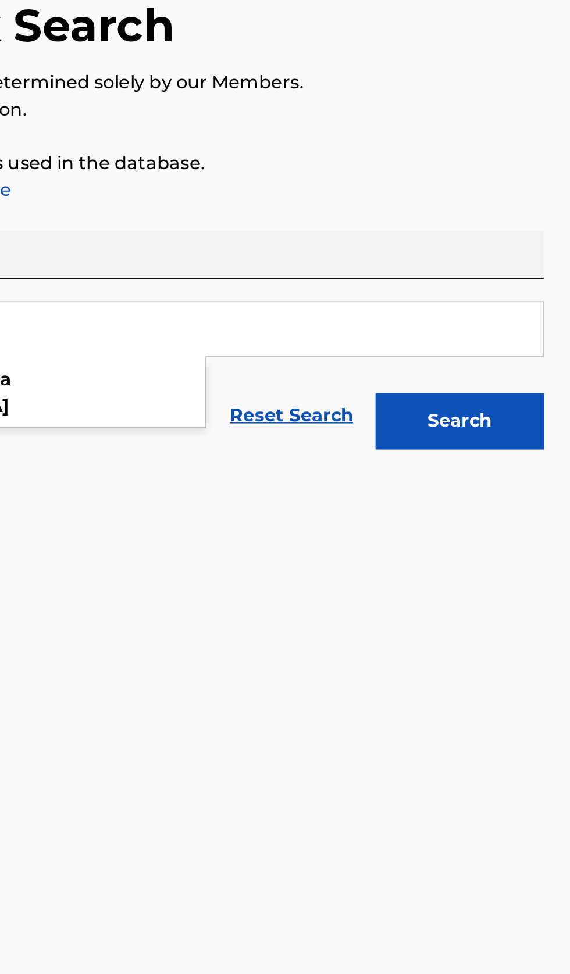
type input "Samad Abiola Salaudeen"
click at [531, 315] on button "Search" at bounding box center [511, 314] width 87 height 29
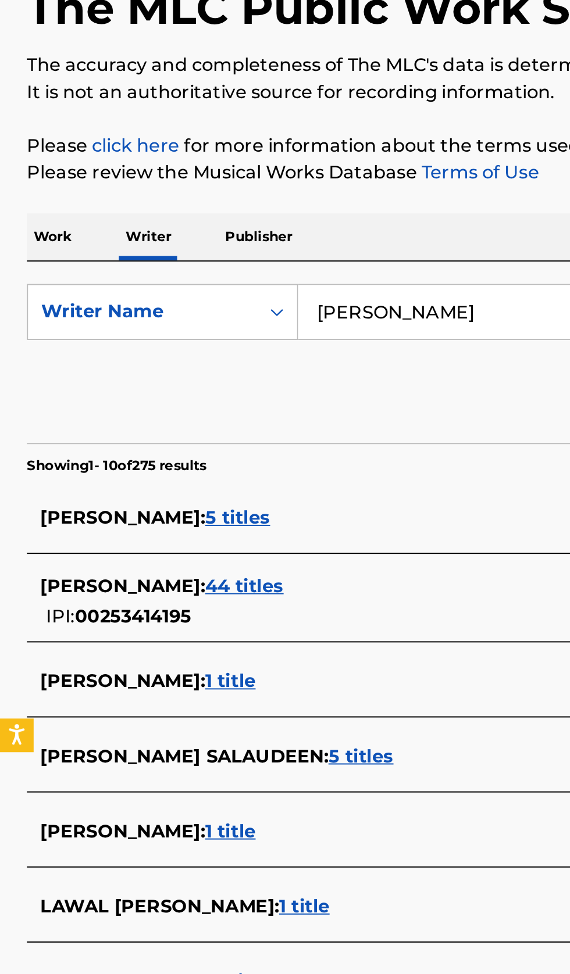
click at [240, 499] on div "SAMAD ABIOLA SALAUDEEN : 5 titles" at bounding box center [269, 498] width 497 height 14
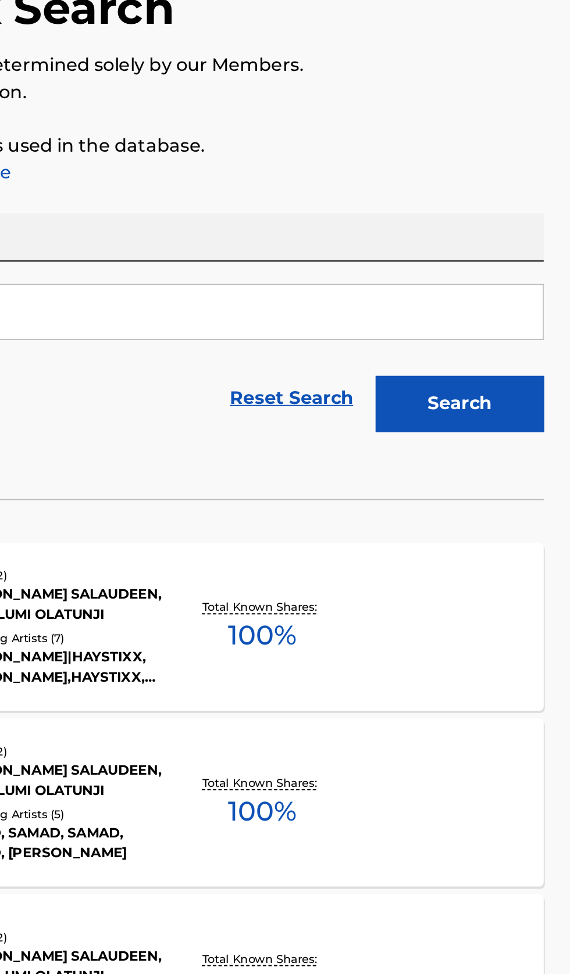
click at [465, 438] on div "THE PLUG MLC Song Code : TX0V2W ISWC : Writers ( 2 ) SAMAD ABIOLA SALAUDEEN, AY…" at bounding box center [285, 430] width 542 height 87
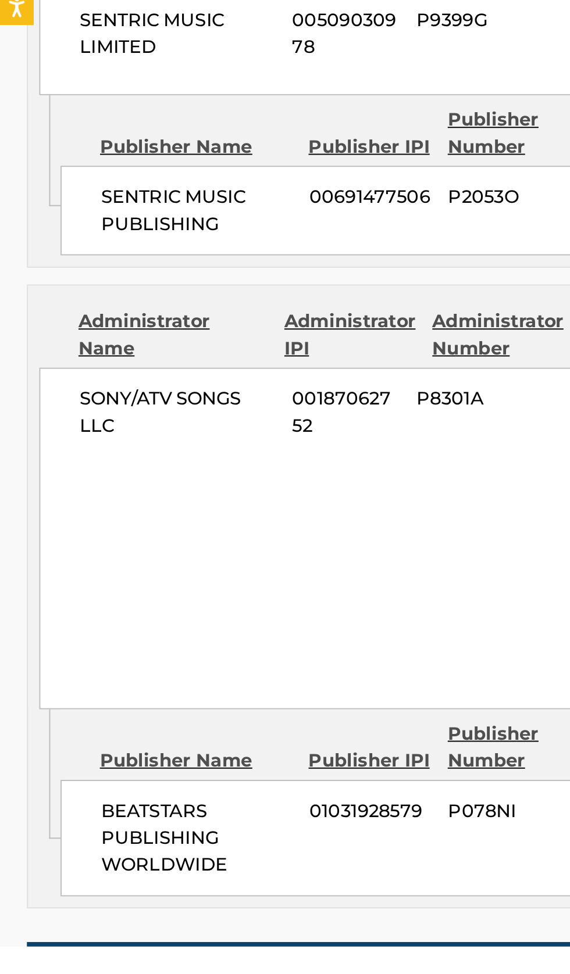
scroll to position [176, 0]
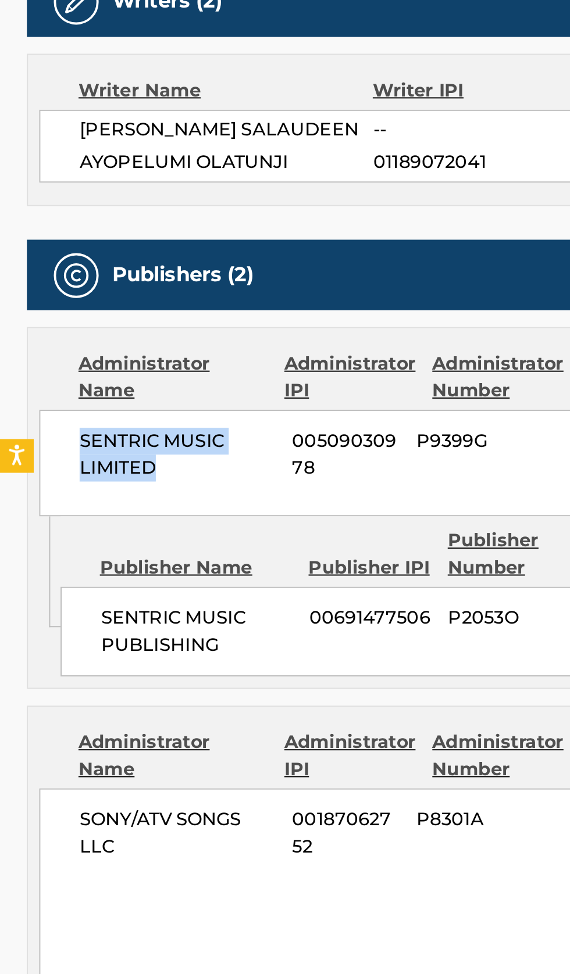
copy span "SENTRIC MUSIC LIMITED"
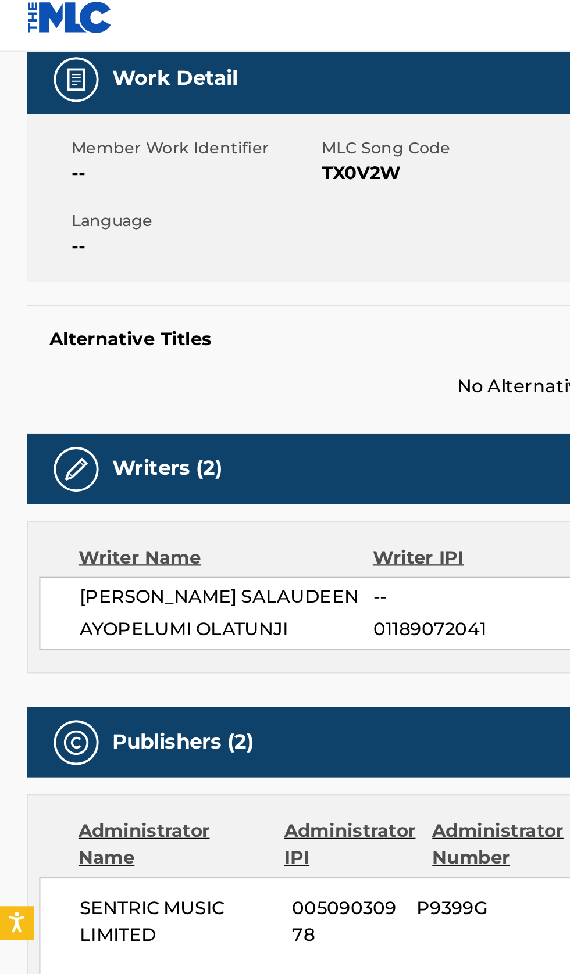
scroll to position [0, 0]
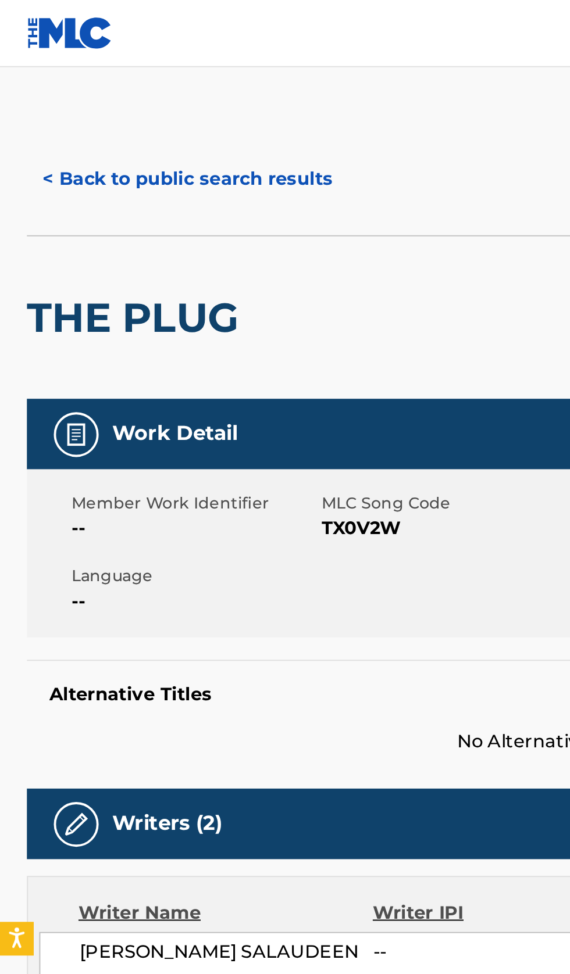
click at [85, 89] on button "< Back to public search results" at bounding box center [97, 92] width 167 height 29
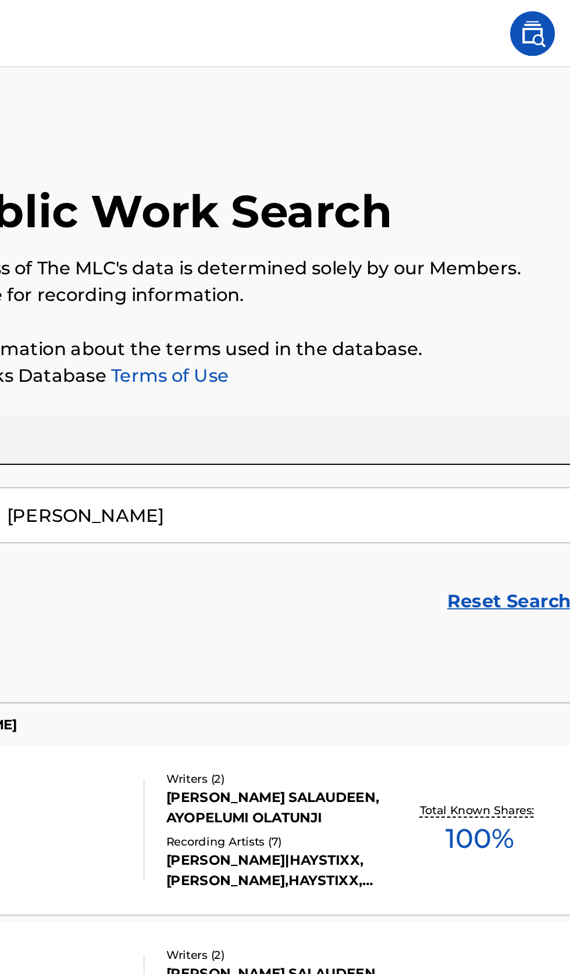
click at [325, 267] on input "Samad Abiola Salaudeen" at bounding box center [355, 267] width 400 height 28
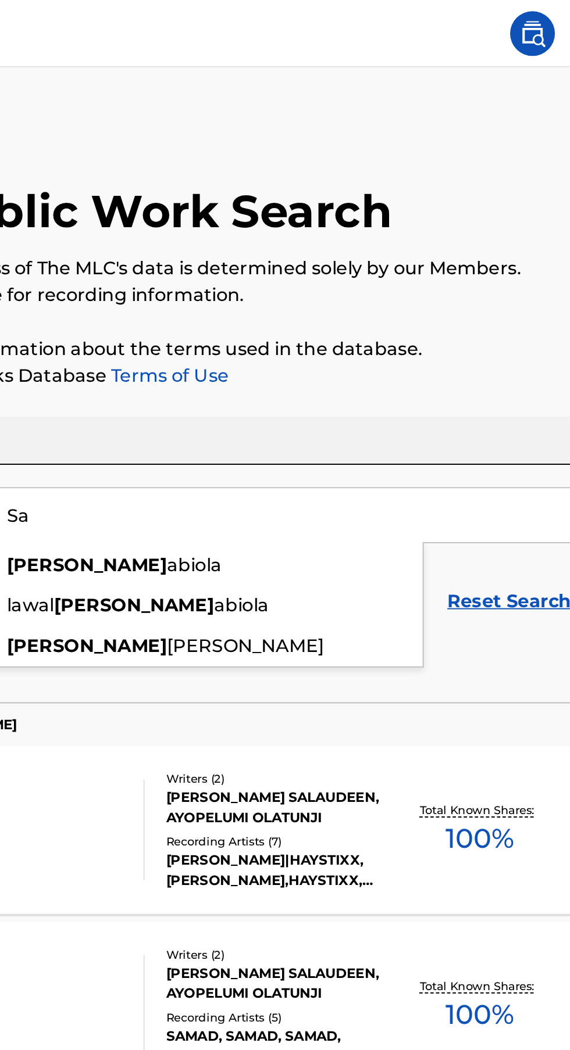
type input "S"
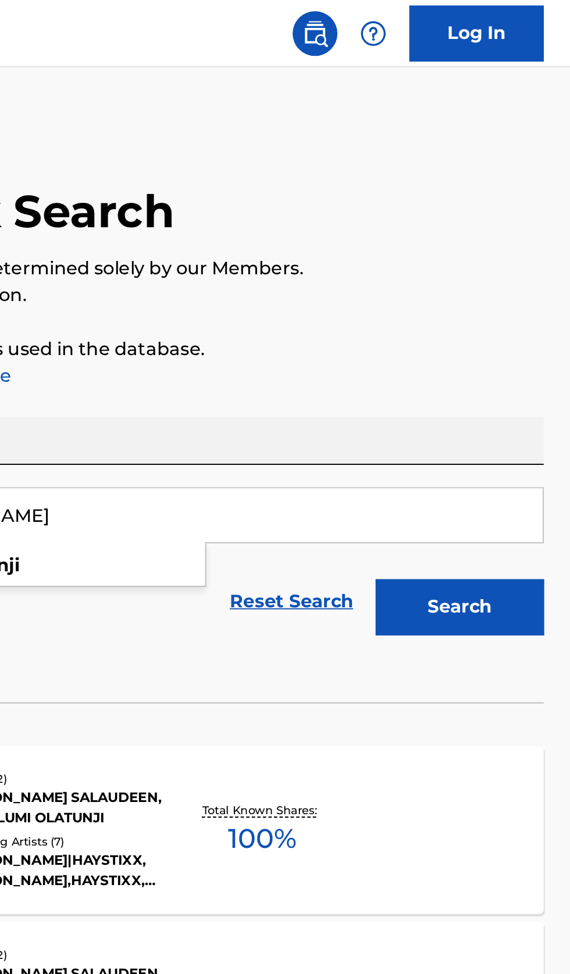
type input "Ayopelumi Israel Olatunji"
click at [520, 310] on button "Search" at bounding box center [511, 314] width 87 height 29
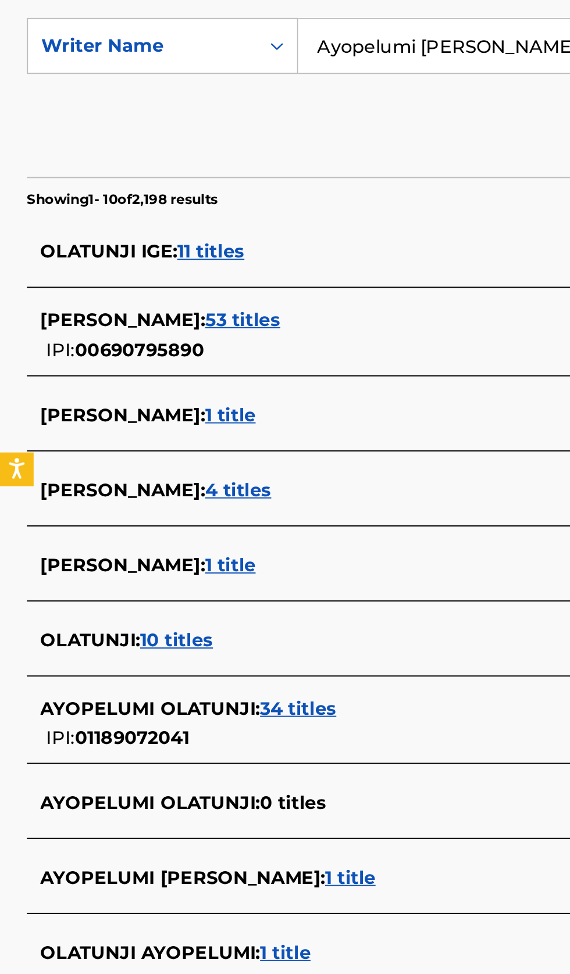
click at [258, 697] on div "AYOPELUMI ISRAEL OLATUNJI : 1 title" at bounding box center [269, 699] width 497 height 14
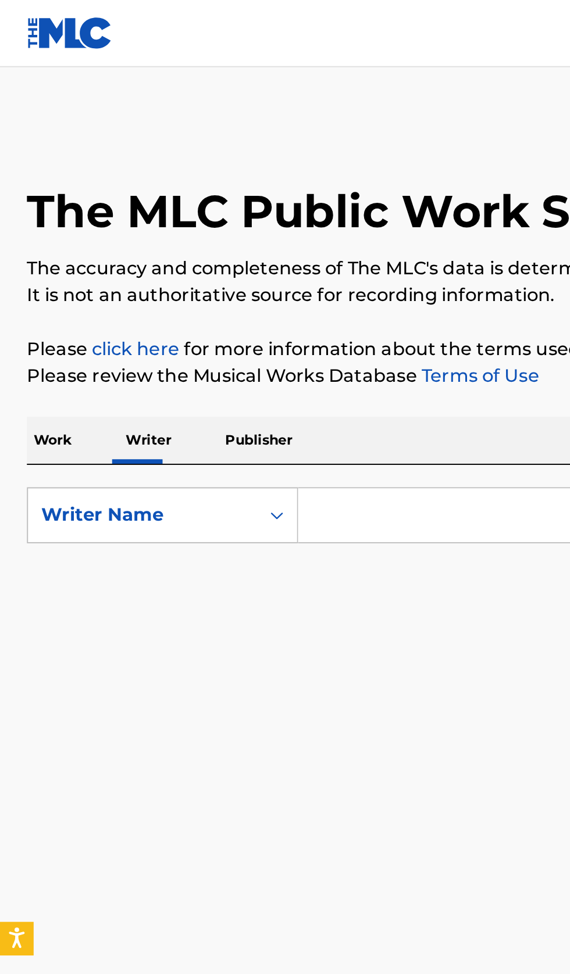
click at [35, 235] on p "Work" at bounding box center [27, 228] width 27 height 24
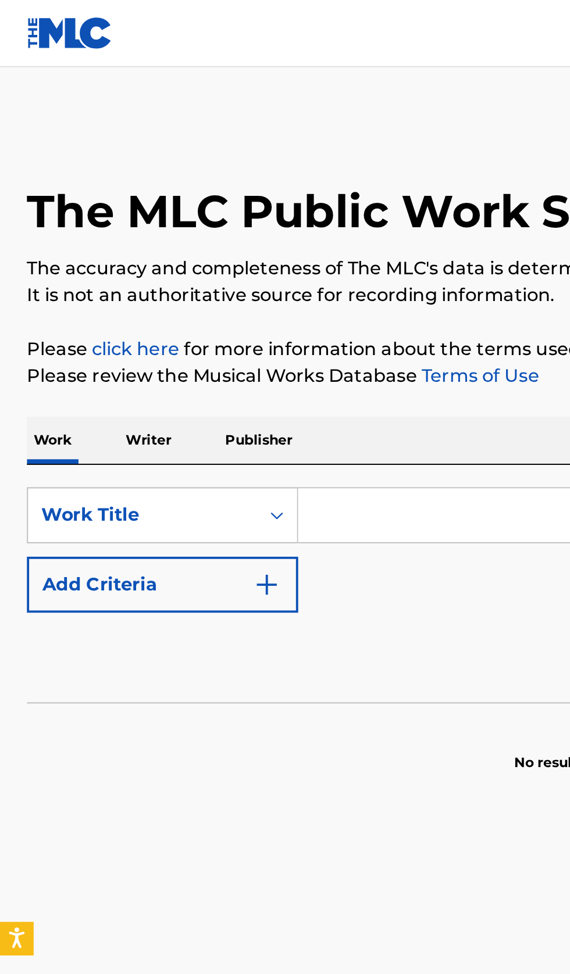
click at [205, 269] on input "Search Form" at bounding box center [355, 267] width 400 height 28
type input "журба"
click at [148, 311] on button "Add Criteria" at bounding box center [84, 303] width 141 height 29
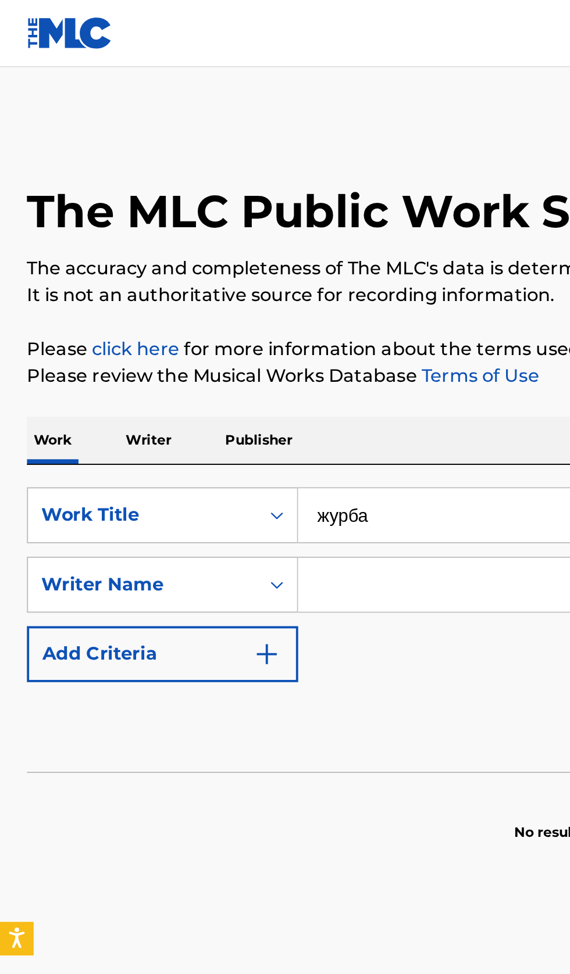
click at [209, 305] on input "Search Form" at bounding box center [344, 303] width 379 height 28
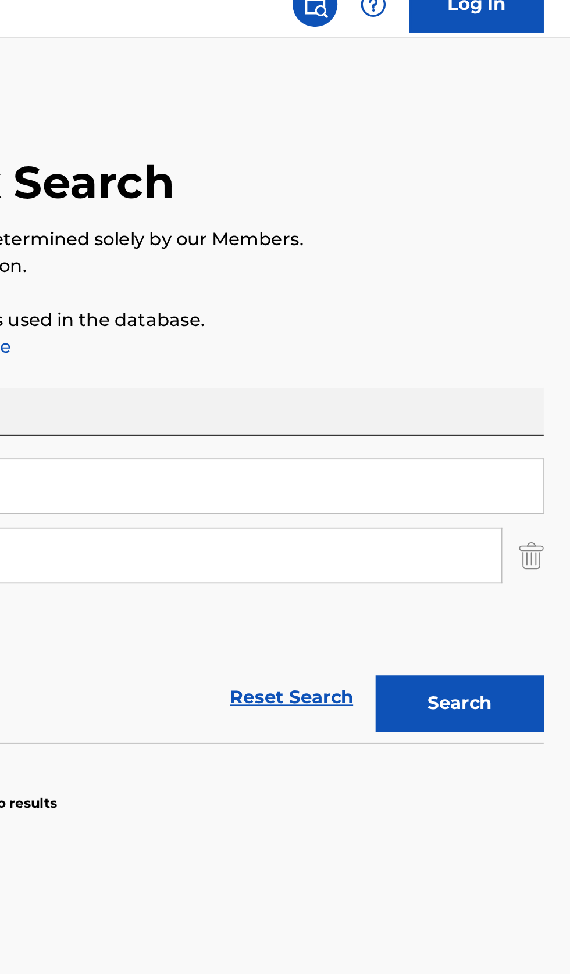
type input "Jockii Druce"
click at [529, 369] on button "Search" at bounding box center [511, 380] width 87 height 29
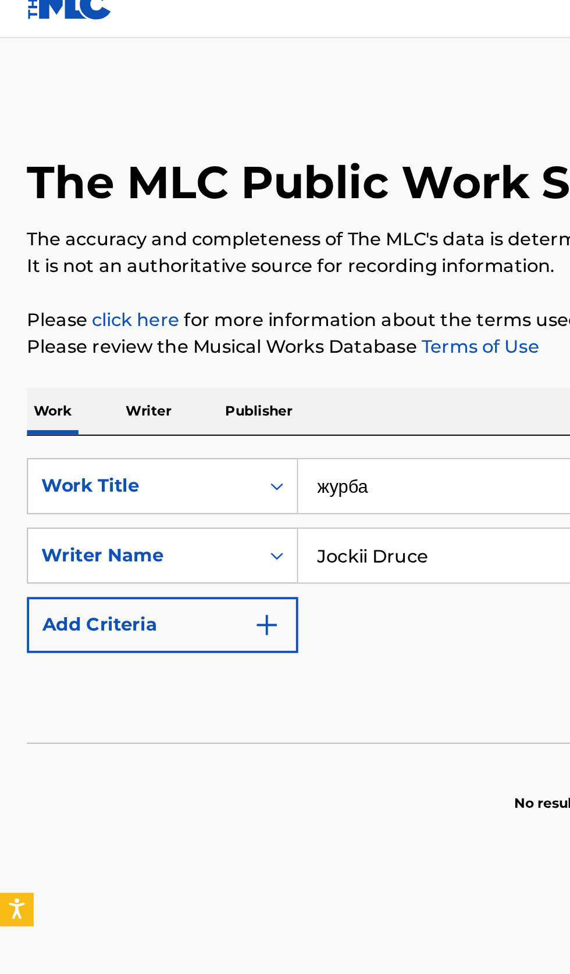
click at [88, 228] on p "Writer" at bounding box center [77, 228] width 31 height 24
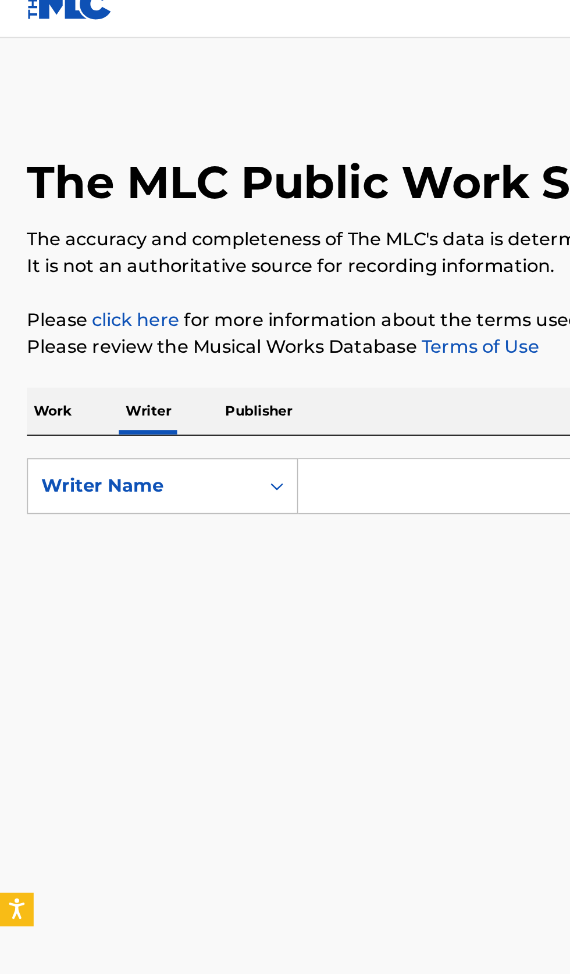
click at [221, 264] on input "Search Form" at bounding box center [355, 267] width 400 height 28
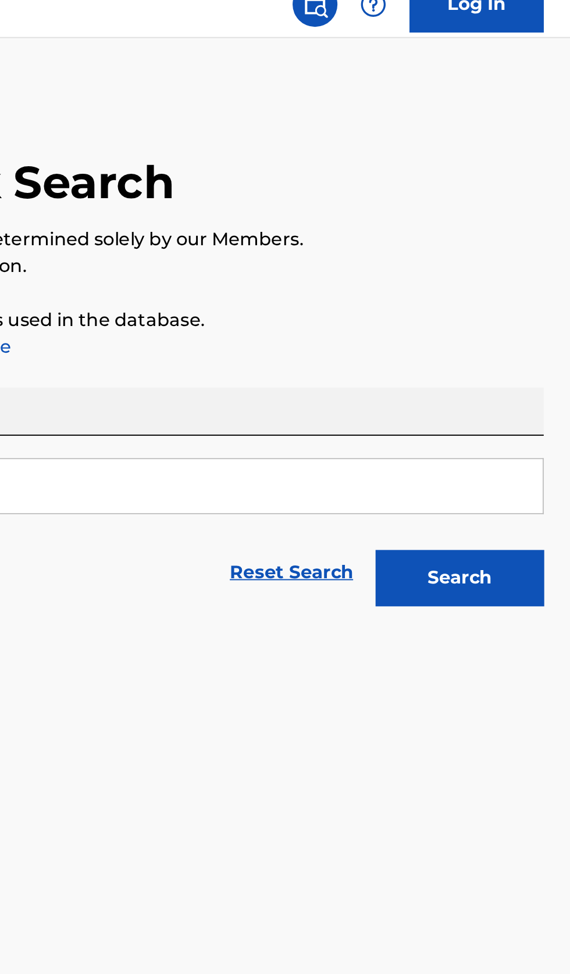
click at [533, 327] on button "Search" at bounding box center [511, 314] width 87 height 29
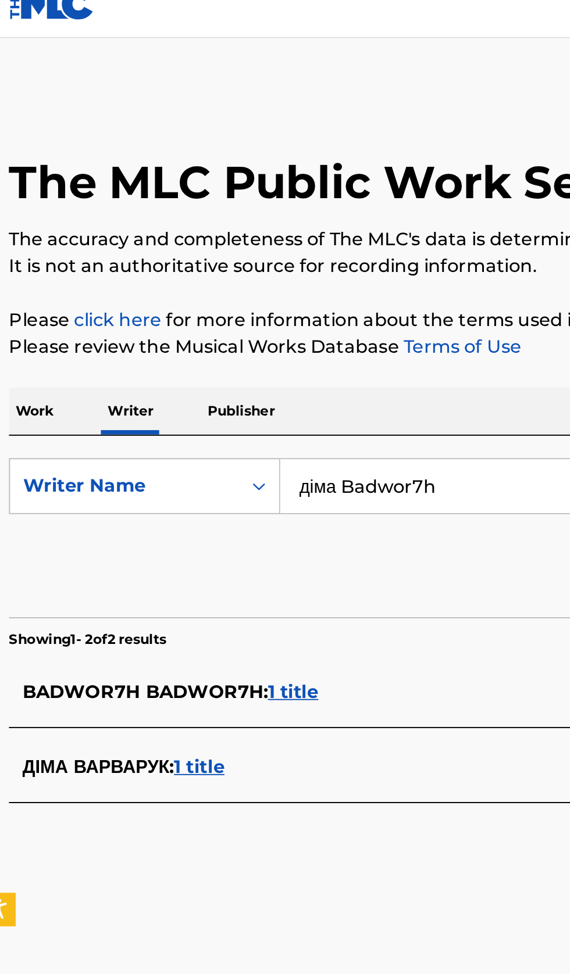
click at [231, 370] on div "BADWOR7H BADWOR7H : 1 title" at bounding box center [269, 374] width 497 height 14
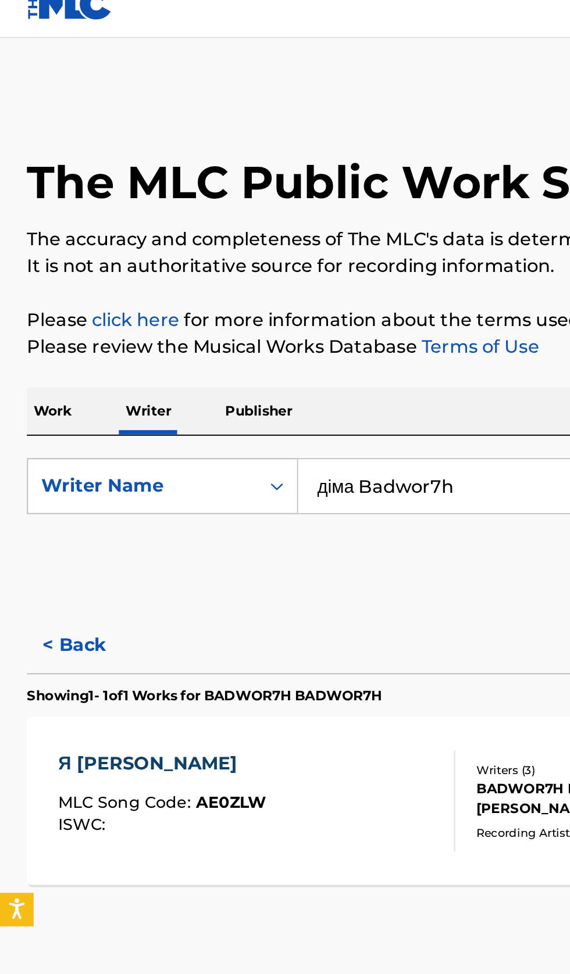
click at [41, 349] on button "< Back" at bounding box center [49, 349] width 70 height 29
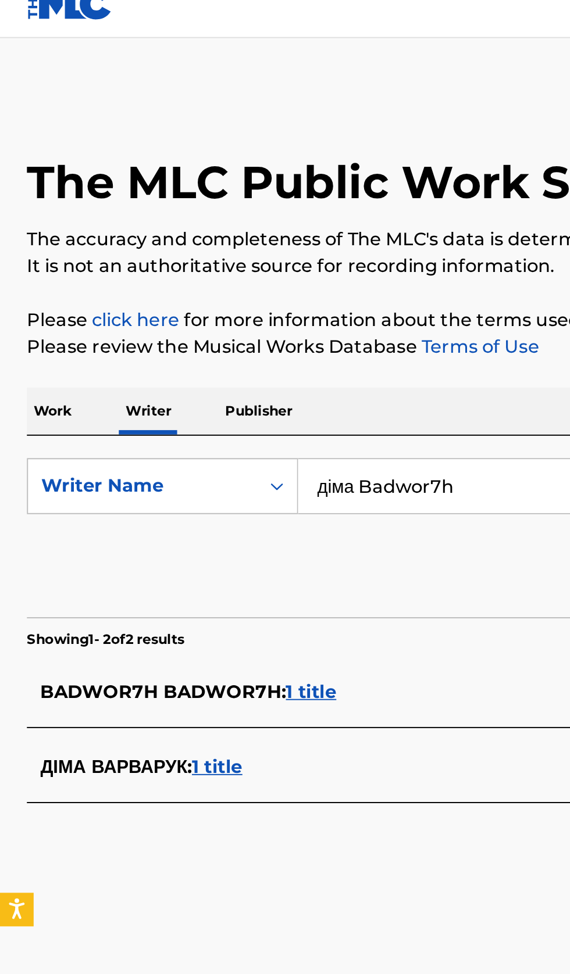
click at [263, 264] on input "діма Badwor7h" at bounding box center [355, 267] width 400 height 28
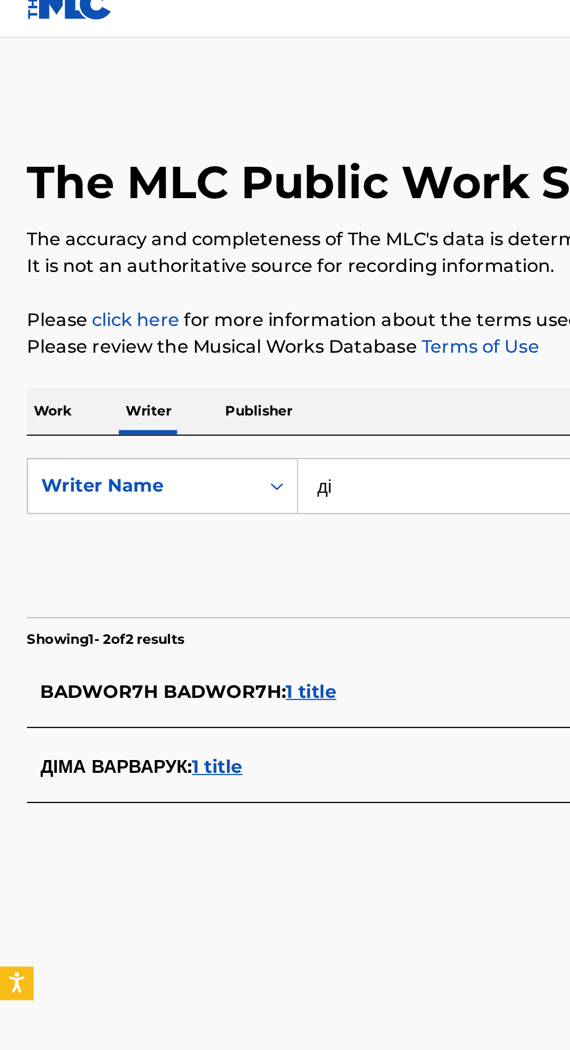
type input "д"
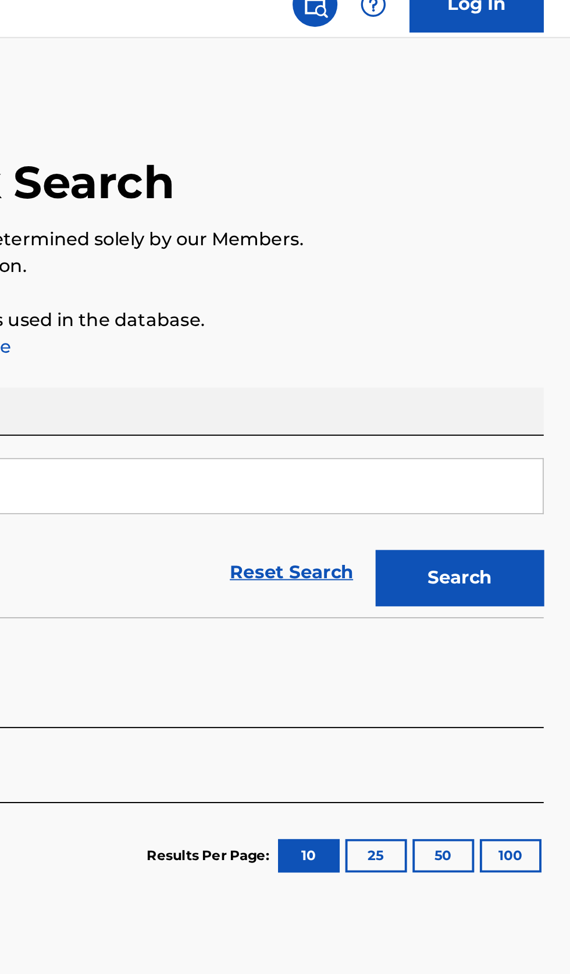
type input "Jockii Druce"
click at [527, 316] on button "Search" at bounding box center [511, 314] width 87 height 29
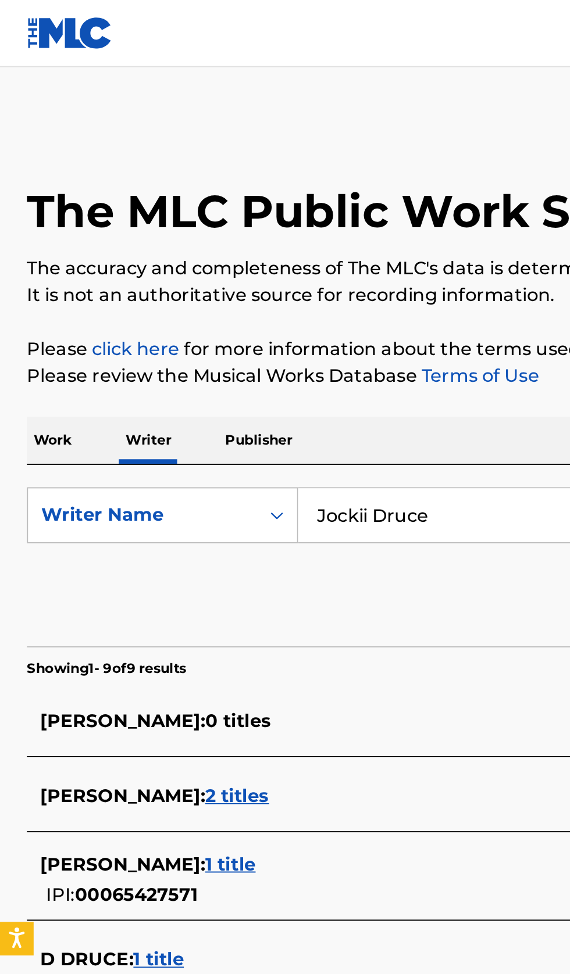
click at [29, 231] on p "Work" at bounding box center [27, 228] width 27 height 24
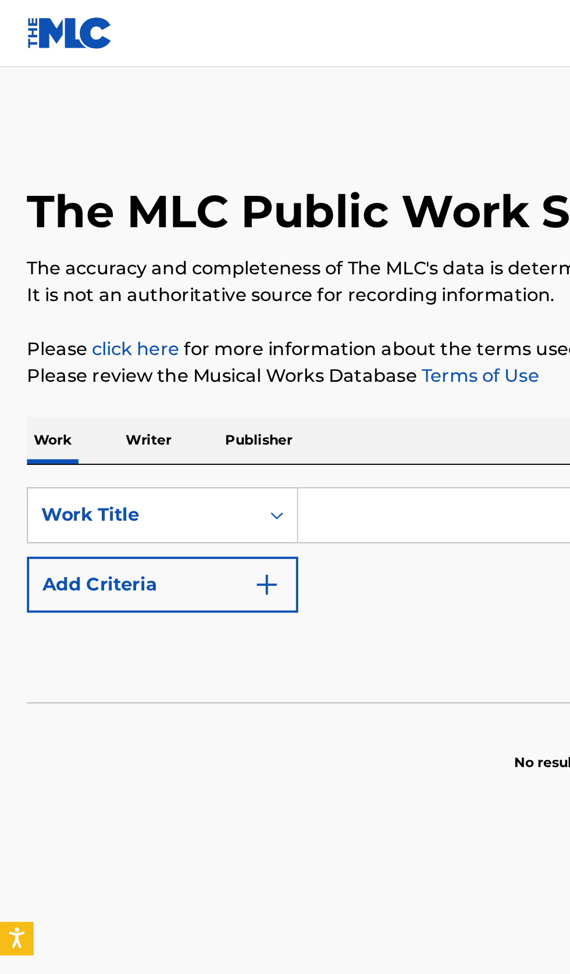
click at [214, 266] on input "Search Form" at bounding box center [355, 267] width 400 height 28
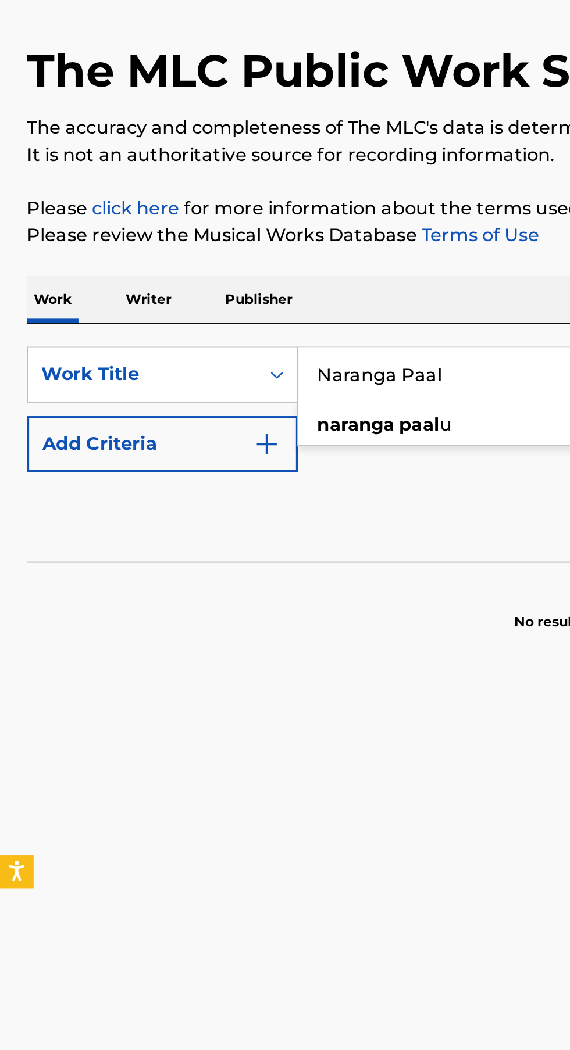
type input "Naranga Paal"
click at [145, 312] on button "Add Criteria" at bounding box center [84, 303] width 141 height 29
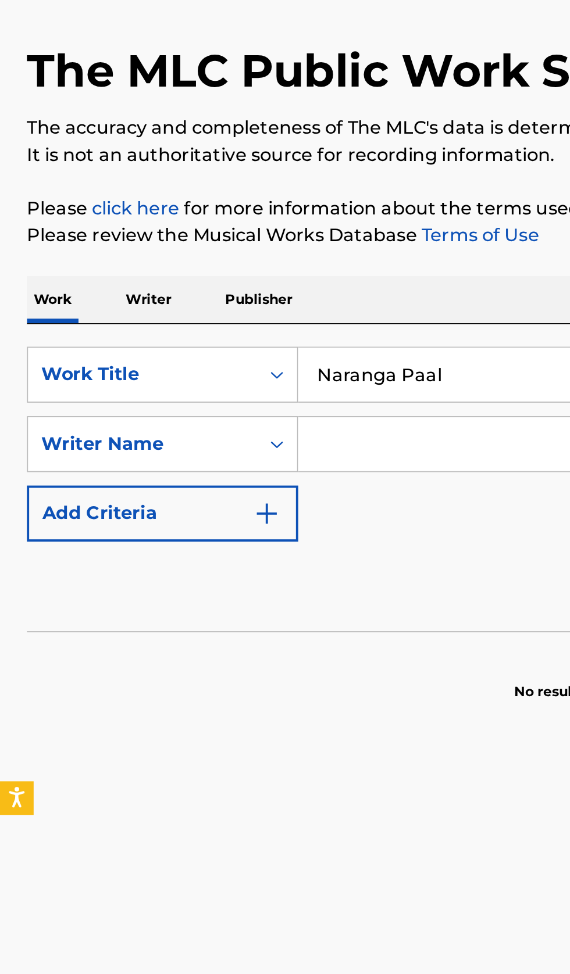
click at [216, 300] on input "Search Form" at bounding box center [344, 303] width 379 height 28
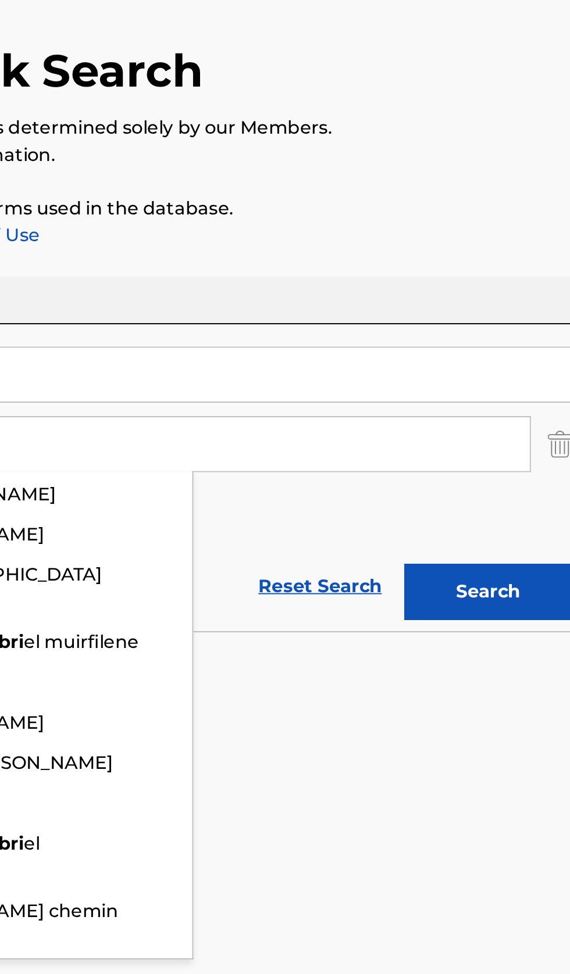
type input "Gabri"
click at [521, 384] on button "Search" at bounding box center [511, 380] width 87 height 29
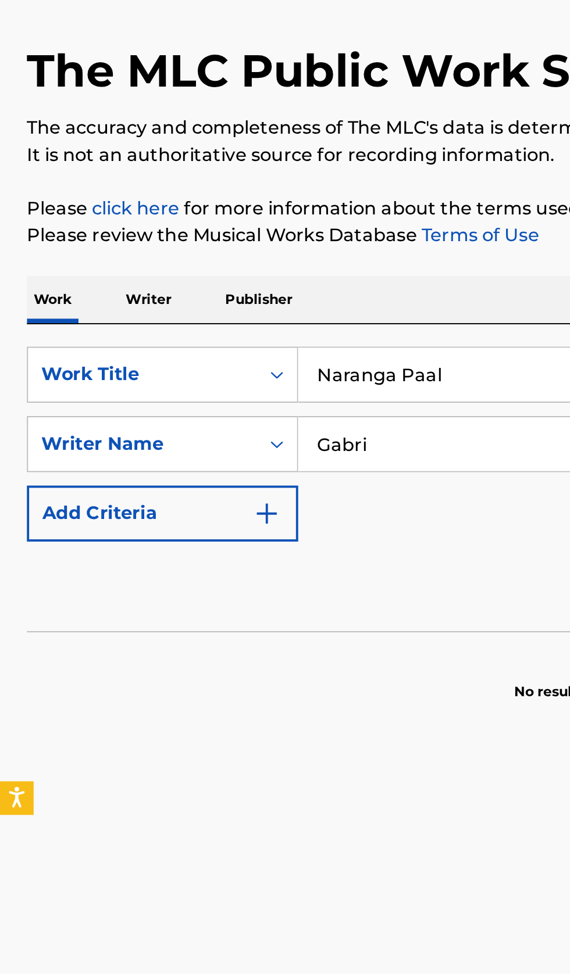
click at [80, 235] on p "Writer" at bounding box center [77, 228] width 31 height 24
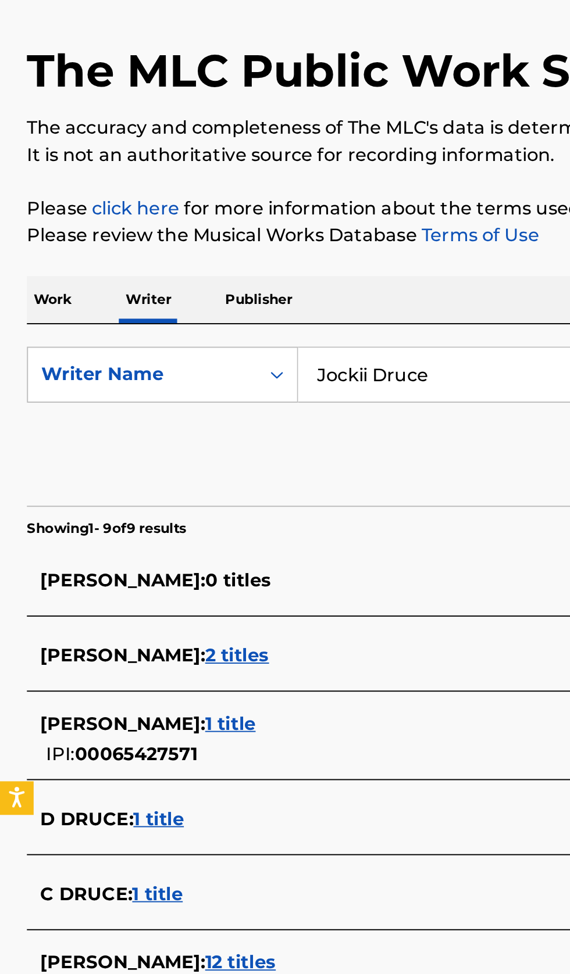
click at [234, 267] on input "Jockii Druce" at bounding box center [355, 267] width 400 height 28
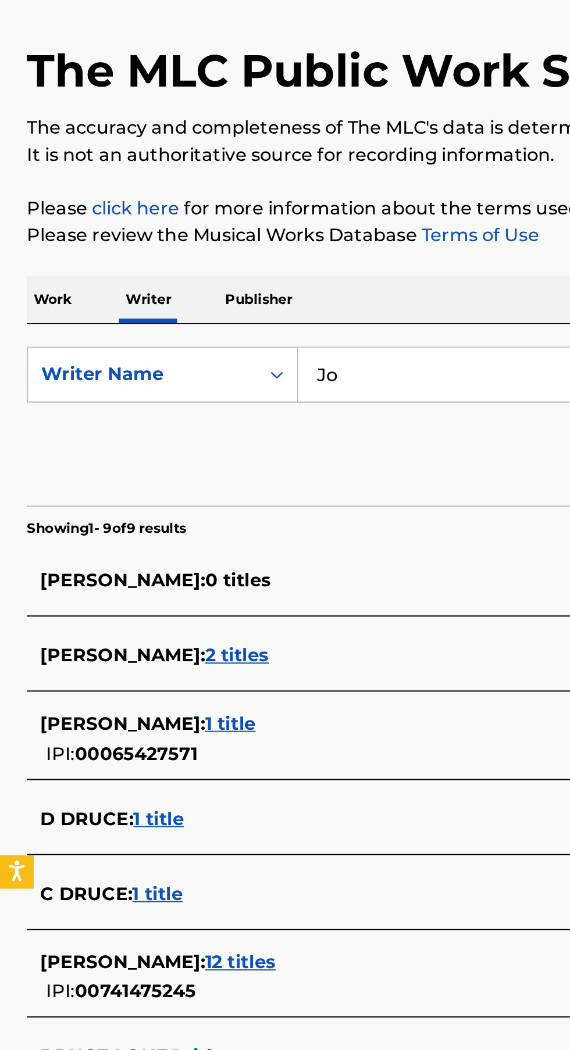
type input "J"
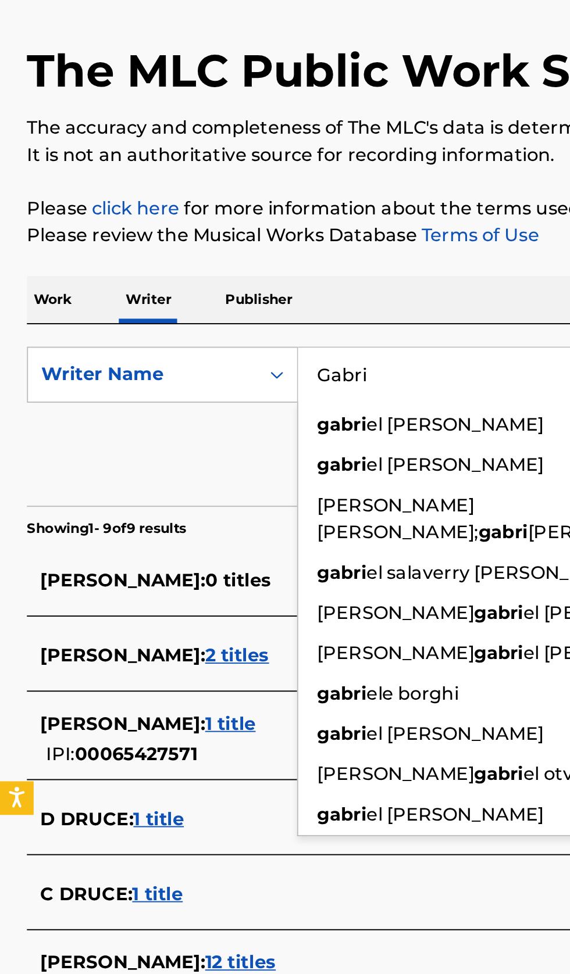
type input "Gabri"
click at [285, 219] on div "Work Writer Publisher" at bounding box center [285, 228] width 542 height 24
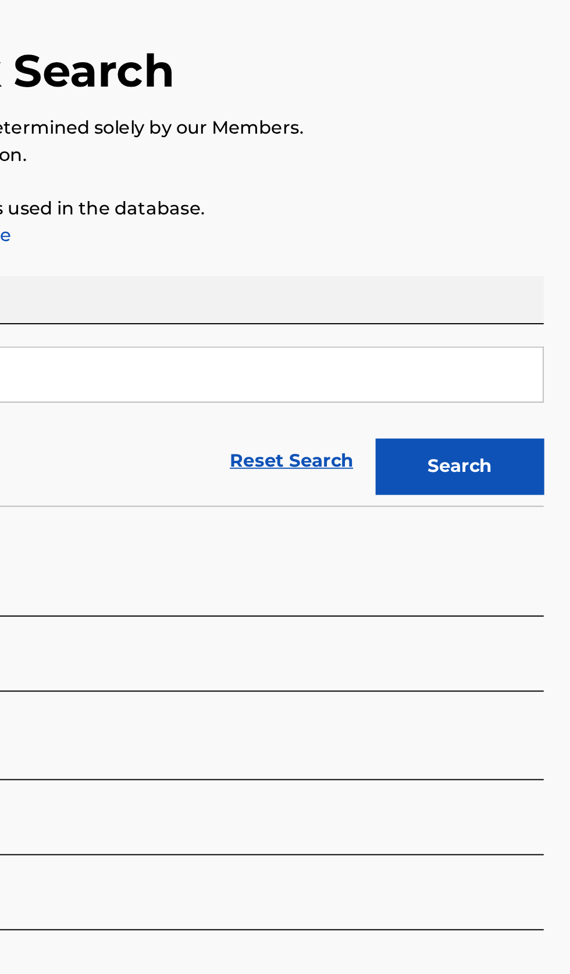
click at [522, 312] on button "Search" at bounding box center [511, 314] width 87 height 29
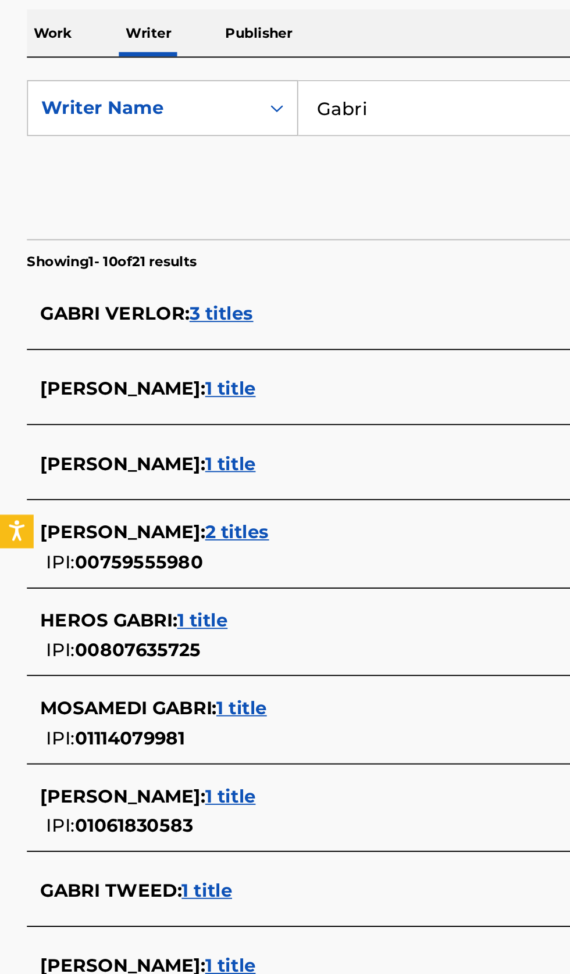
click at [185, 708] on div "GABRI GABRI : 1 title" at bounding box center [269, 713] width 497 height 14
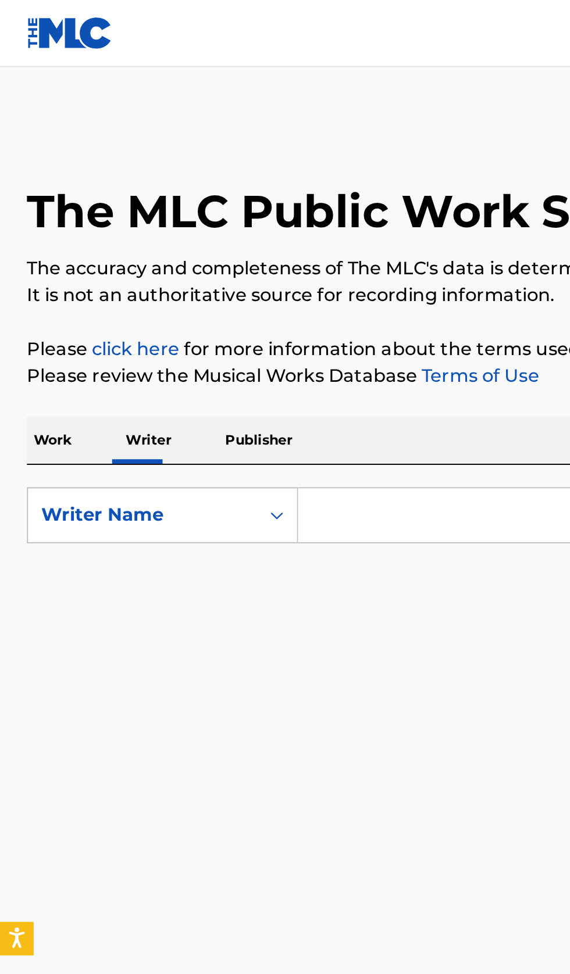
click at [228, 262] on input "Search Form" at bounding box center [355, 267] width 400 height 28
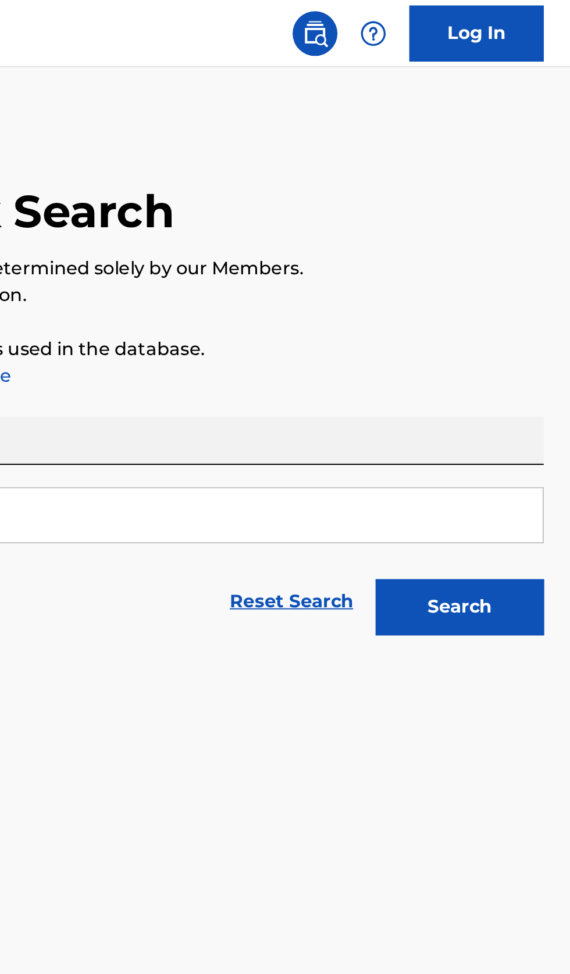
type input "[PERSON_NAME]"
click at [523, 319] on button "Search" at bounding box center [511, 314] width 87 height 29
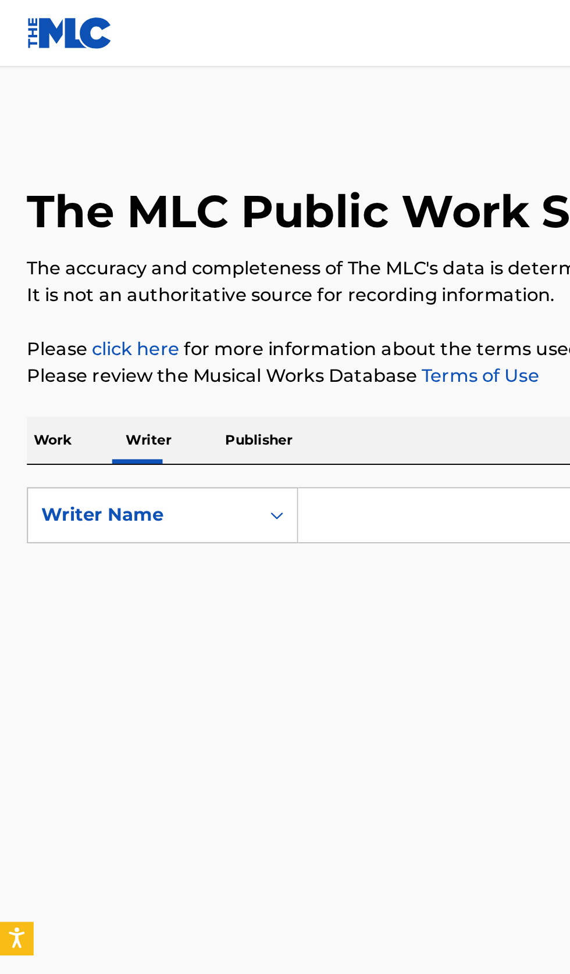
click at [207, 265] on input "Search Form" at bounding box center [355, 267] width 400 height 28
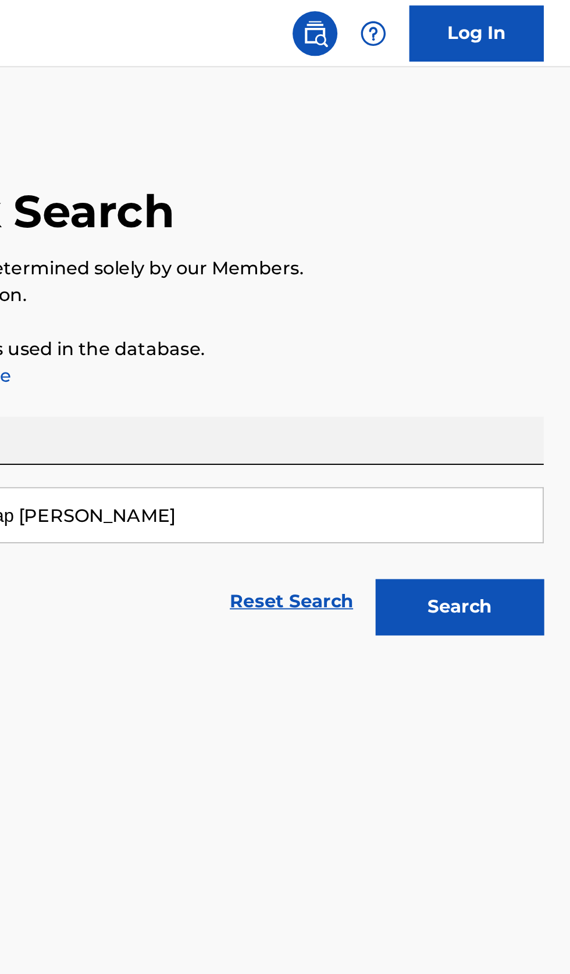
click at [523, 319] on button "Search" at bounding box center [511, 314] width 87 height 29
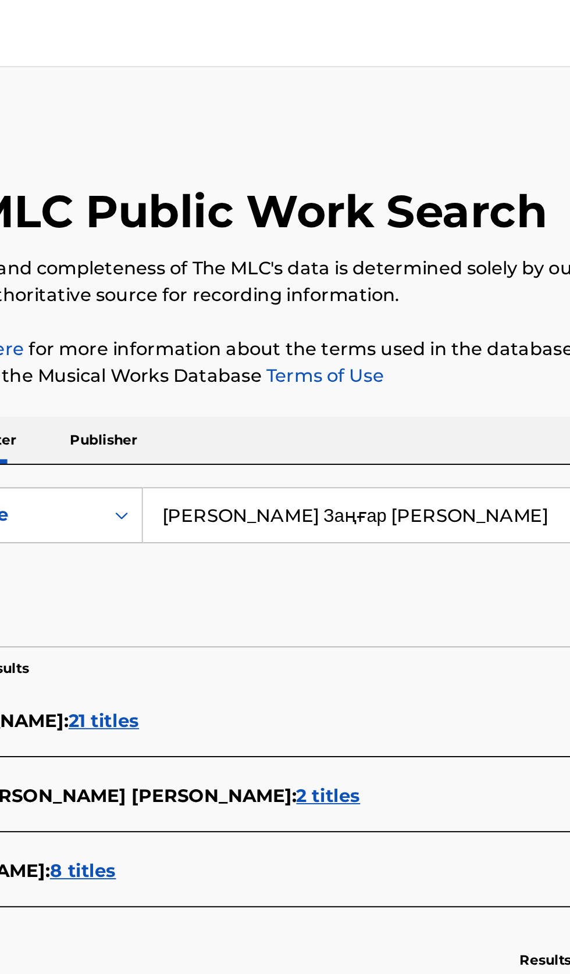
click at [344, 265] on input "[PERSON_NAME] Заңғар [PERSON_NAME]" at bounding box center [355, 267] width 400 height 28
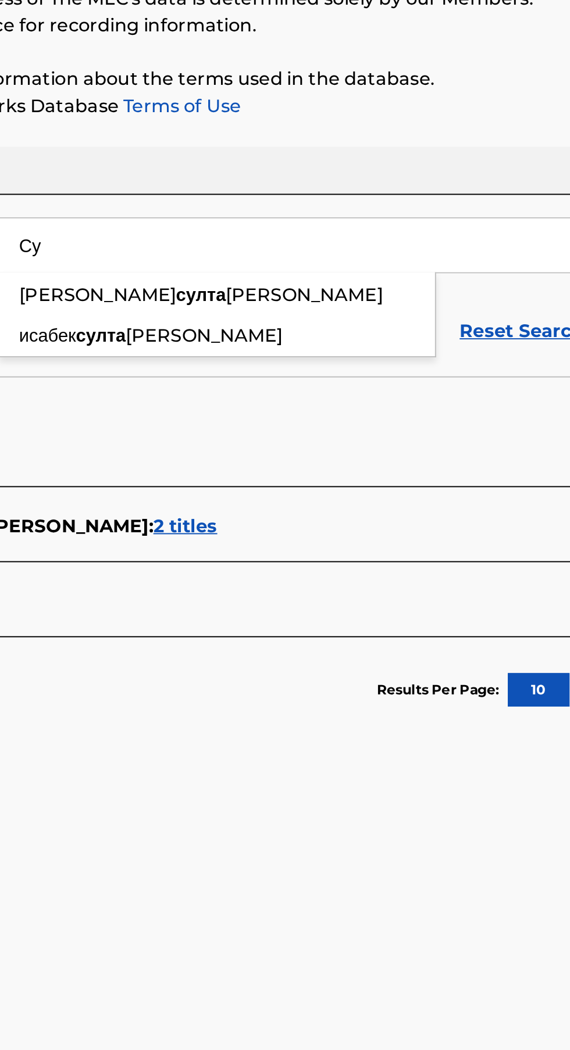
type input "С"
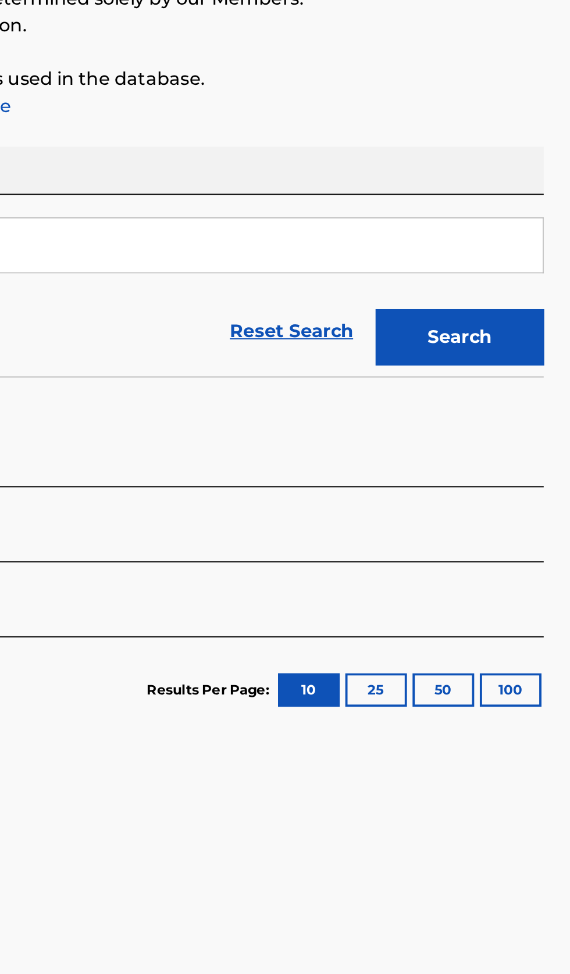
click at [529, 313] on button "Search" at bounding box center [511, 314] width 87 height 29
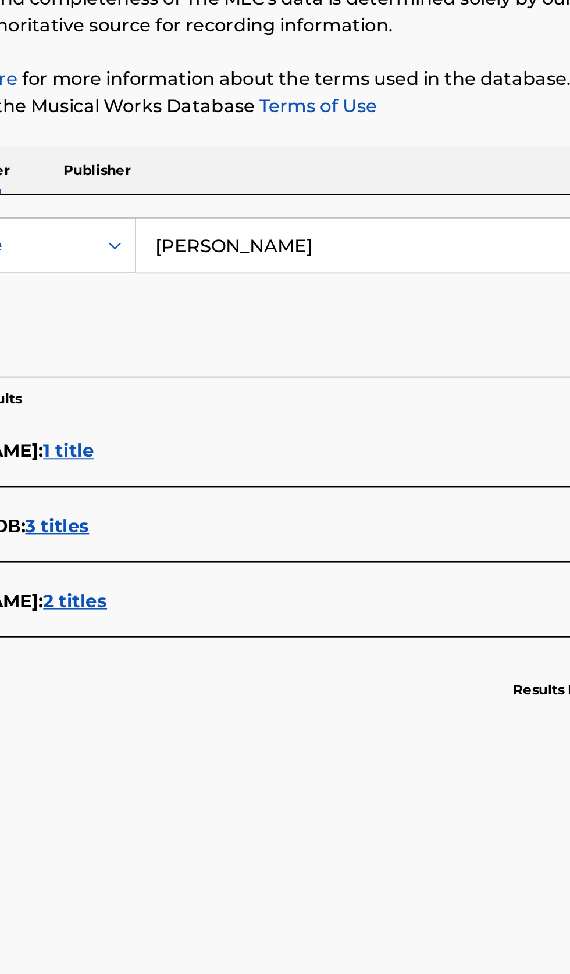
click at [331, 262] on input "[PERSON_NAME]" at bounding box center [355, 267] width 400 height 28
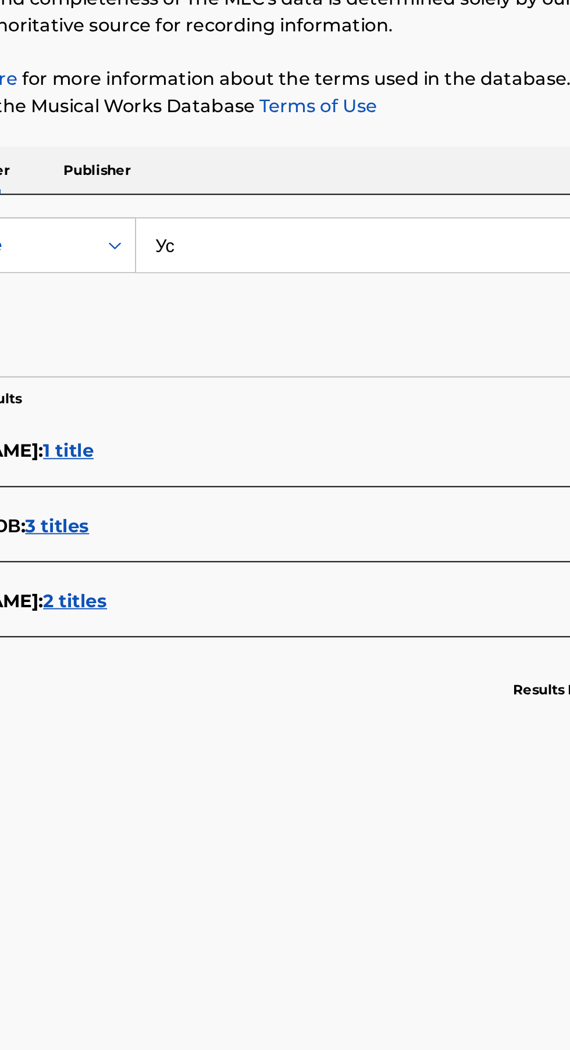
type input "У"
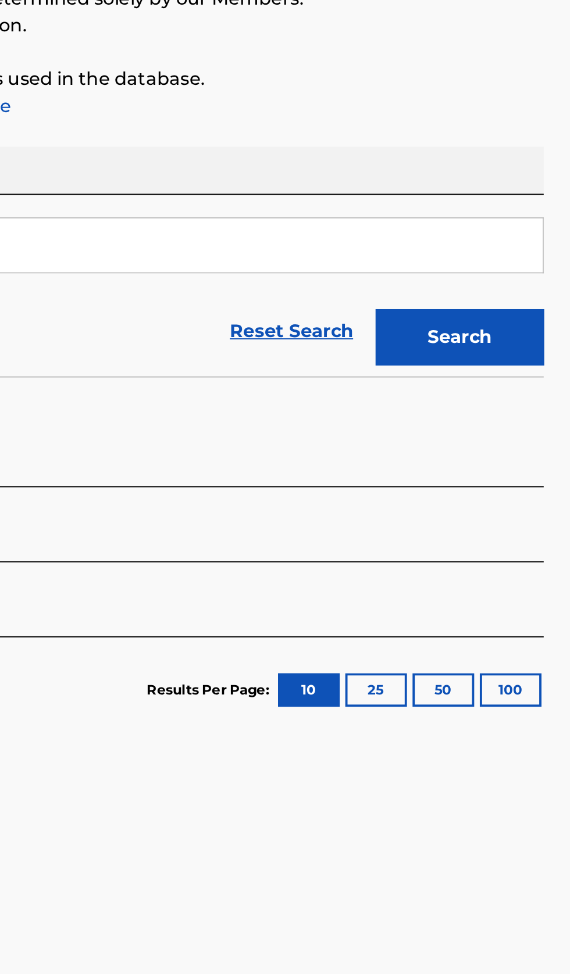
click at [523, 327] on button "Search" at bounding box center [511, 314] width 87 height 29
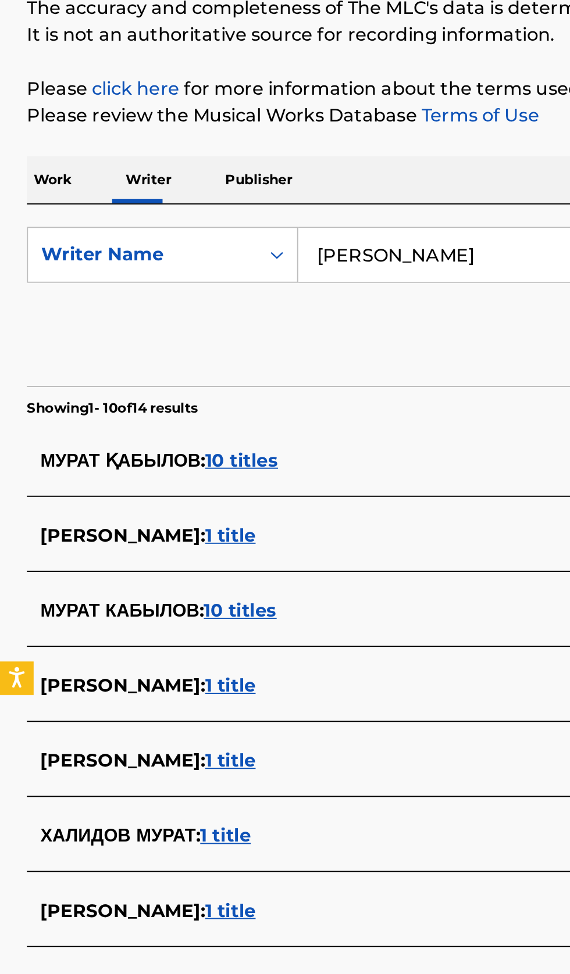
click at [244, 265] on input "[PERSON_NAME]" at bounding box center [355, 267] width 400 height 28
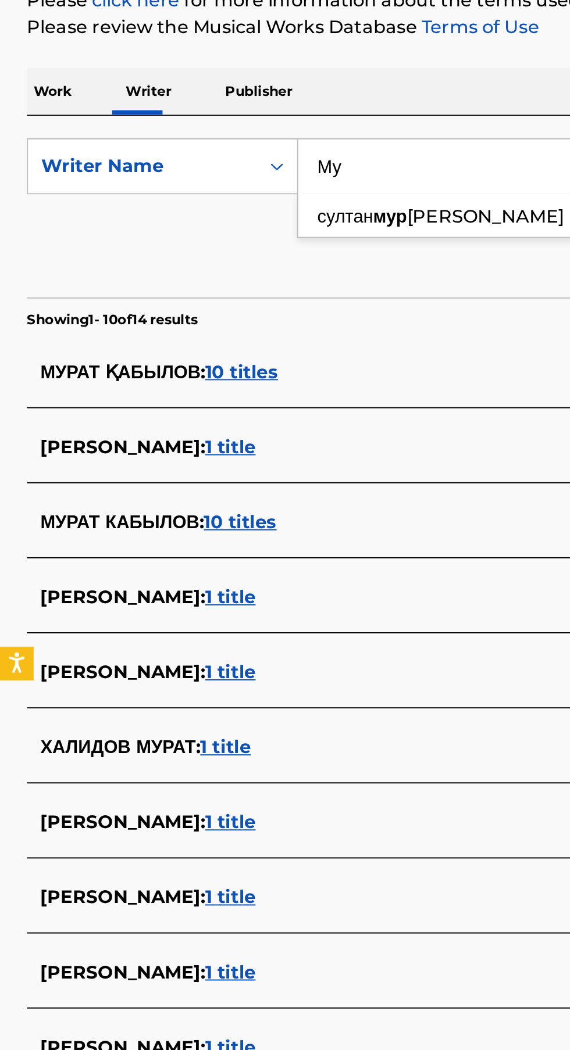
type input "М"
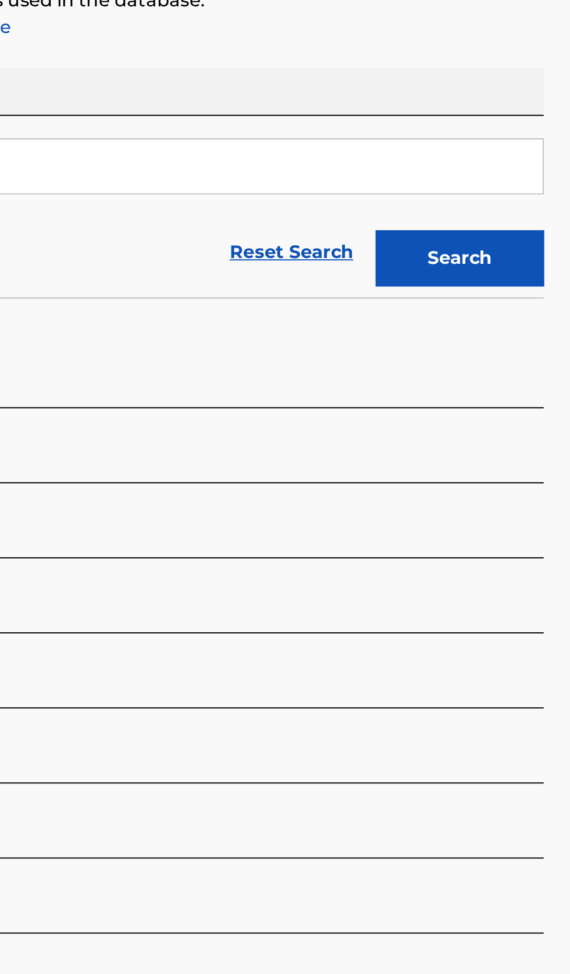
click at [529, 321] on button "Search" at bounding box center [511, 314] width 87 height 29
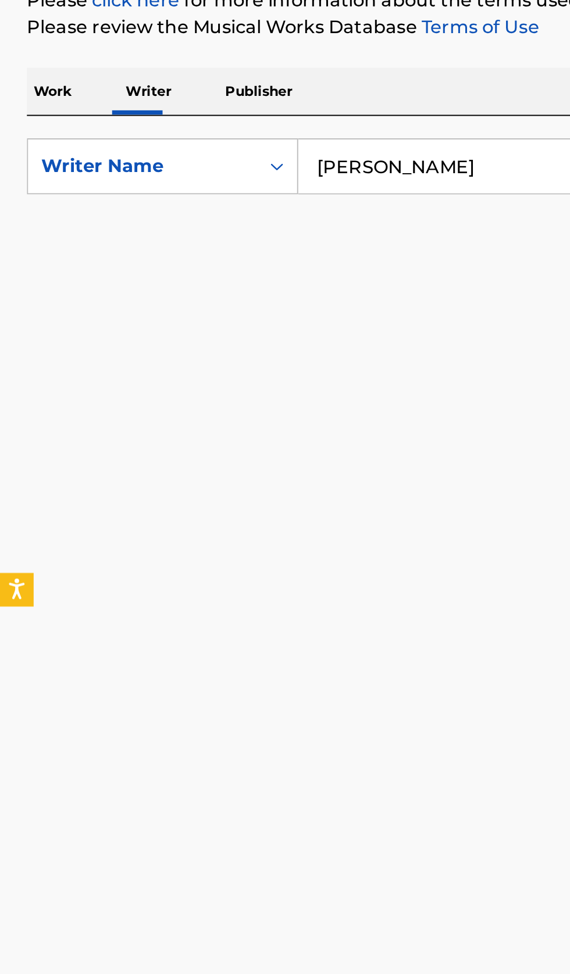
click at [285, 269] on input "[PERSON_NAME]" at bounding box center [355, 267] width 400 height 28
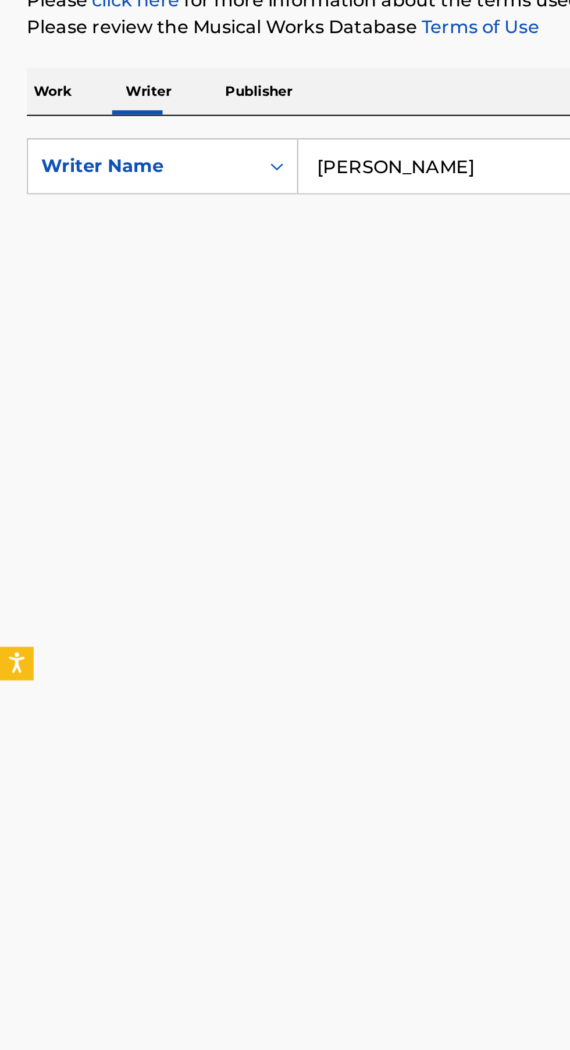
type input "[PERSON_NAME]"
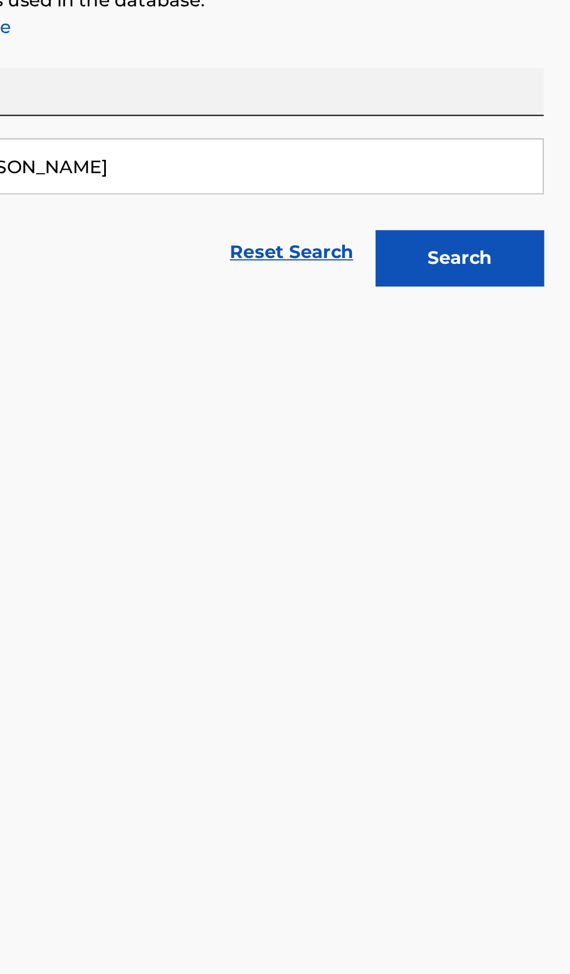
click at [520, 323] on button "Search" at bounding box center [511, 314] width 87 height 29
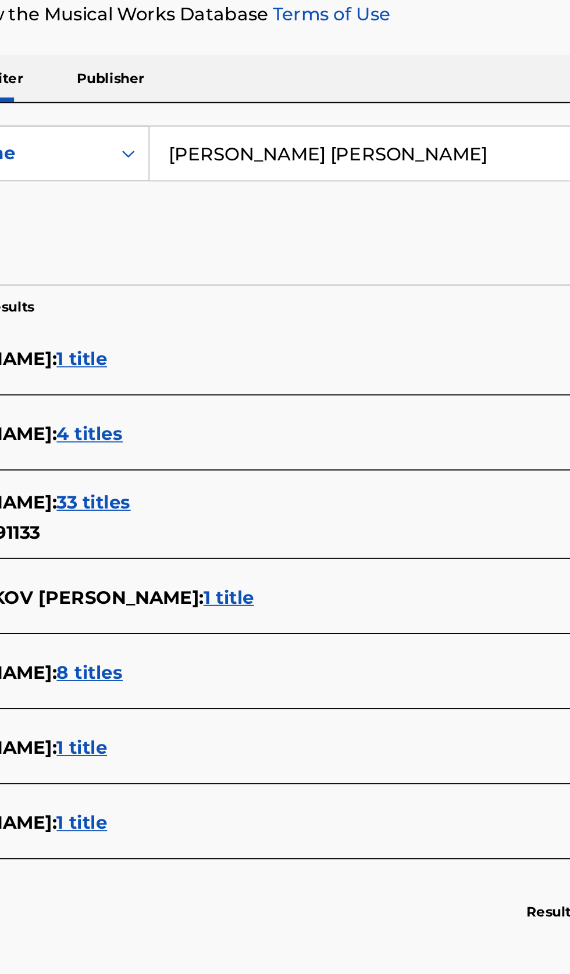
click at [347, 266] on input "[PERSON_NAME] [PERSON_NAME]" at bounding box center [355, 267] width 400 height 28
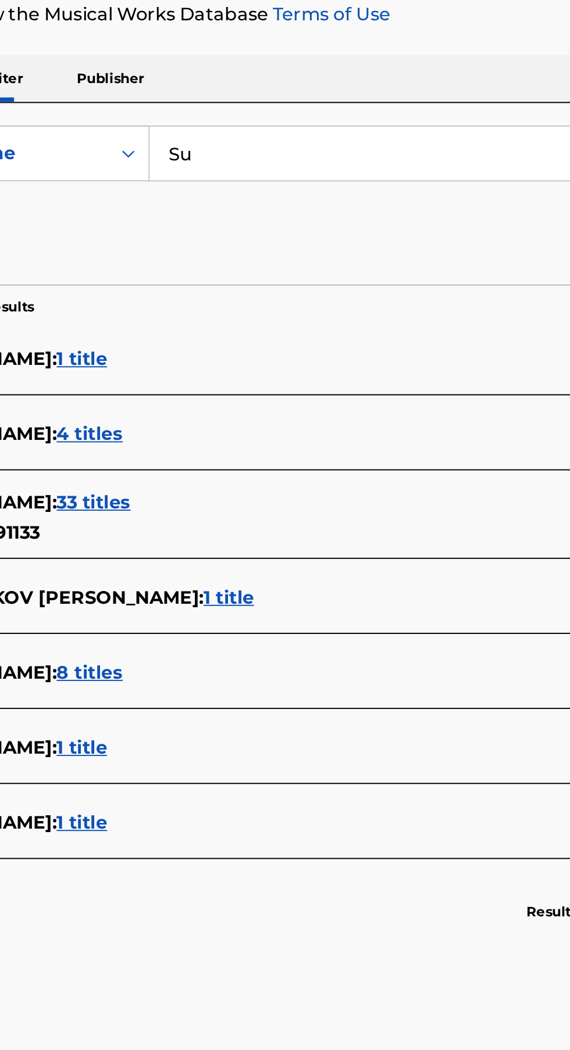
type input "S"
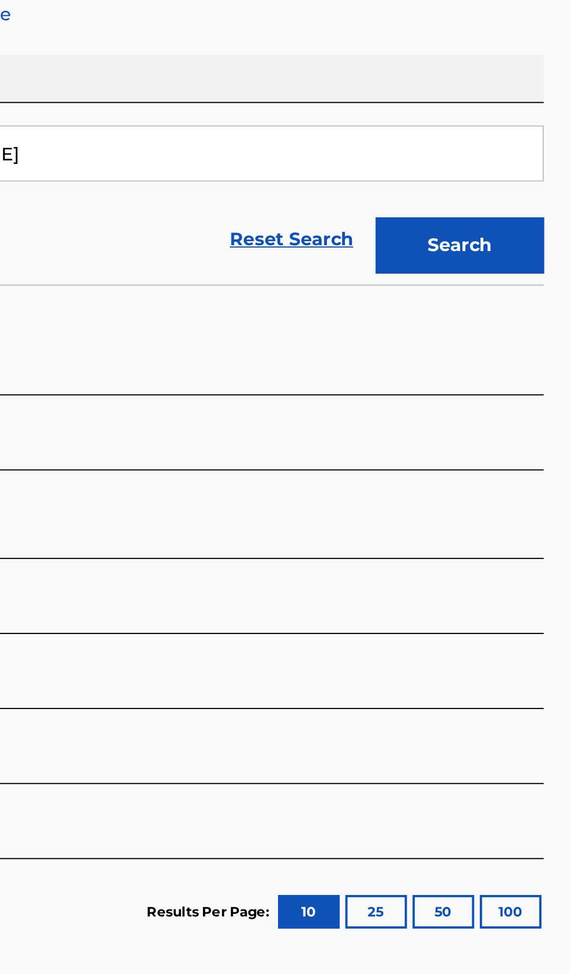
click at [522, 327] on button "Search" at bounding box center [511, 314] width 87 height 29
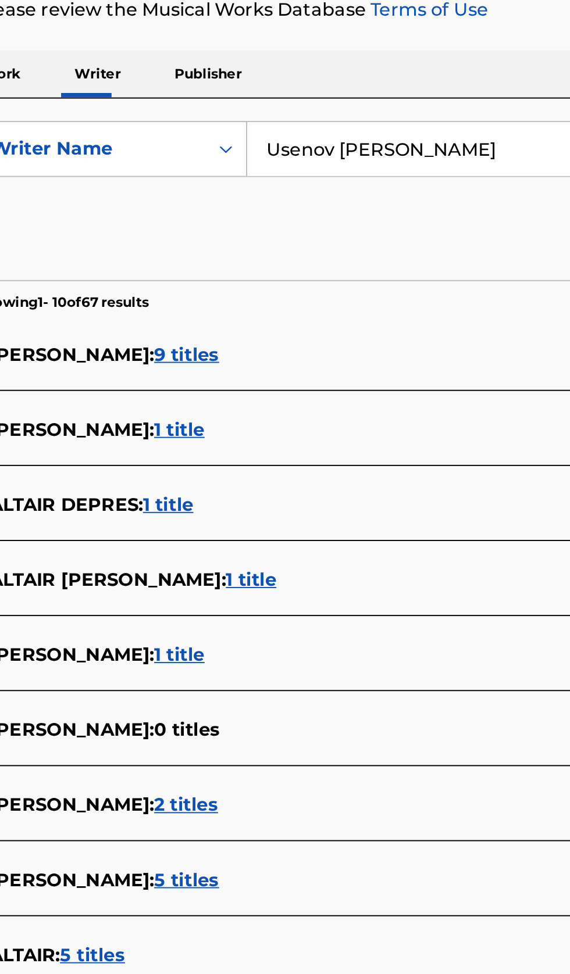
click at [304, 263] on input "Usenov [PERSON_NAME]" at bounding box center [355, 267] width 400 height 28
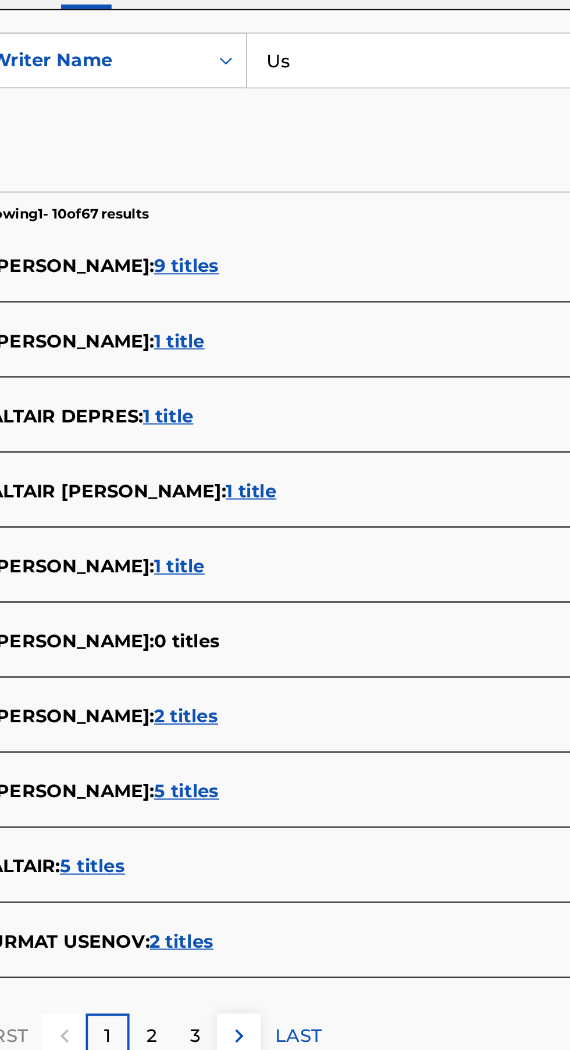
type input "U"
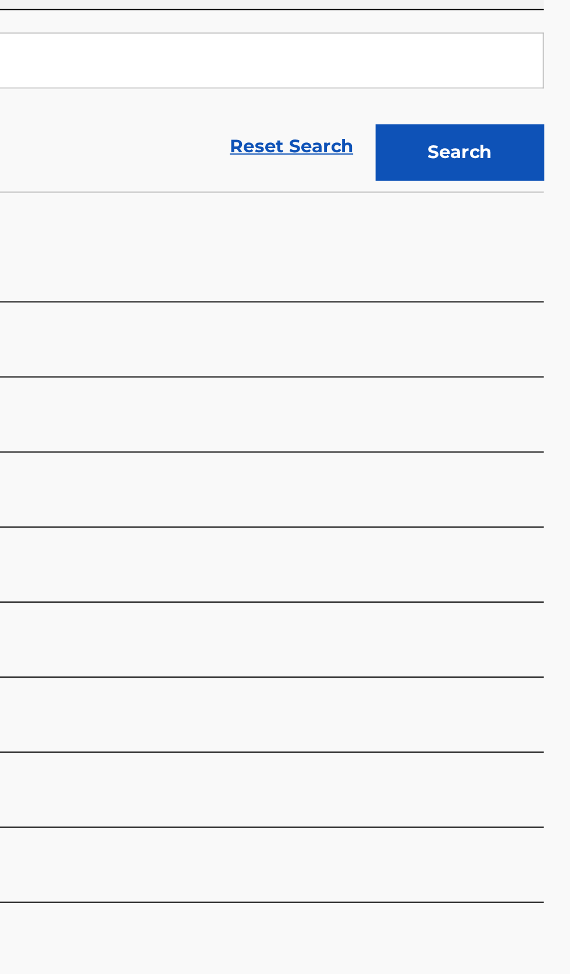
click at [521, 311] on button "Search" at bounding box center [511, 314] width 87 height 29
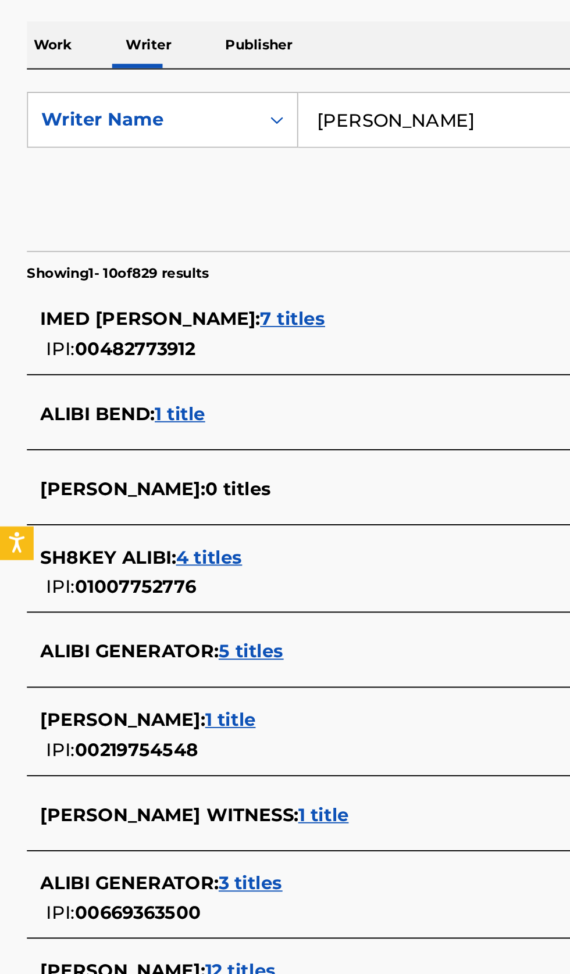
click at [250, 264] on input "[PERSON_NAME]" at bounding box center [355, 267] width 400 height 28
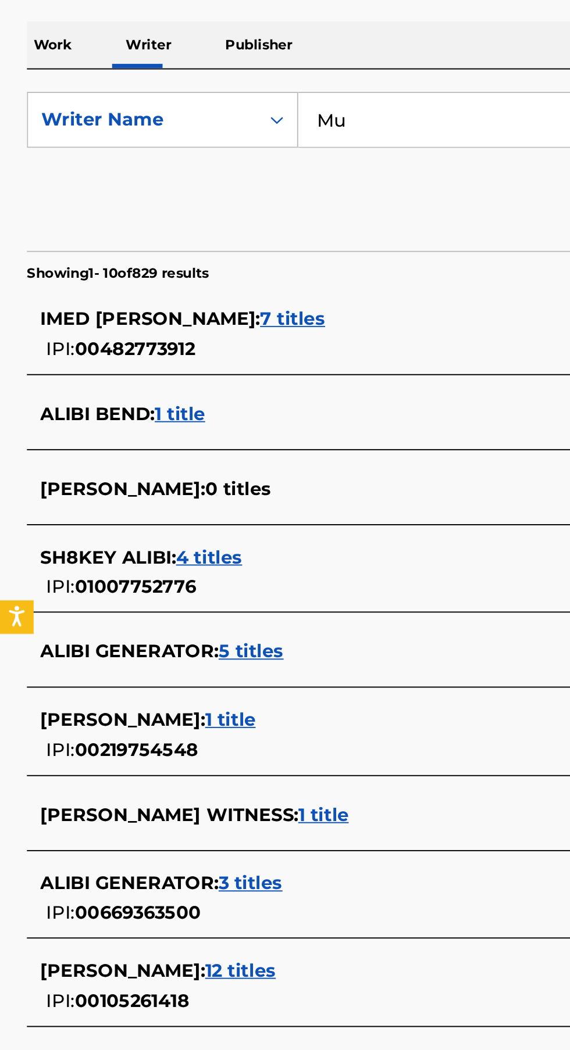
type input "M"
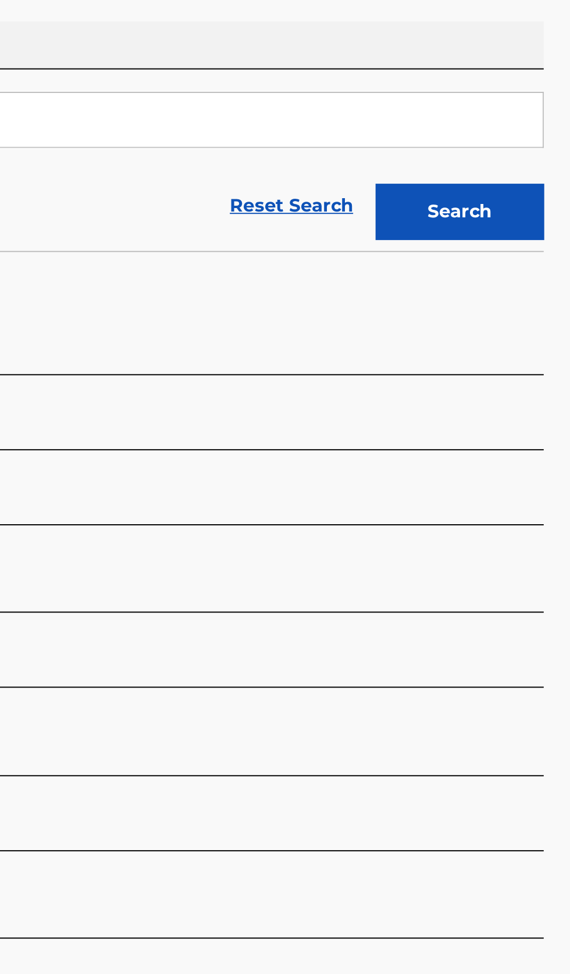
type input "Aidarbekova Kulzira"
click at [534, 323] on button "Search" at bounding box center [511, 314] width 87 height 29
